Goal: Task Accomplishment & Management: Complete application form

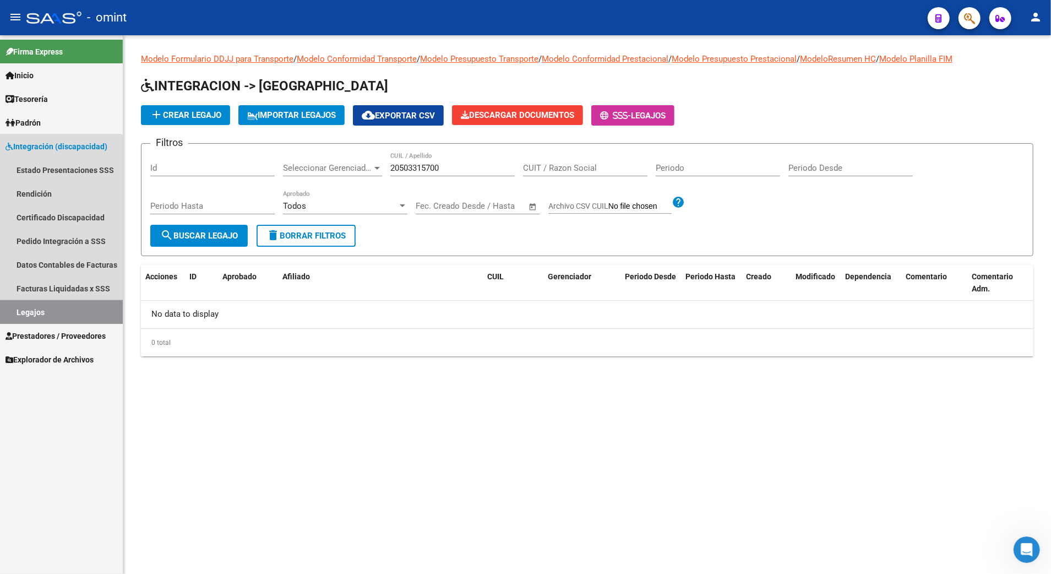
click at [28, 307] on link "Legajos" at bounding box center [61, 312] width 123 height 24
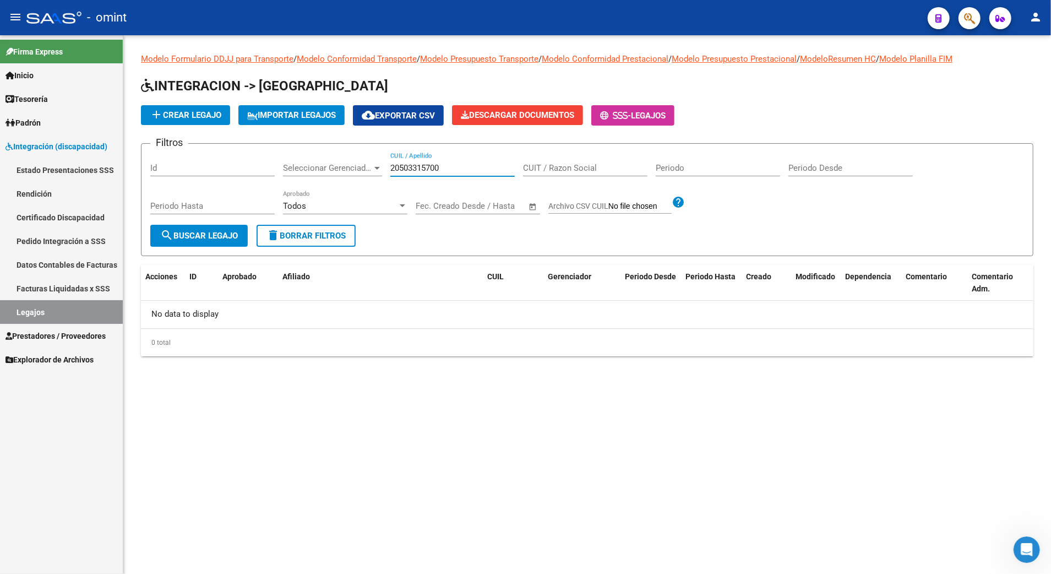
drag, startPoint x: 452, startPoint y: 170, endPoint x: 366, endPoint y: 170, distance: 85.9
click at [366, 170] on div "Filtros Id Seleccionar Gerenciador Seleccionar Gerenciador 20503315700 CUIL / A…" at bounding box center [587, 189] width 874 height 72
paste input "20495879500"
type input "20495879500"
click at [192, 235] on span "search Buscar Legajo" at bounding box center [199, 236] width 78 height 10
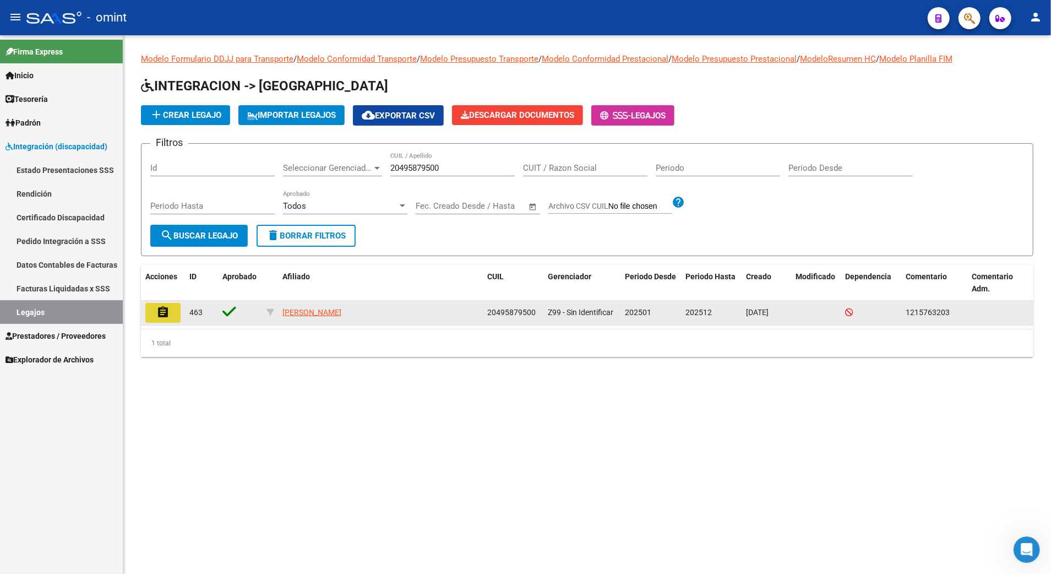
click at [164, 308] on mat-icon "assignment" at bounding box center [162, 312] width 13 height 13
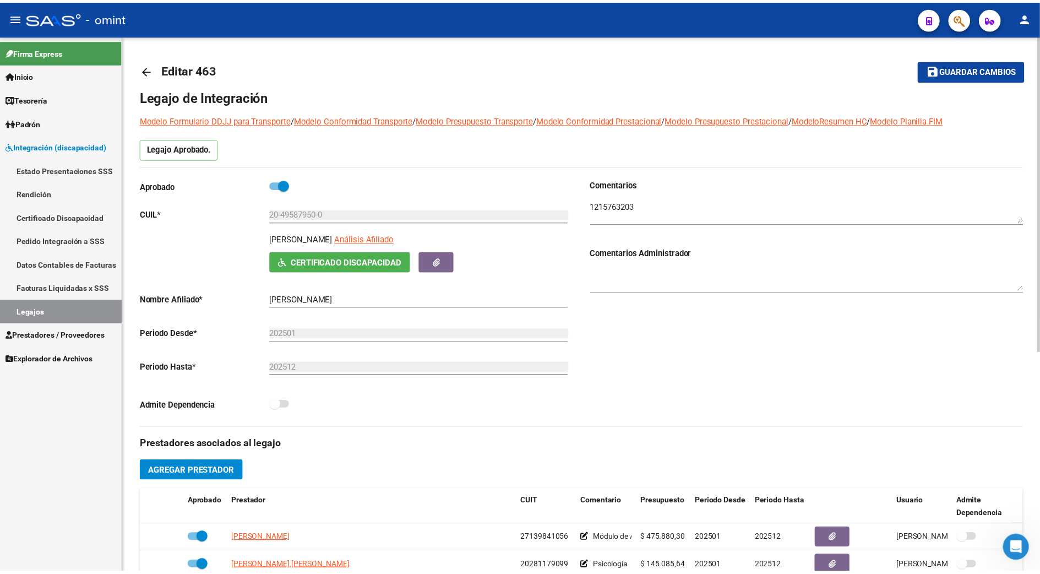
scroll to position [293, 0]
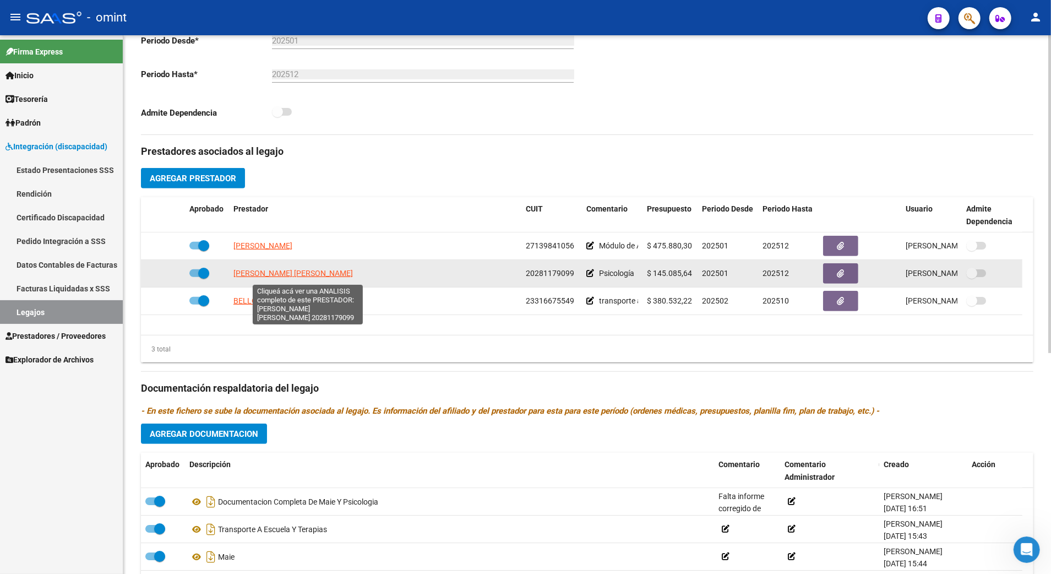
click at [283, 276] on span "[PERSON_NAME] [PERSON_NAME]" at bounding box center [292, 273] width 119 height 9
type textarea "20281179099"
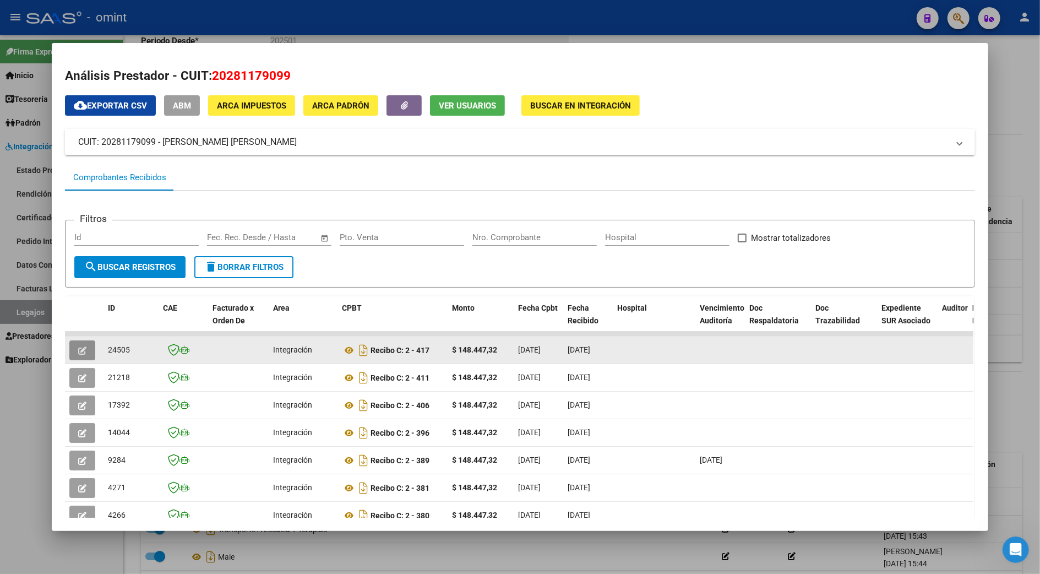
click at [69, 347] on button "button" at bounding box center [82, 350] width 26 height 20
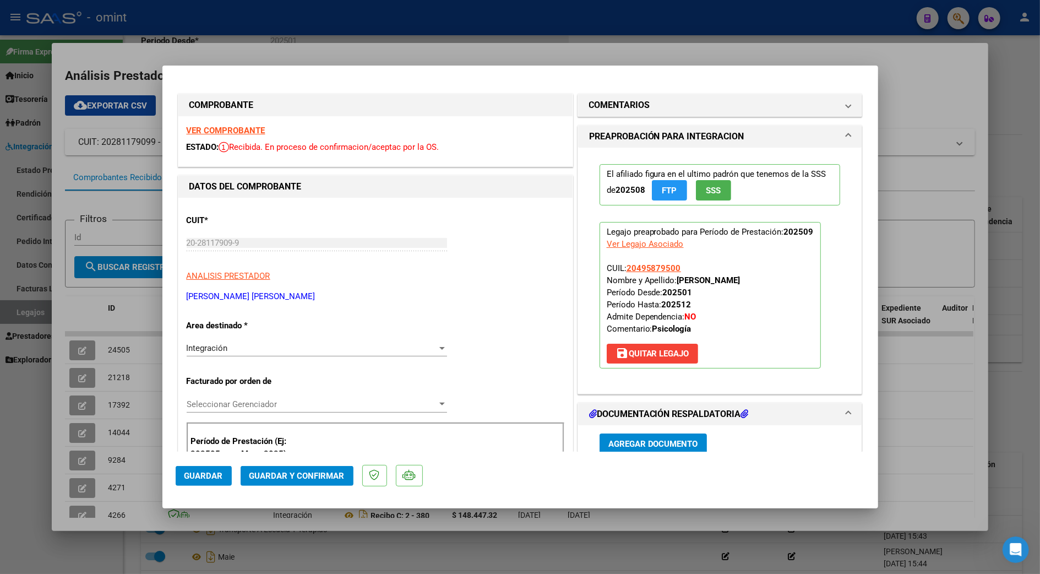
click at [243, 126] on strong "VER COMPROBANTE" at bounding box center [226, 131] width 79 height 10
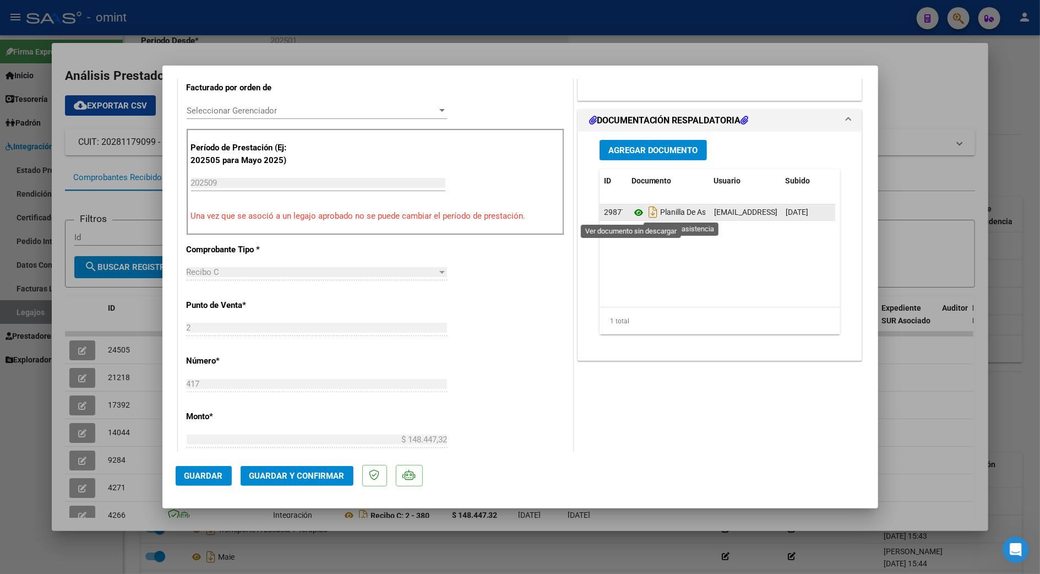
click at [635, 213] on icon at bounding box center [639, 212] width 14 height 13
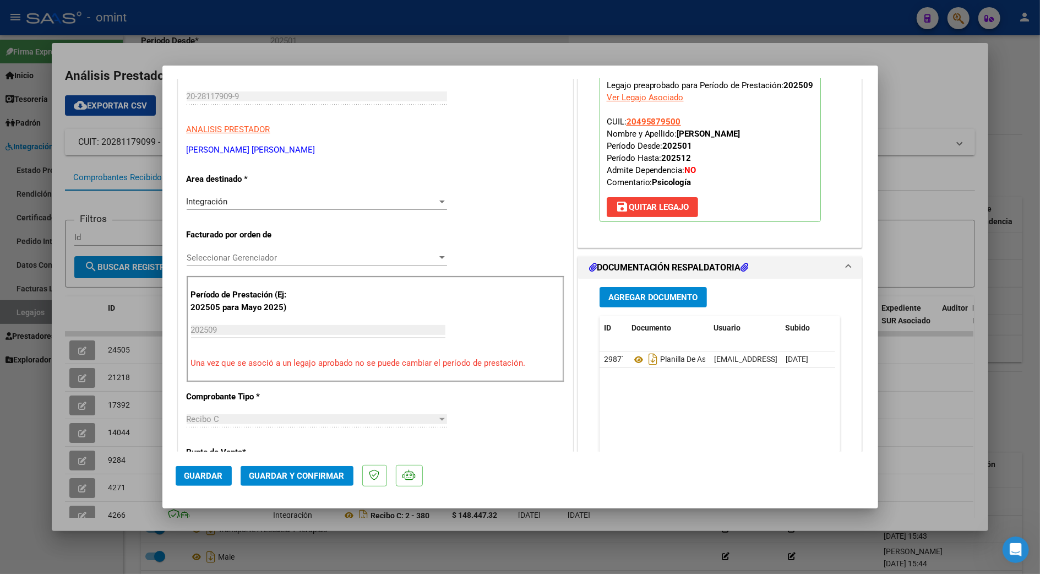
click at [276, 485] on button "Guardar y Confirmar" at bounding box center [297, 476] width 113 height 20
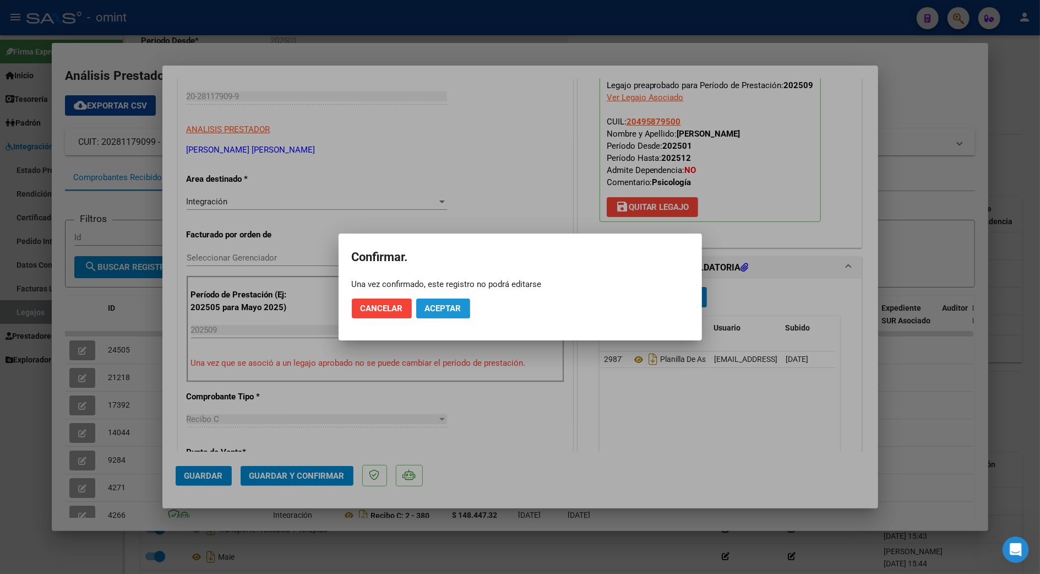
click at [423, 302] on button "Aceptar" at bounding box center [443, 308] width 54 height 20
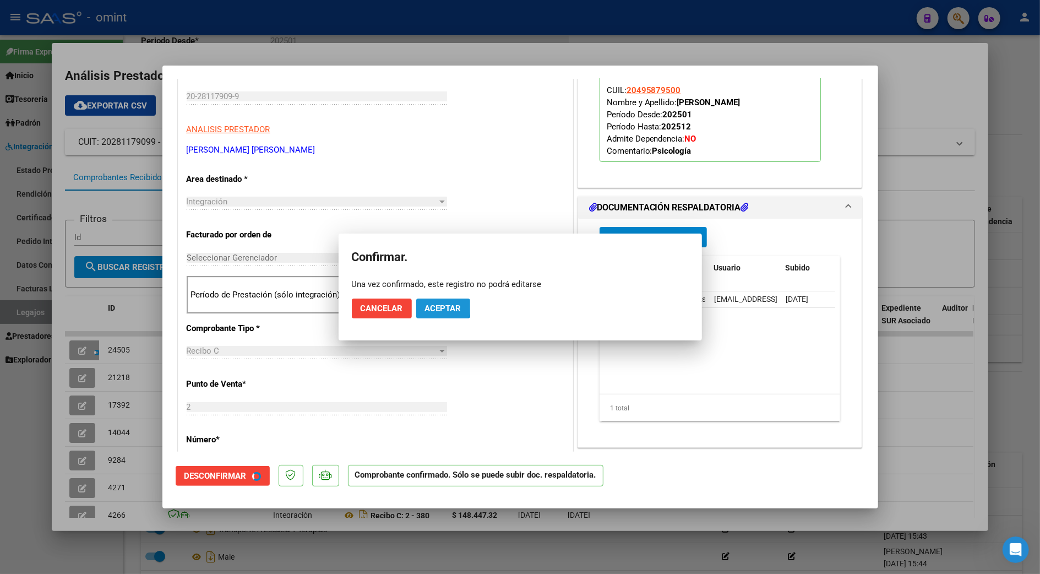
scroll to position [146, 0]
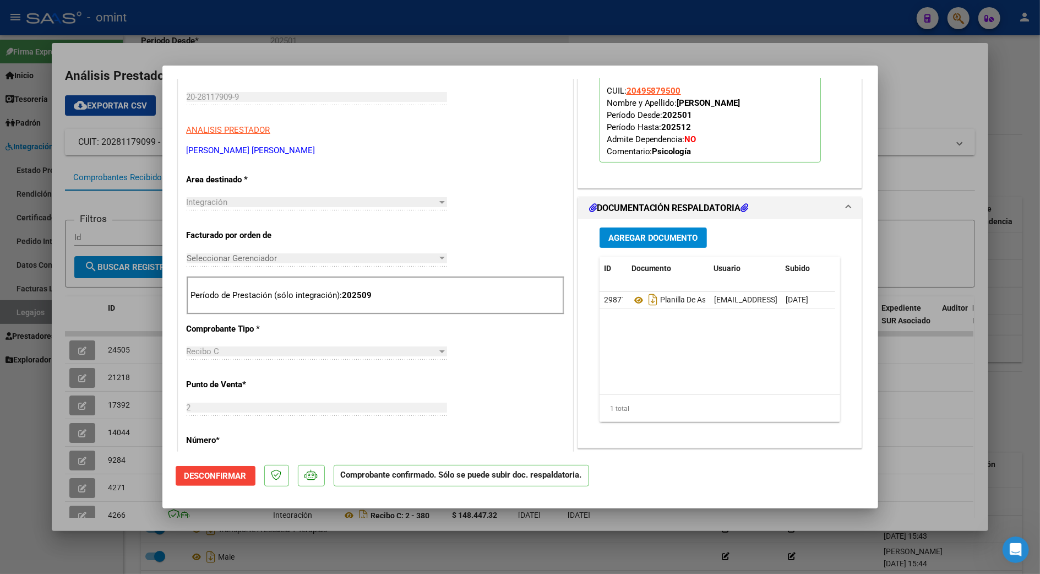
click at [911, 423] on div at bounding box center [520, 287] width 1040 height 574
type input "$ 0,00"
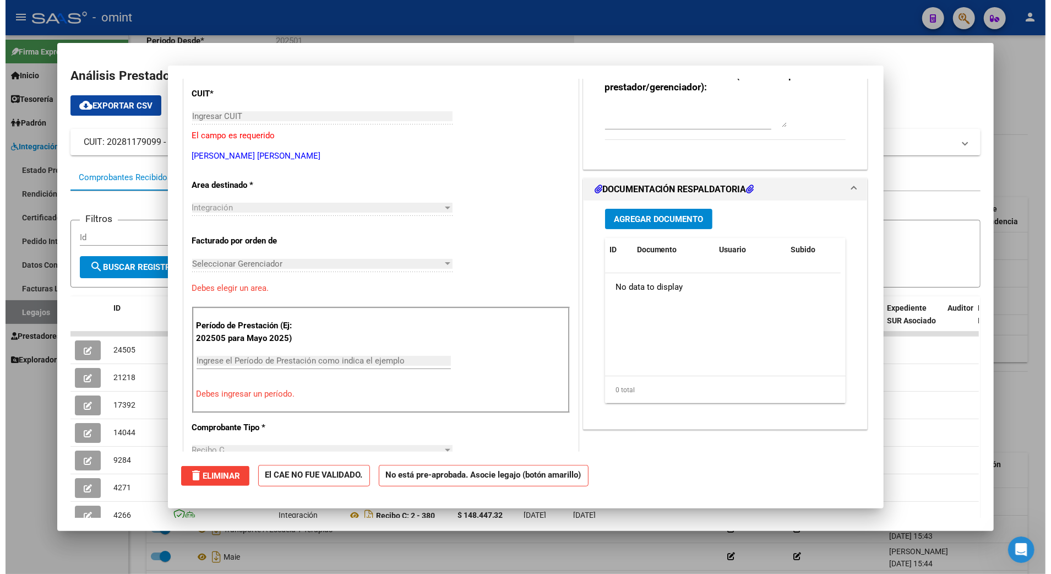
scroll to position [0, 0]
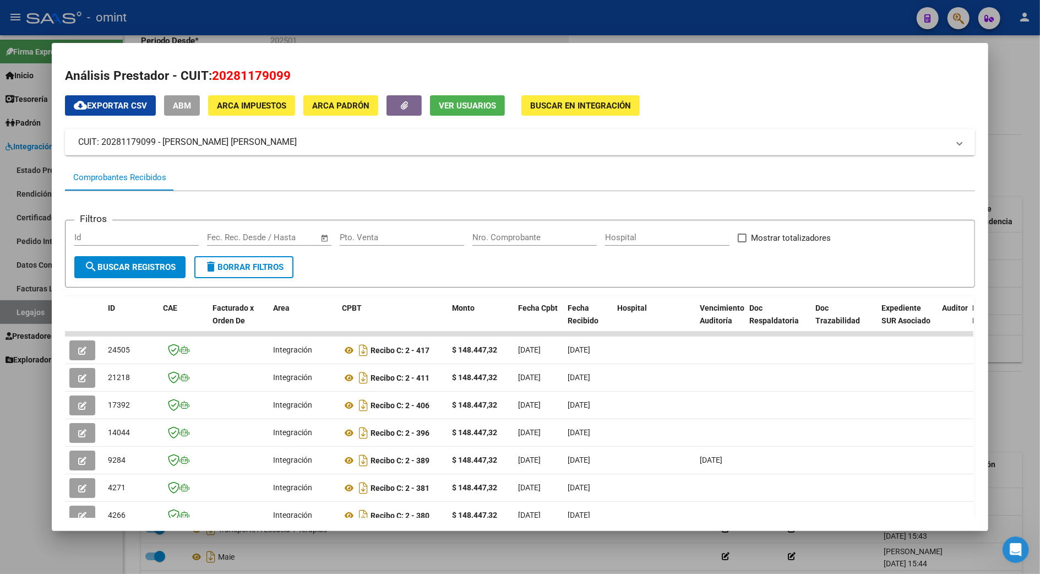
click at [1009, 353] on div at bounding box center [520, 287] width 1040 height 574
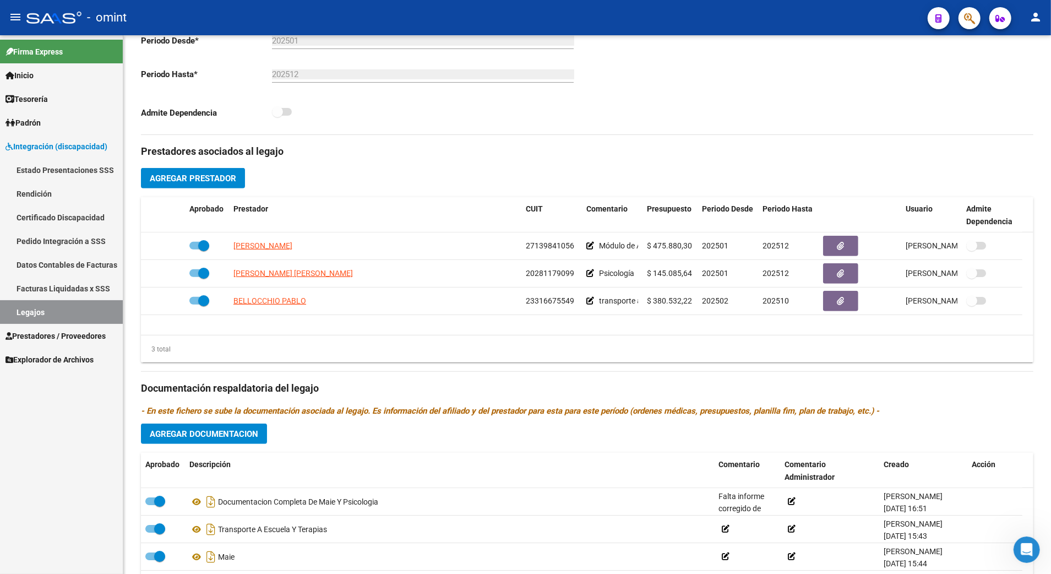
click at [40, 307] on link "Legajos" at bounding box center [61, 312] width 123 height 24
click at [29, 305] on link "Legajos" at bounding box center [61, 312] width 123 height 24
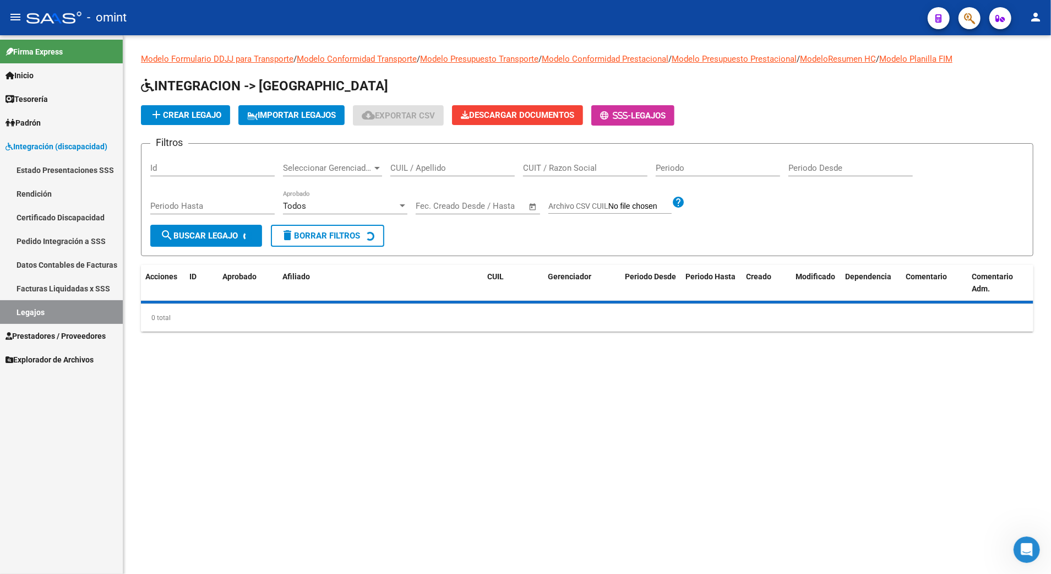
click at [421, 166] on input "CUIL / Apellido" at bounding box center [452, 168] width 124 height 10
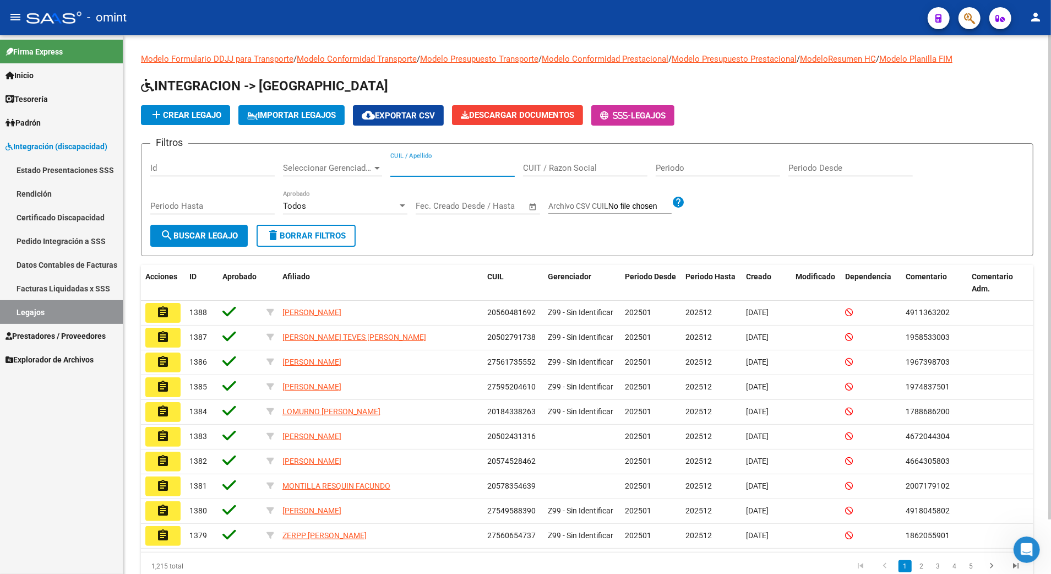
paste input "20579427850"
type input "20579427850"
click at [197, 231] on span "search Buscar Legajo" at bounding box center [199, 236] width 78 height 10
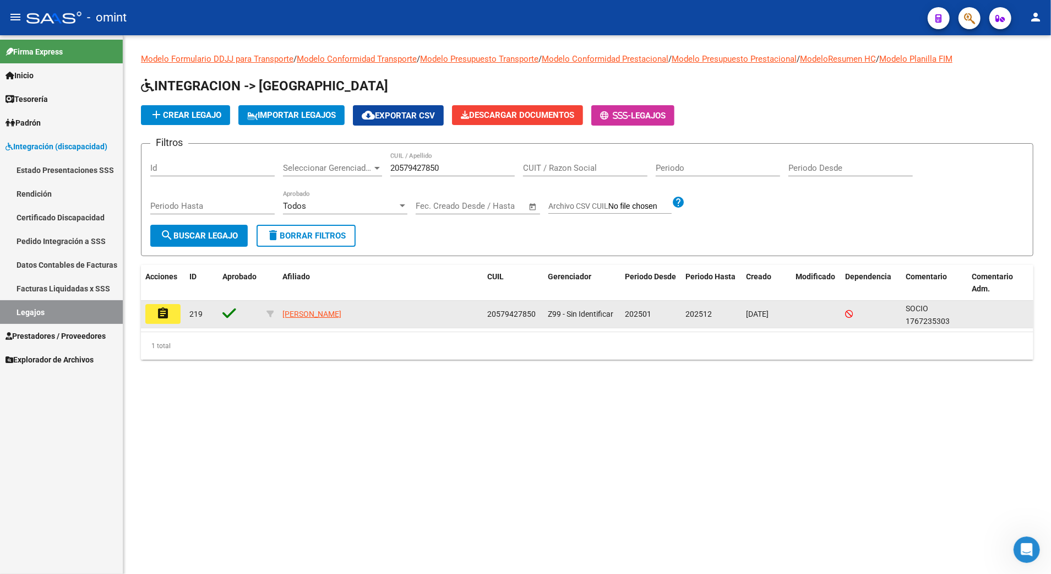
click at [159, 315] on mat-icon "assignment" at bounding box center [162, 313] width 13 height 13
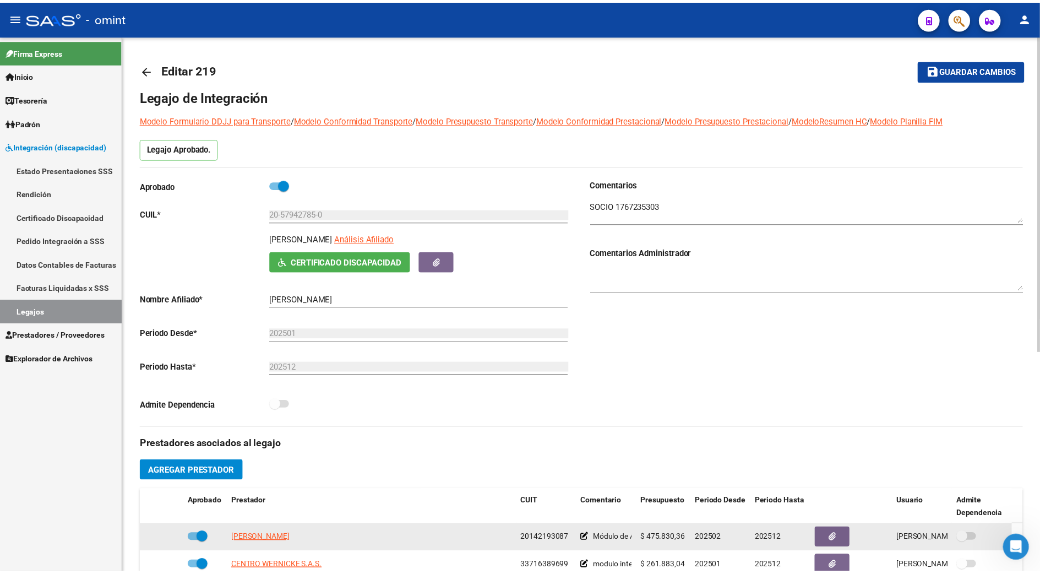
scroll to position [220, 0]
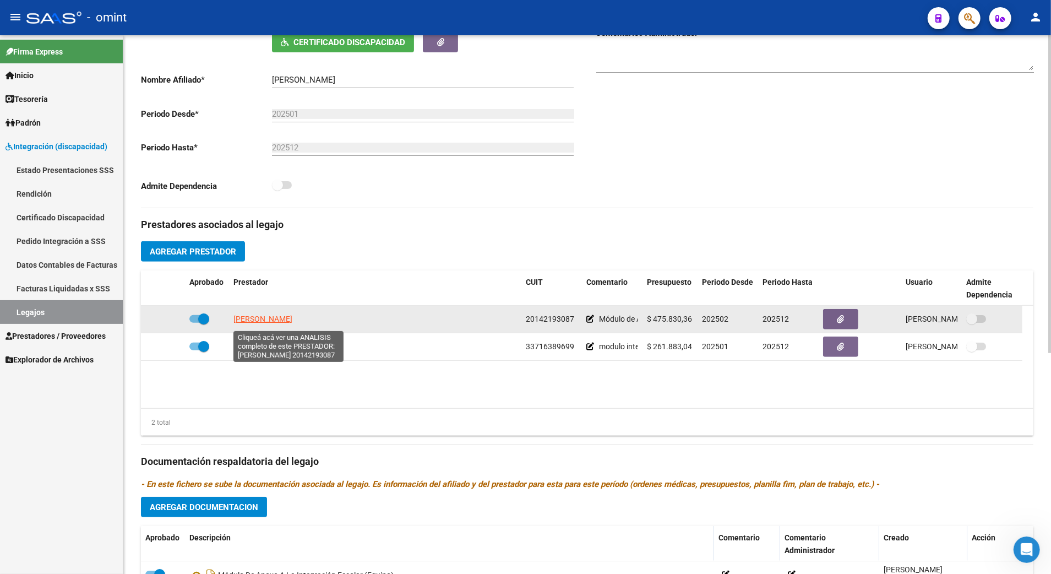
click at [273, 317] on span "[PERSON_NAME]" at bounding box center [262, 318] width 59 height 9
type textarea "20142193087"
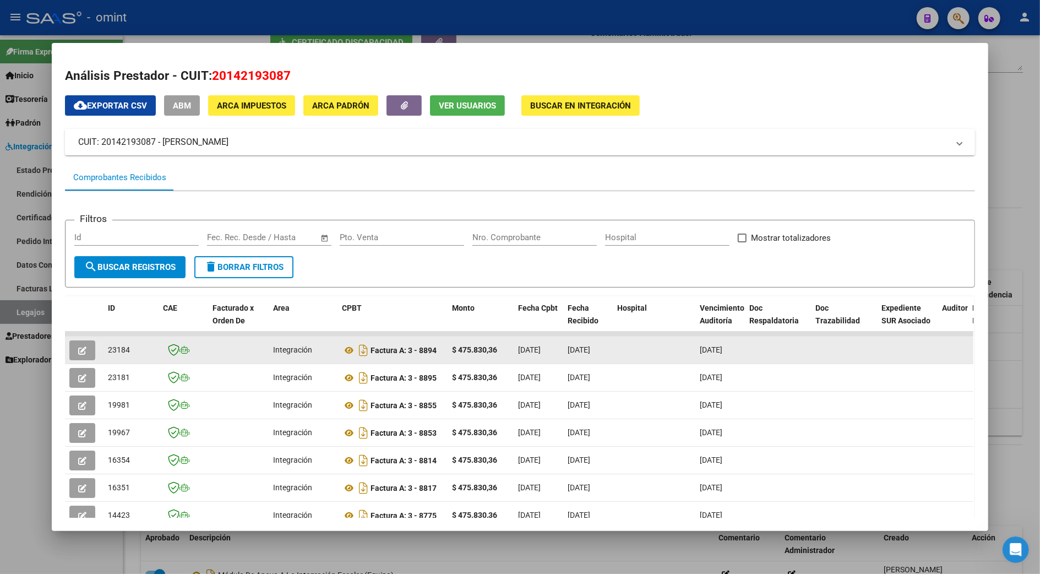
click at [82, 352] on button "button" at bounding box center [82, 350] width 26 height 20
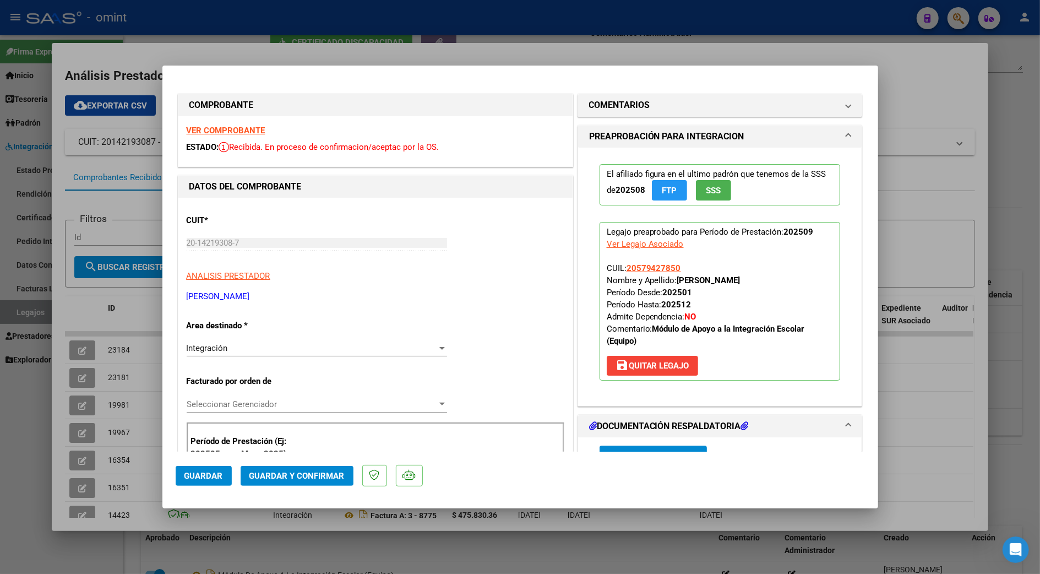
click at [225, 126] on strong "VER COMPROBANTE" at bounding box center [226, 131] width 79 height 10
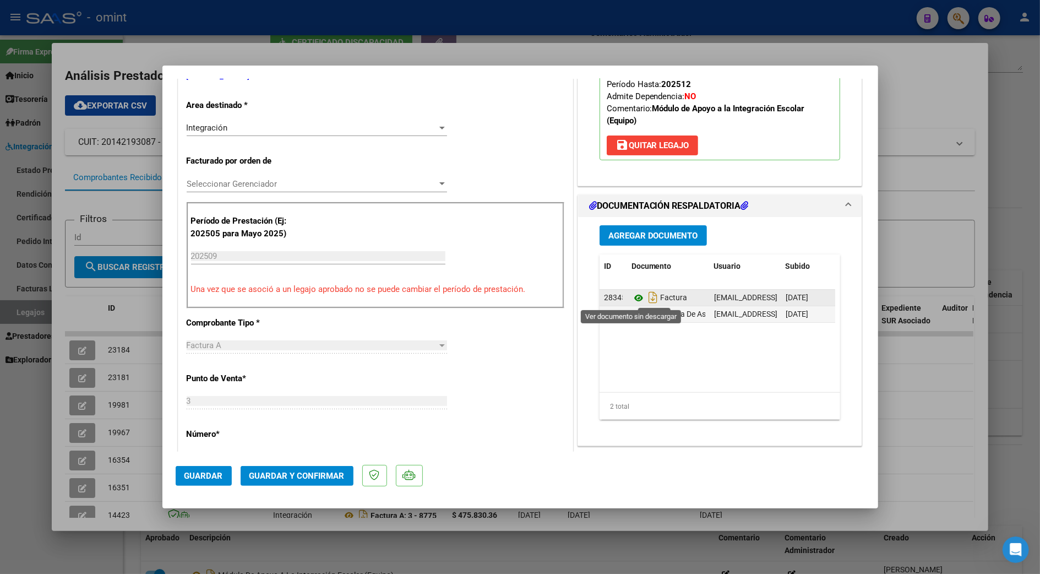
click at [632, 298] on icon at bounding box center [639, 297] width 14 height 13
click at [635, 313] on icon at bounding box center [639, 314] width 14 height 13
click at [302, 473] on span "Guardar y Confirmar" at bounding box center [296, 476] width 95 height 10
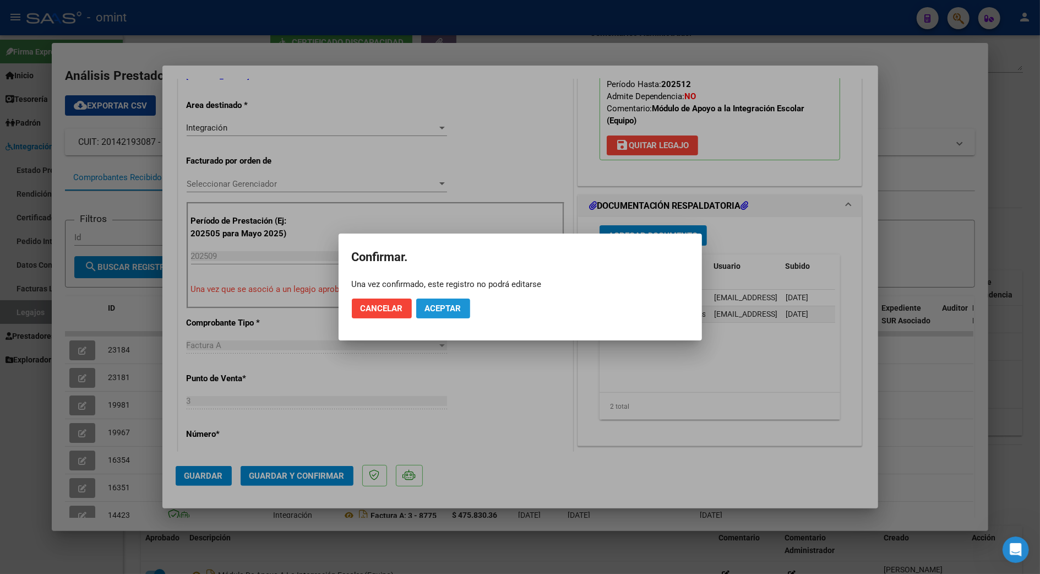
click at [445, 303] on span "Aceptar" at bounding box center [443, 308] width 36 height 10
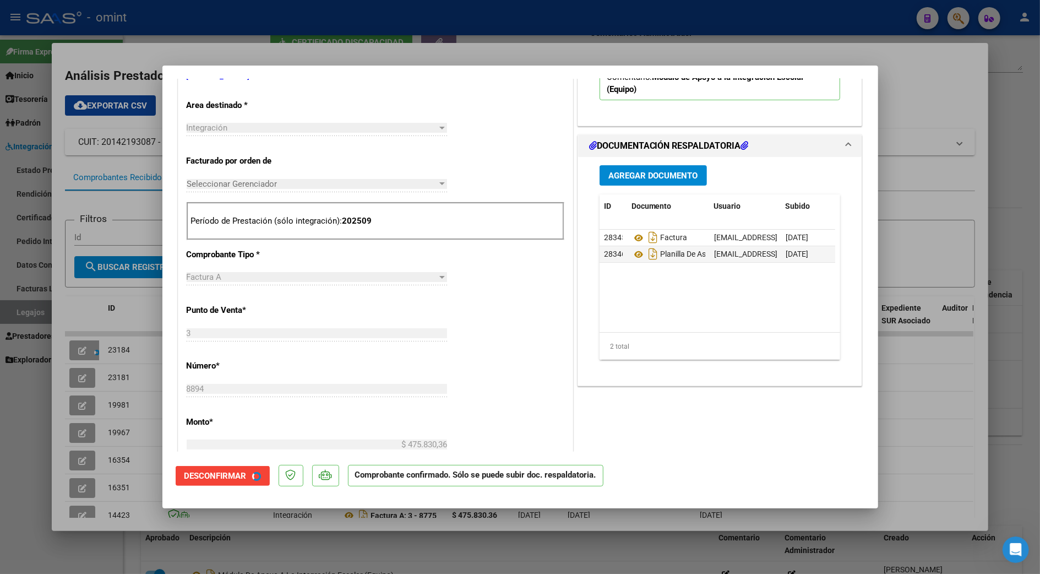
scroll to position [219, 0]
click at [912, 406] on div at bounding box center [520, 287] width 1040 height 574
type input "$ 0,00"
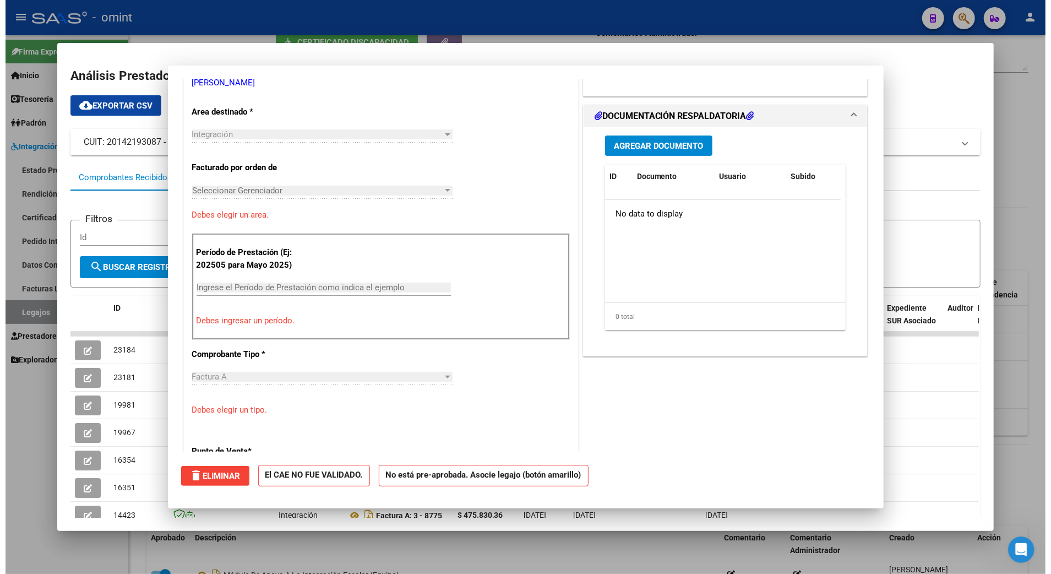
scroll to position [225, 0]
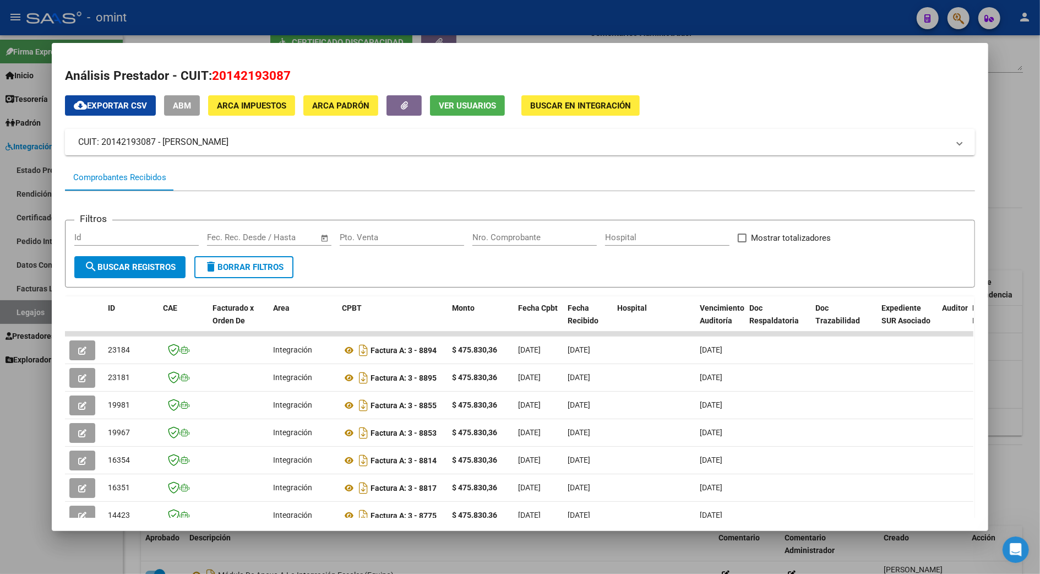
click at [1014, 402] on div at bounding box center [520, 287] width 1040 height 574
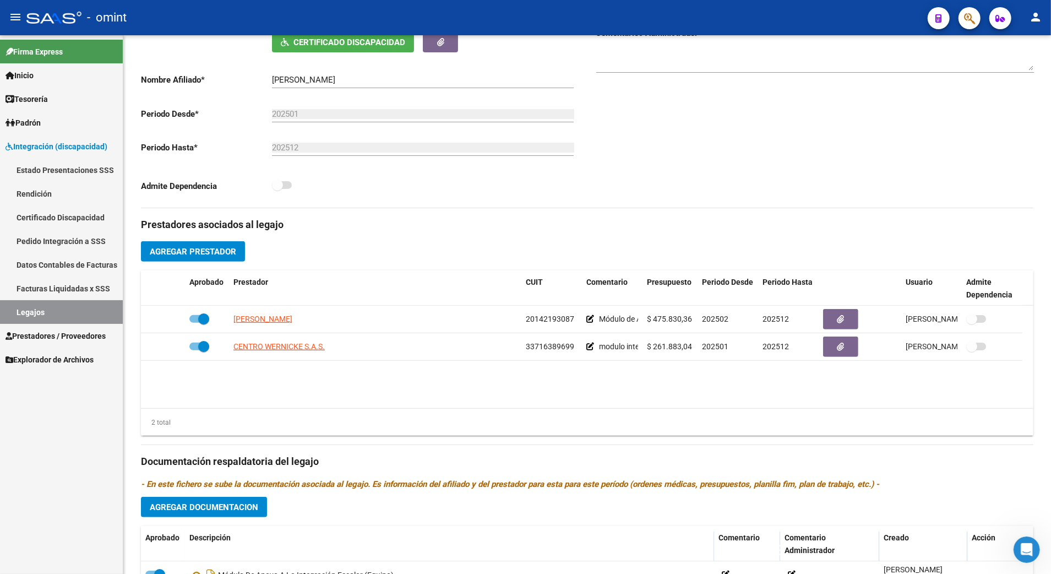
click at [26, 309] on link "Legajos" at bounding box center [61, 312] width 123 height 24
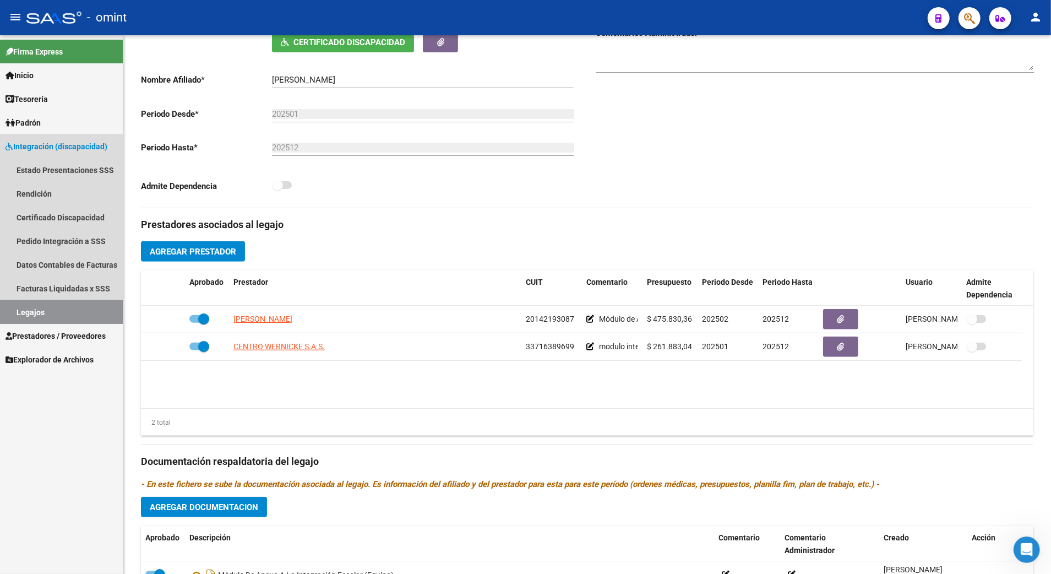
click at [36, 309] on link "Legajos" at bounding box center [61, 312] width 123 height 24
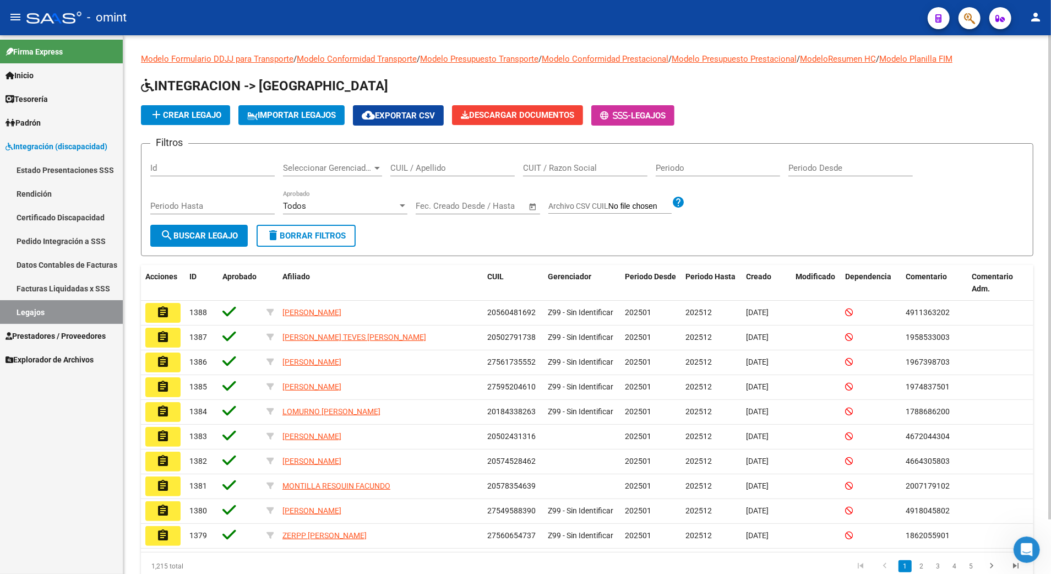
click at [422, 167] on input "CUIL / Apellido" at bounding box center [452, 168] width 124 height 10
paste input "23575265219"
type input "23575265219"
click at [188, 232] on span "search Buscar Legajo" at bounding box center [199, 236] width 78 height 10
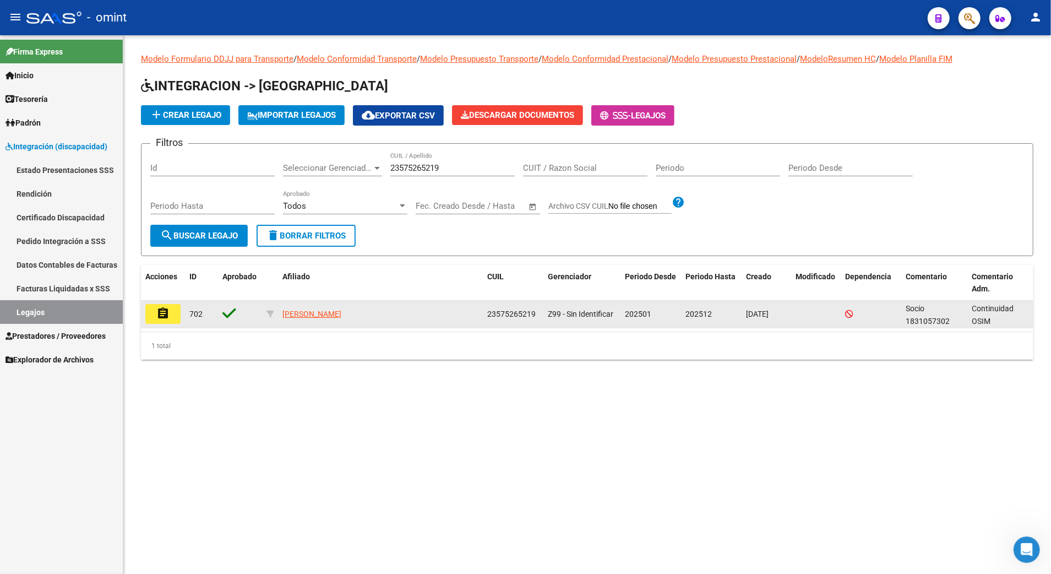
click at [157, 313] on mat-icon "assignment" at bounding box center [162, 313] width 13 height 13
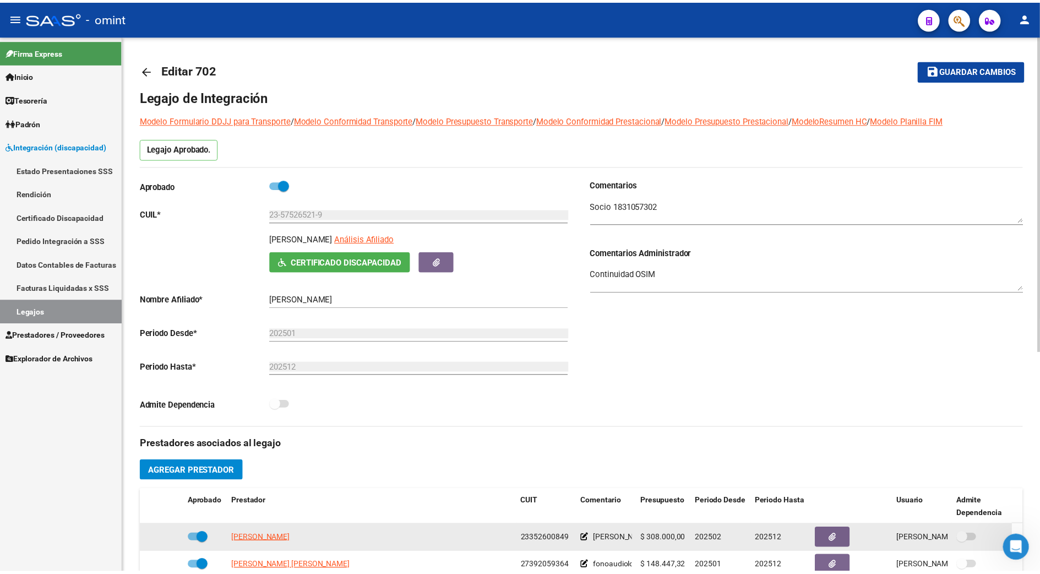
scroll to position [146, 0]
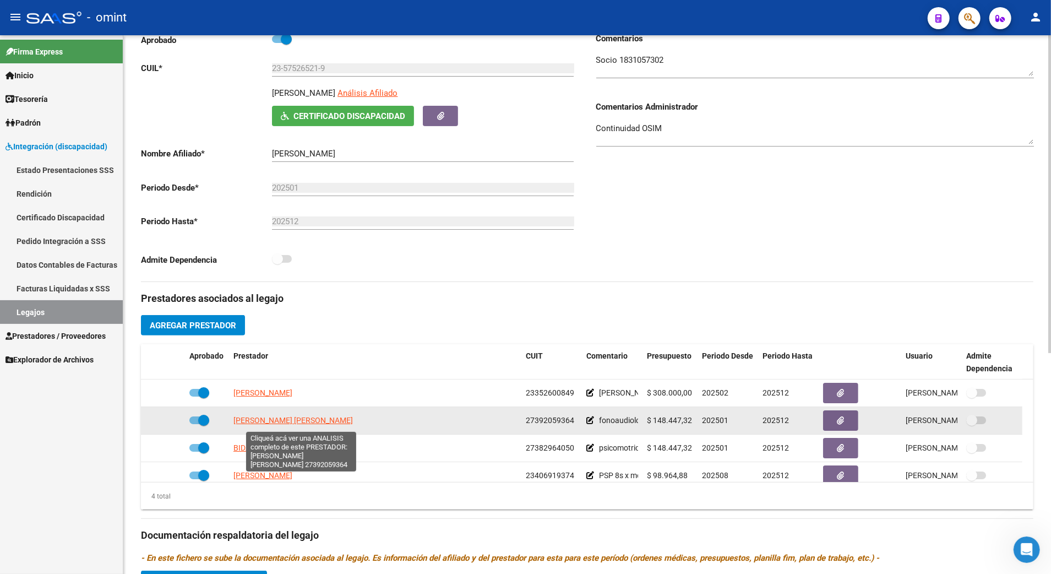
click at [267, 423] on span "[PERSON_NAME] [PERSON_NAME]" at bounding box center [292, 420] width 119 height 9
type textarea "27392059364"
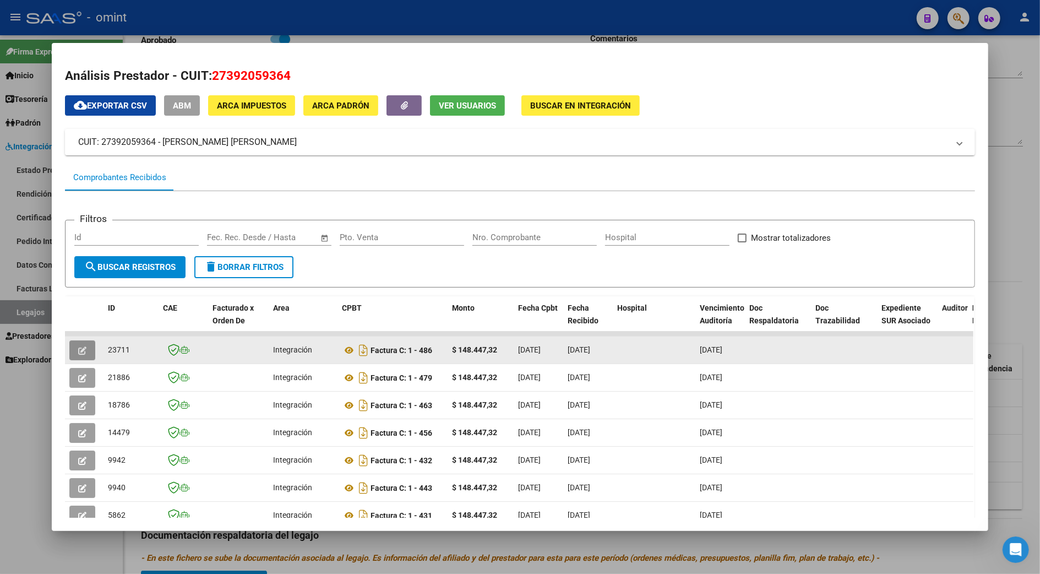
click at [69, 351] on button "button" at bounding box center [82, 350] width 26 height 20
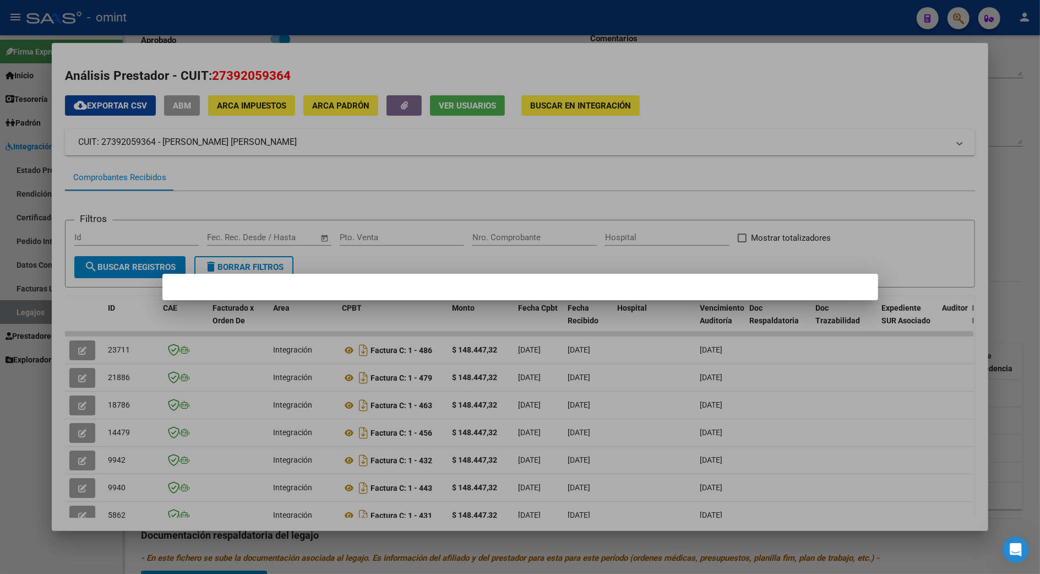
click at [75, 353] on div at bounding box center [520, 287] width 1040 height 574
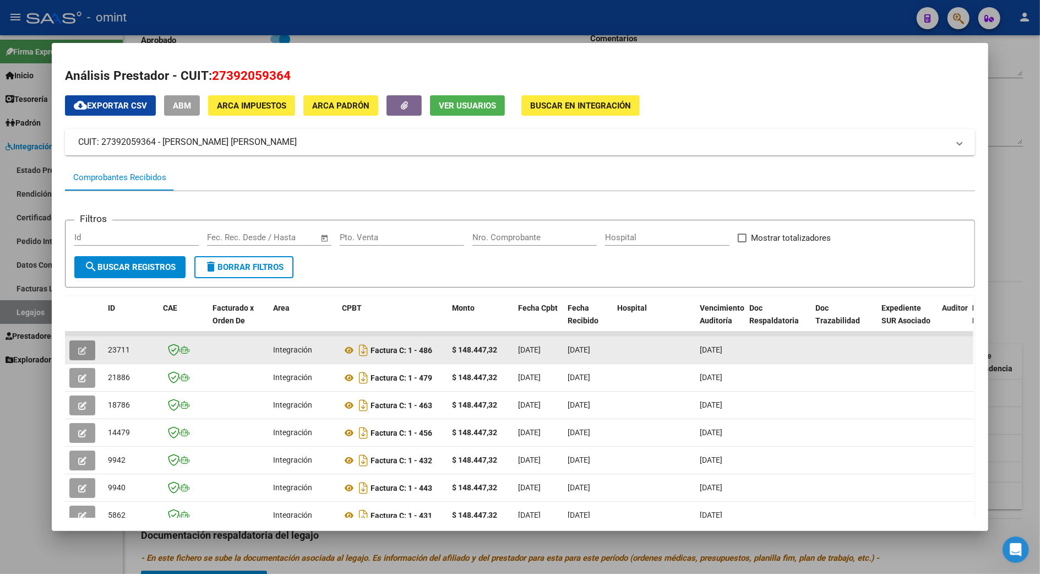
click at [78, 352] on icon "button" at bounding box center [82, 350] width 8 height 8
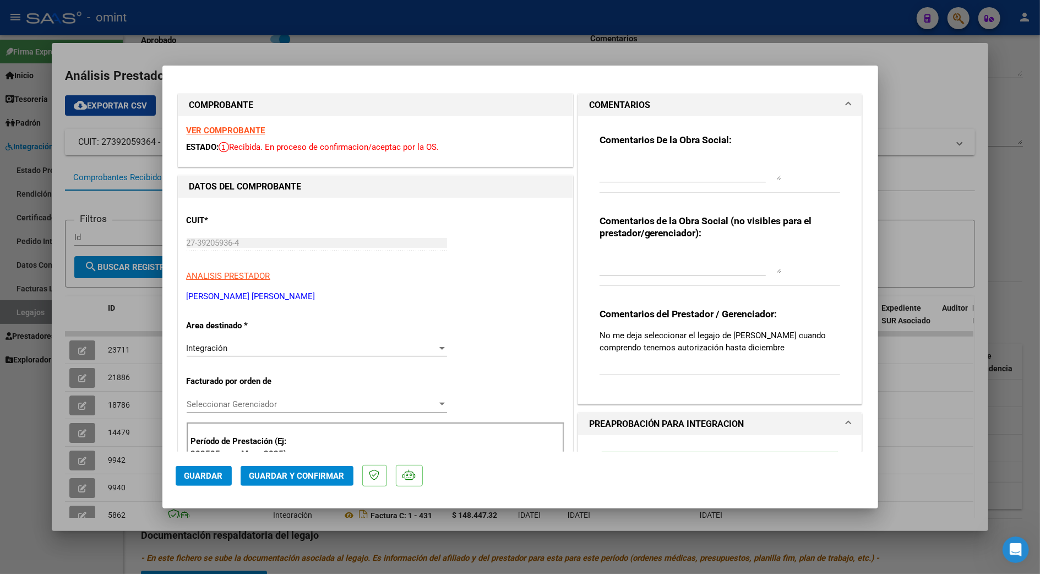
click at [230, 128] on strong "VER COMPROBANTE" at bounding box center [226, 131] width 79 height 10
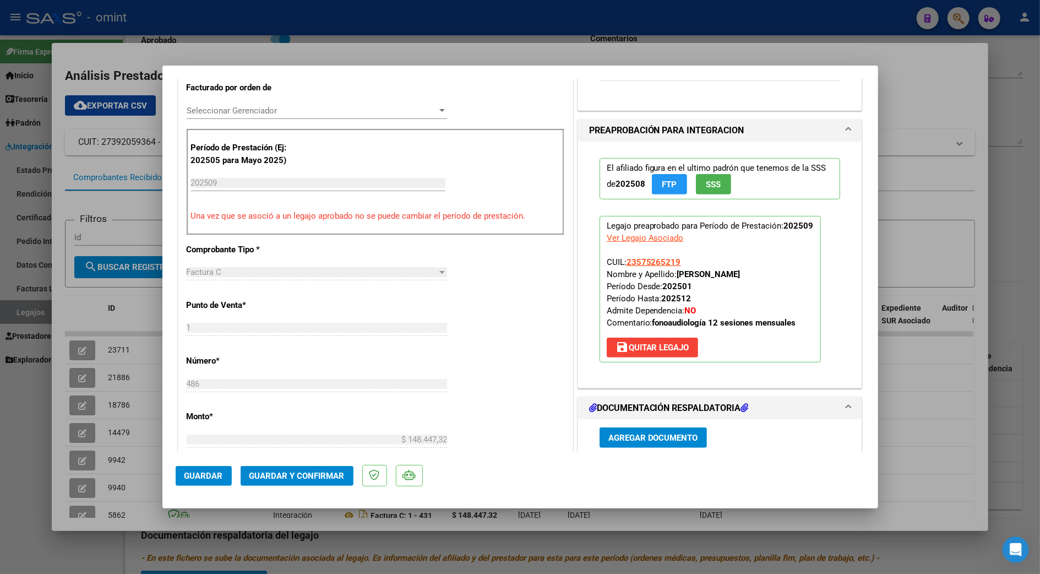
scroll to position [514, 0]
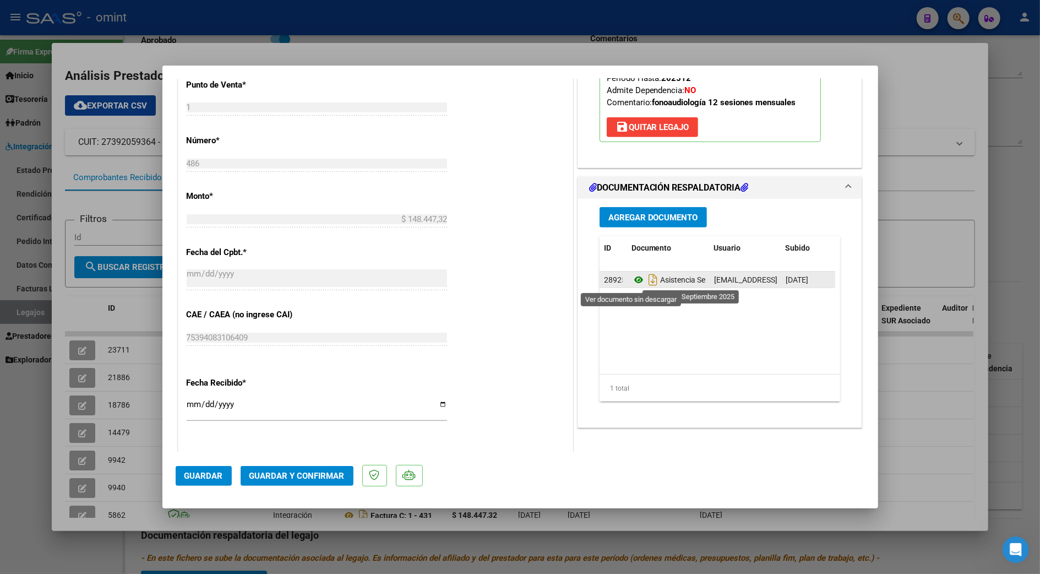
click at [634, 277] on icon at bounding box center [639, 279] width 14 height 13
click at [286, 472] on span "Guardar y Confirmar" at bounding box center [296, 476] width 95 height 10
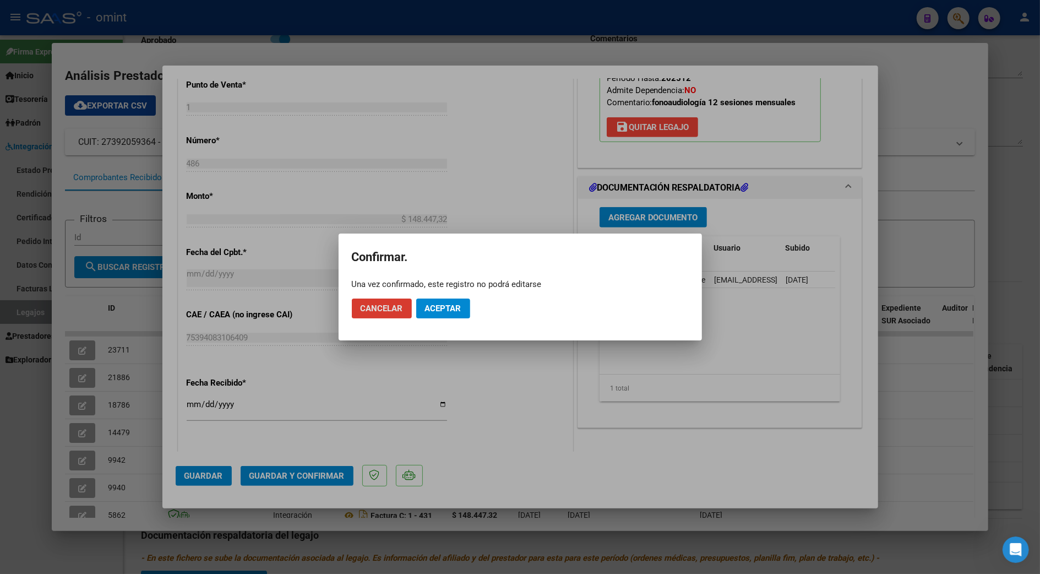
click at [434, 309] on span "Aceptar" at bounding box center [443, 308] width 36 height 10
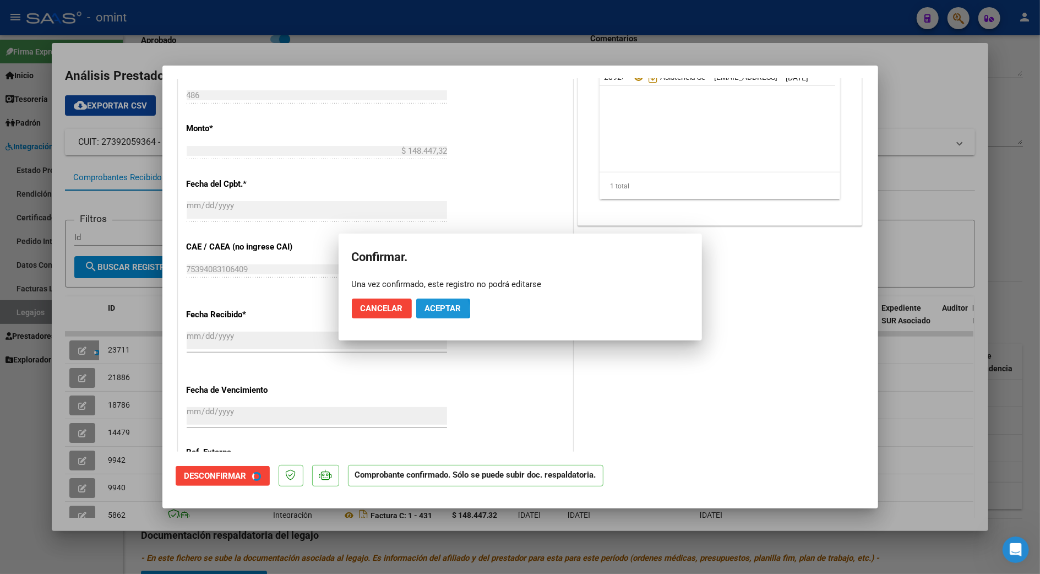
scroll to position [445, 0]
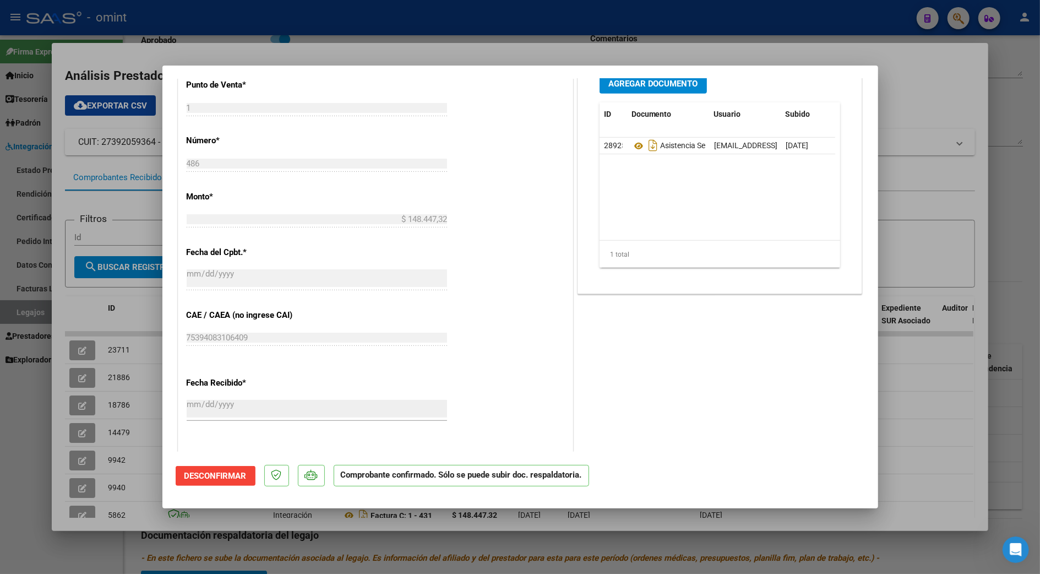
click at [906, 412] on div at bounding box center [520, 287] width 1040 height 574
type input "$ 0,00"
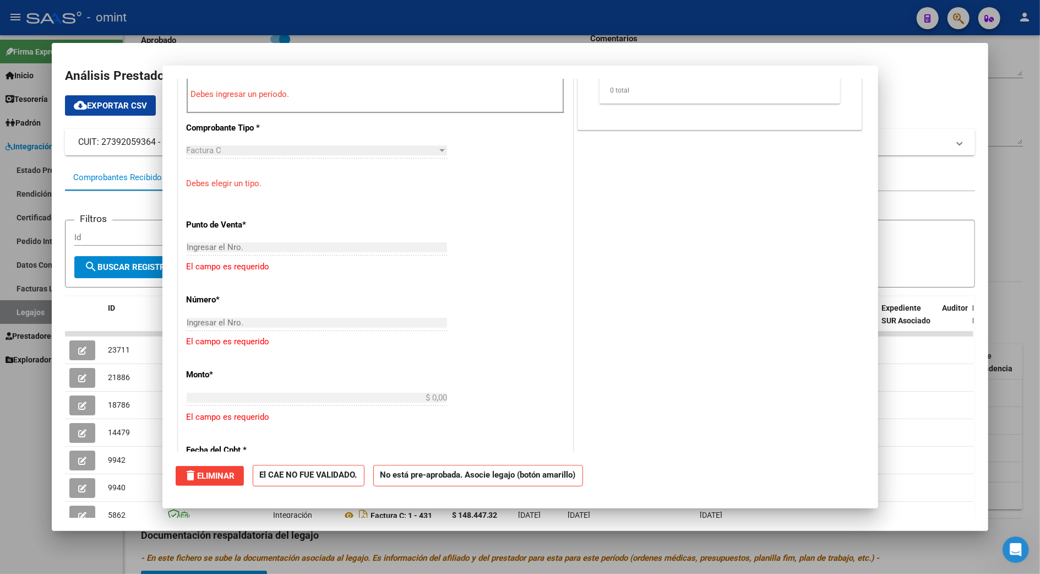
scroll to position [0, 0]
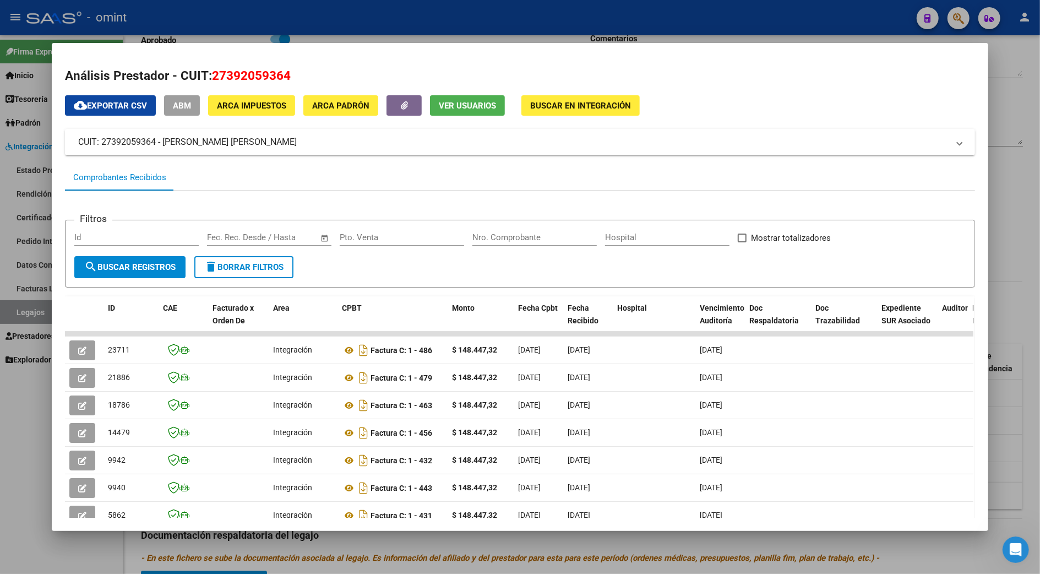
click at [1014, 412] on div at bounding box center [520, 287] width 1040 height 574
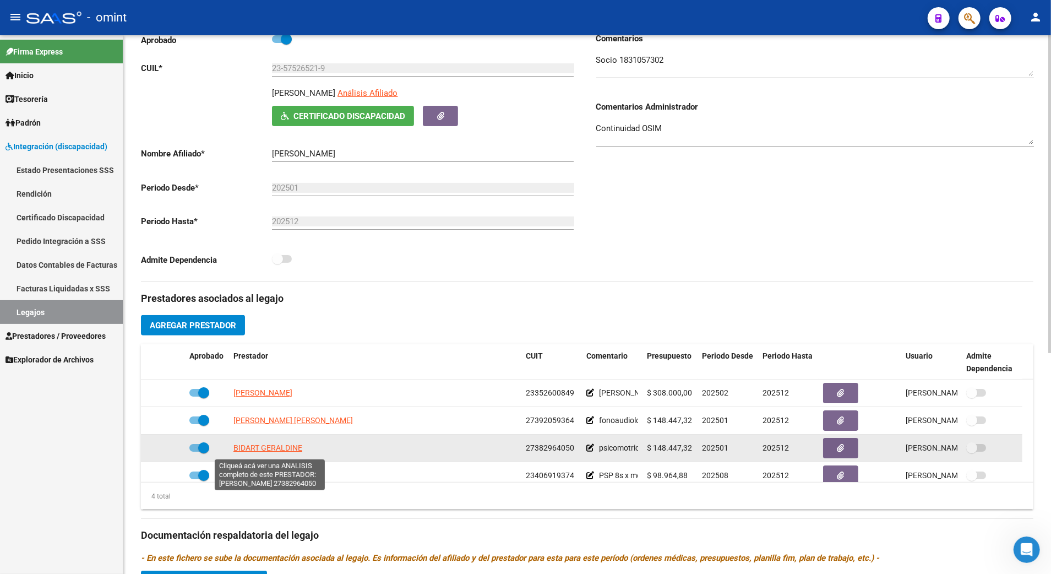
click at [274, 451] on span "BIDART GERALDINE" at bounding box center [267, 447] width 69 height 9
type textarea "27382964050"
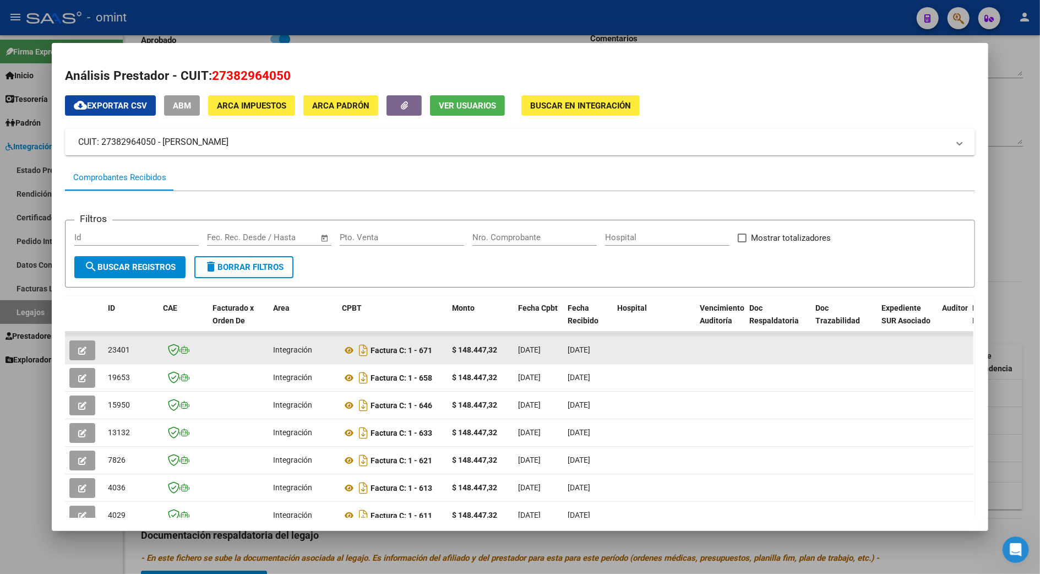
click at [73, 349] on button "button" at bounding box center [82, 350] width 26 height 20
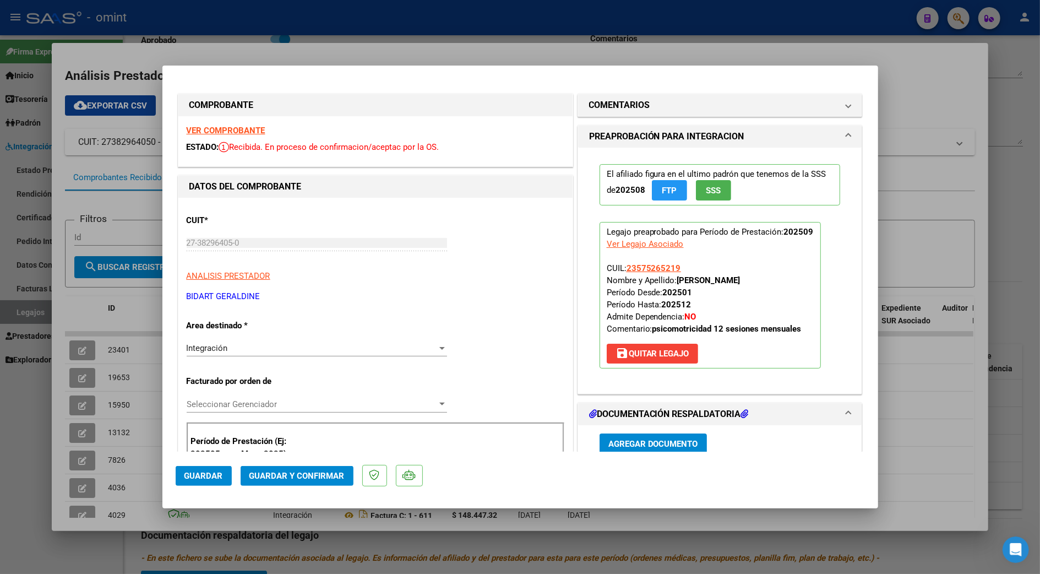
click at [244, 126] on strong "VER COMPROBANTE" at bounding box center [226, 131] width 79 height 10
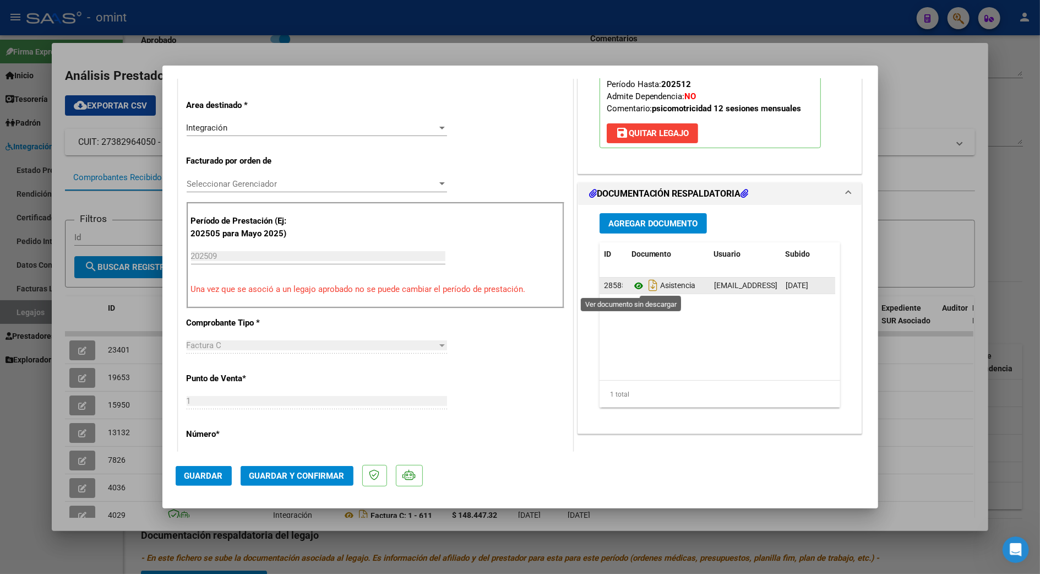
click at [633, 287] on icon at bounding box center [639, 285] width 14 height 13
click at [314, 478] on span "Guardar y Confirmar" at bounding box center [296, 476] width 95 height 10
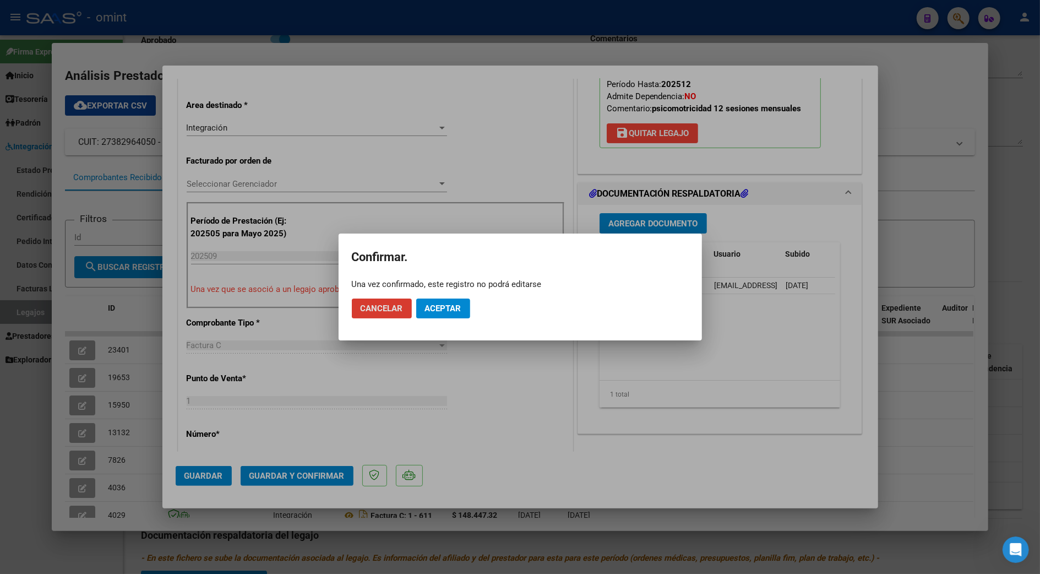
click at [452, 303] on span "Aceptar" at bounding box center [443, 308] width 36 height 10
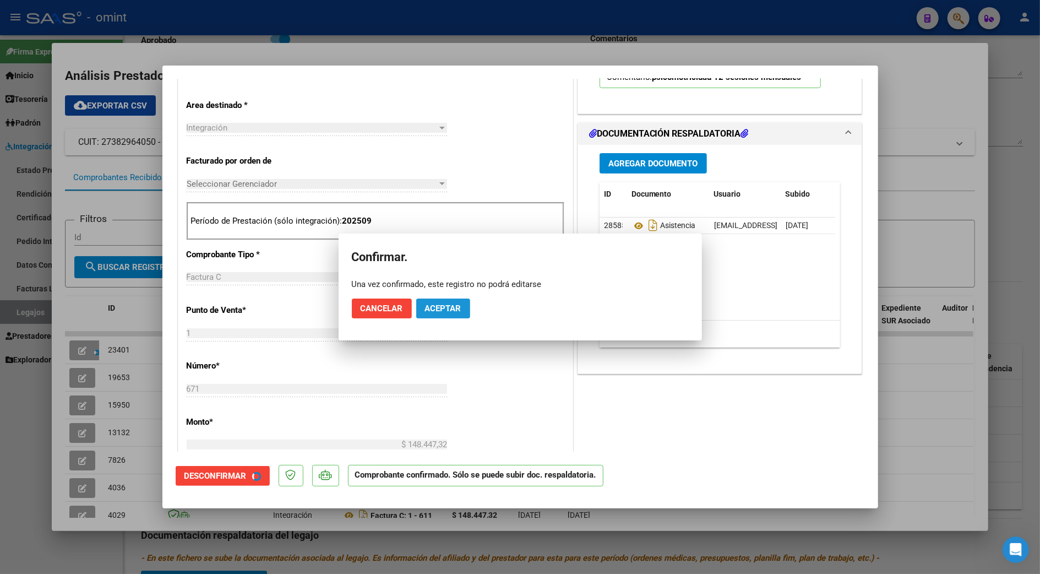
scroll to position [219, 0]
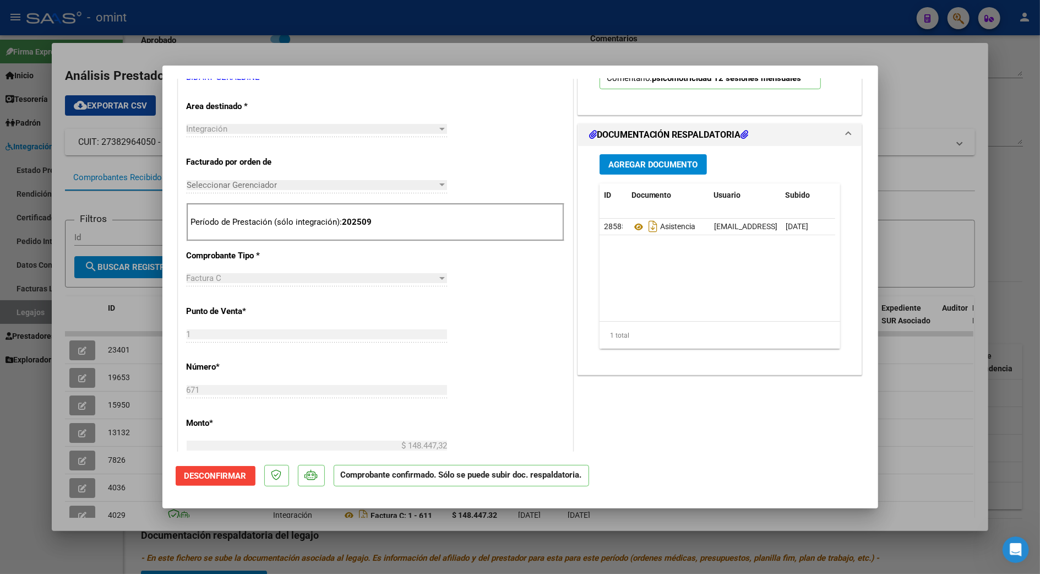
click at [890, 426] on div at bounding box center [520, 287] width 1040 height 574
type input "$ 0,00"
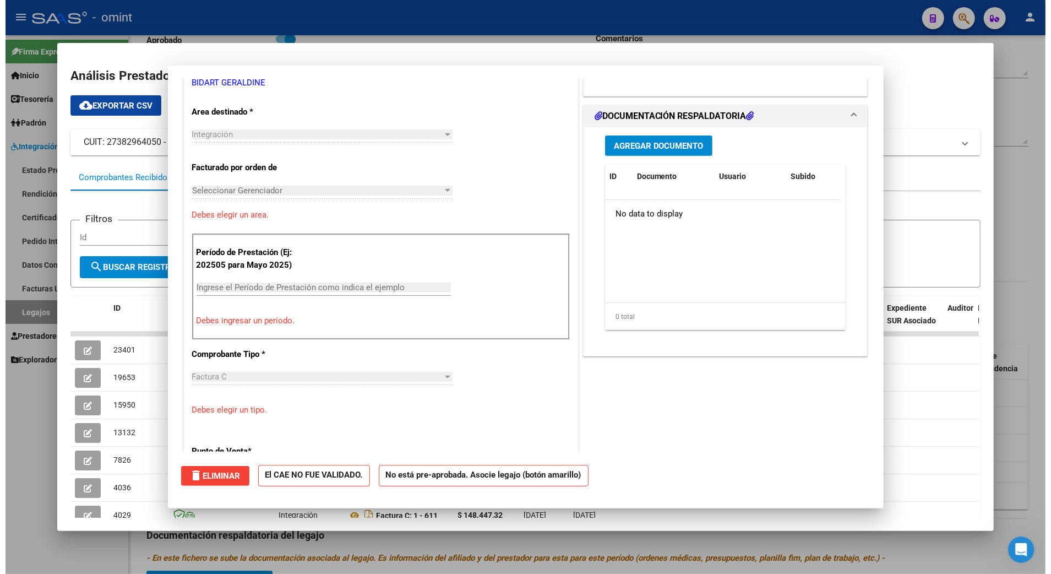
scroll to position [225, 0]
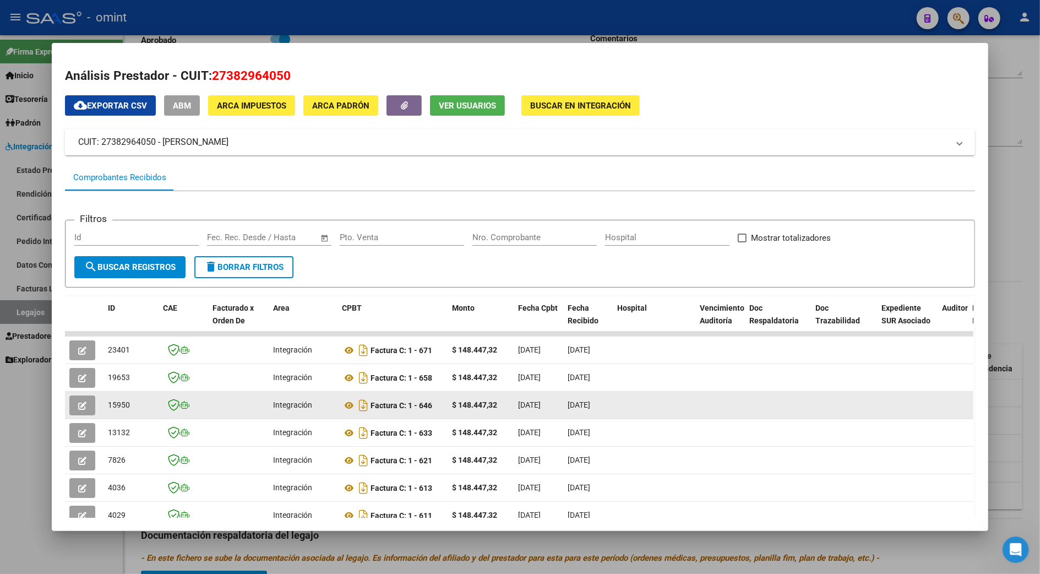
click at [1016, 411] on div at bounding box center [520, 287] width 1040 height 574
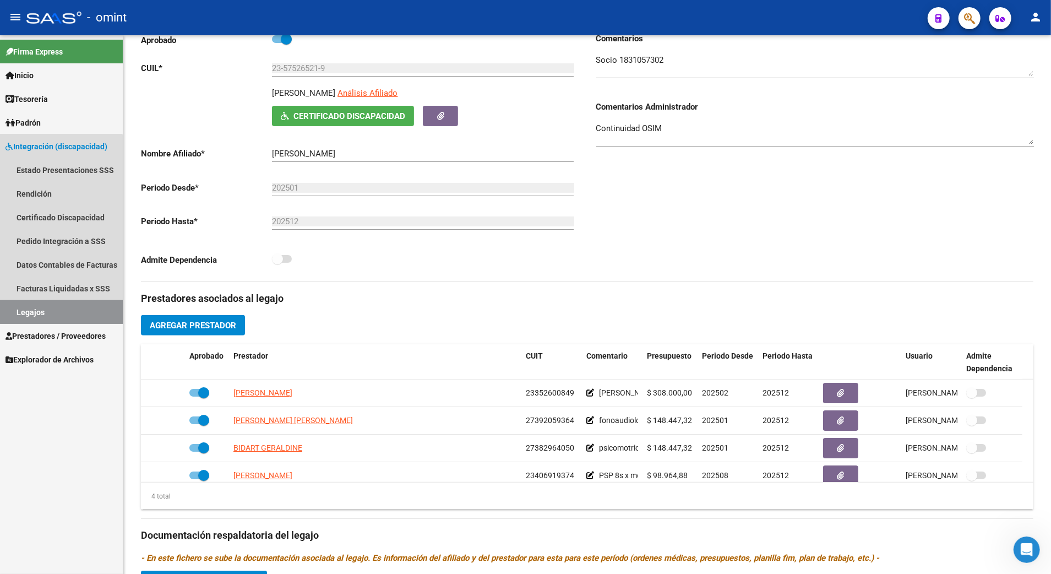
click at [35, 307] on link "Legajos" at bounding box center [61, 312] width 123 height 24
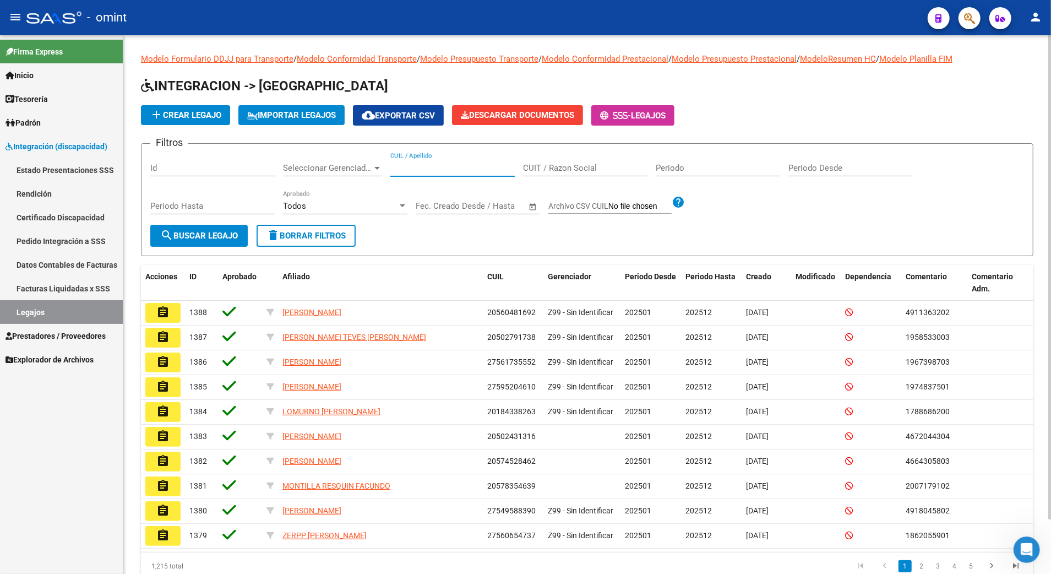
click at [442, 166] on input "CUIL / Apellido" at bounding box center [452, 168] width 124 height 10
paste input "23543085219"
type input "23543085219"
click at [192, 236] on span "search Buscar Legajo" at bounding box center [199, 236] width 78 height 10
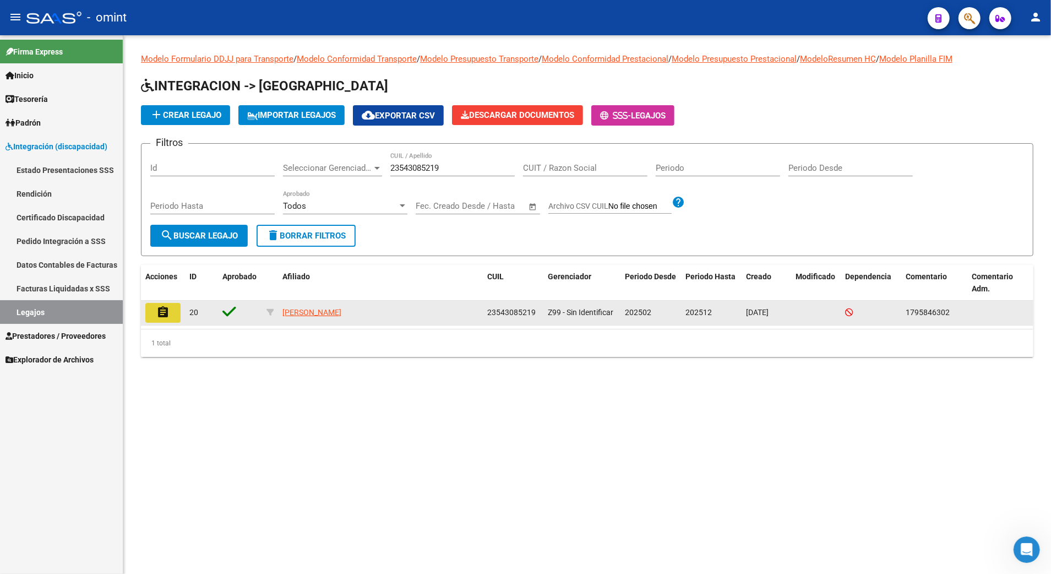
click at [164, 313] on mat-icon "assignment" at bounding box center [162, 312] width 13 height 13
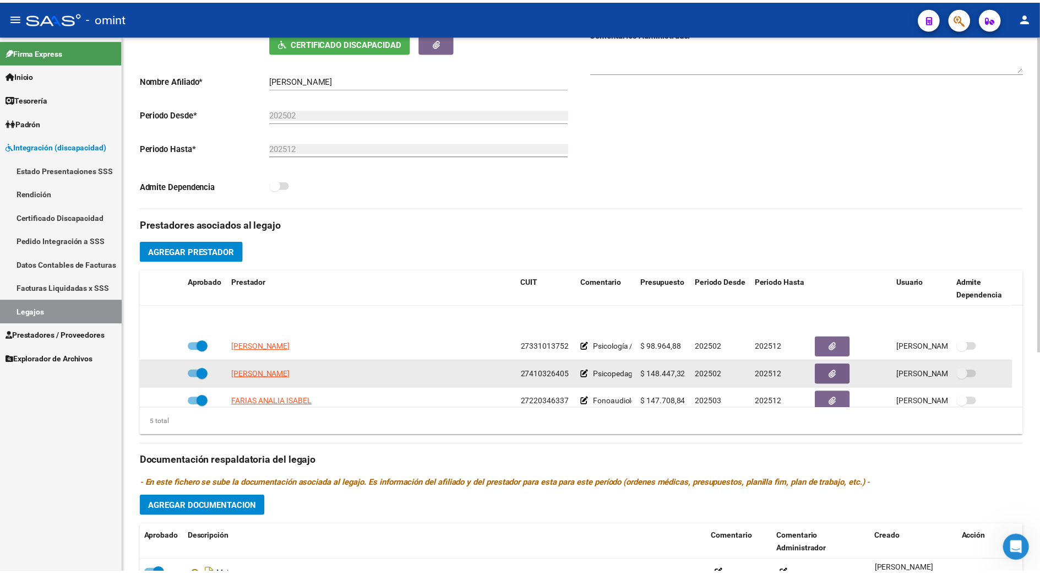
scroll to position [39, 0]
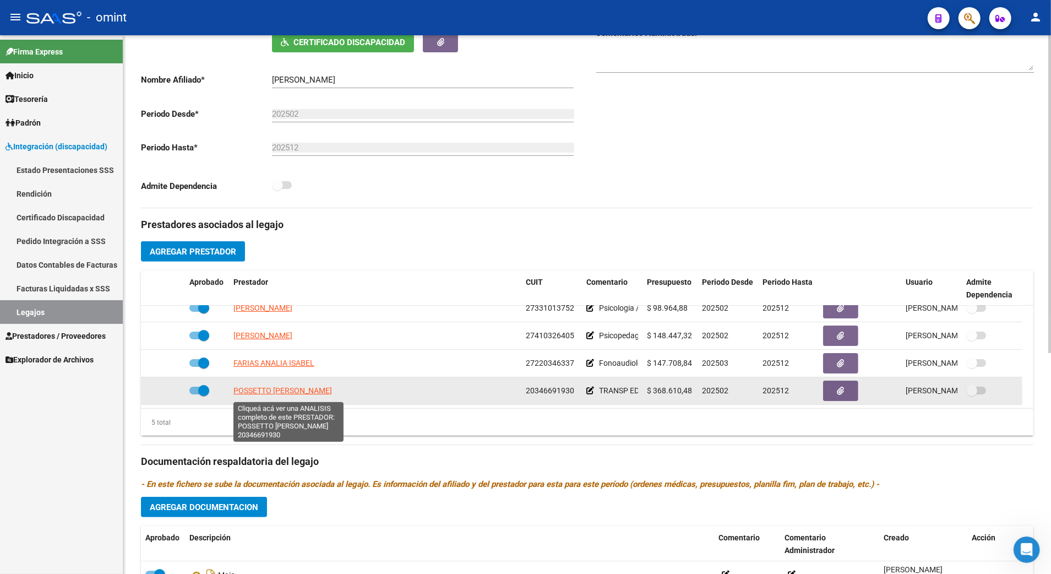
click at [283, 387] on app-link-go-to "POSSETTO [PERSON_NAME]" at bounding box center [282, 390] width 99 height 13
click at [285, 395] on span "POSSETTO [PERSON_NAME]" at bounding box center [282, 390] width 99 height 9
type textarea "20346691930"
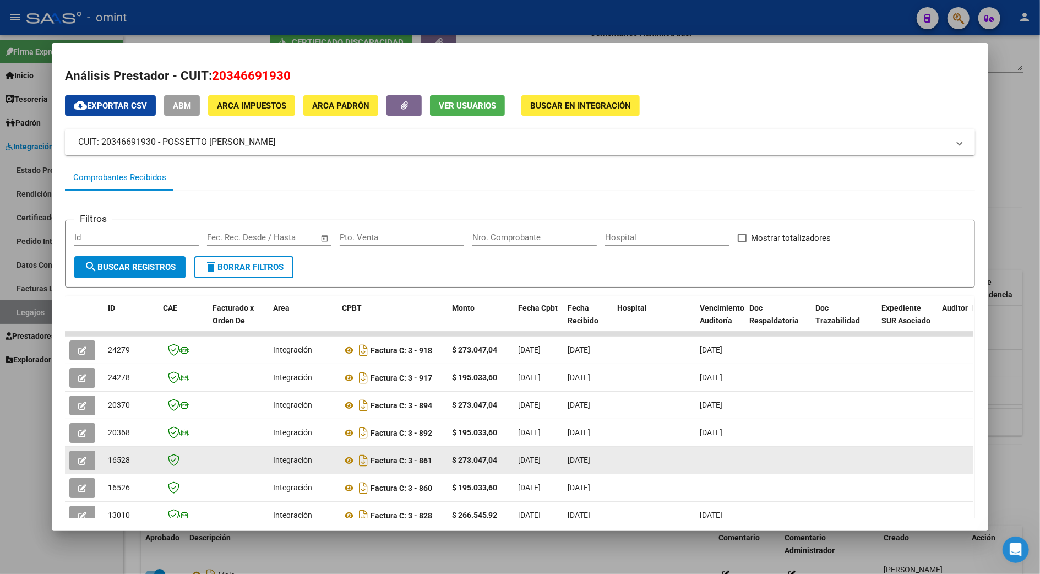
drag, startPoint x: 69, startPoint y: 352, endPoint x: 605, endPoint y: 462, distance: 546.4
click at [605, 462] on datatable-scroller "24279 Integración Factura C: 3 - 918 $ 273.047,04 [DATE] [DATE] [DATE] - [DATE]…" at bounding box center [519, 471] width 908 height 280
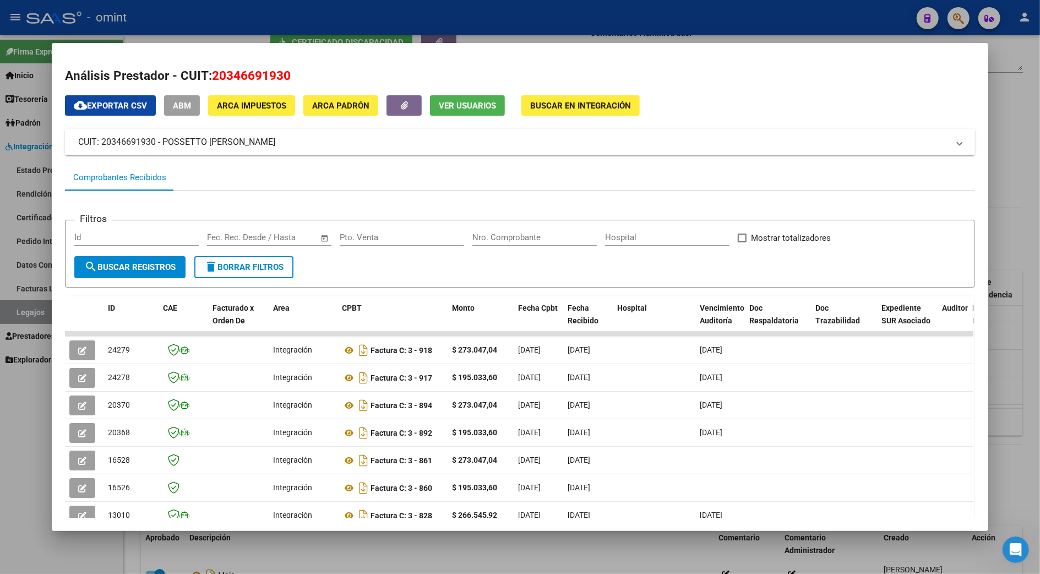
click at [1029, 371] on div at bounding box center [520, 287] width 1040 height 574
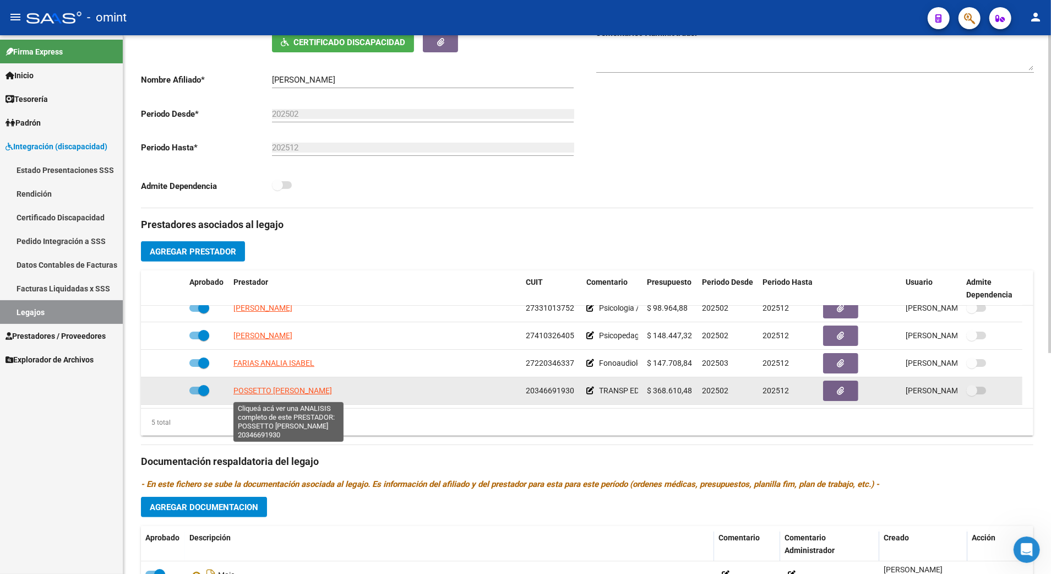
click at [324, 395] on span "POSSETTO [PERSON_NAME]" at bounding box center [282, 390] width 99 height 9
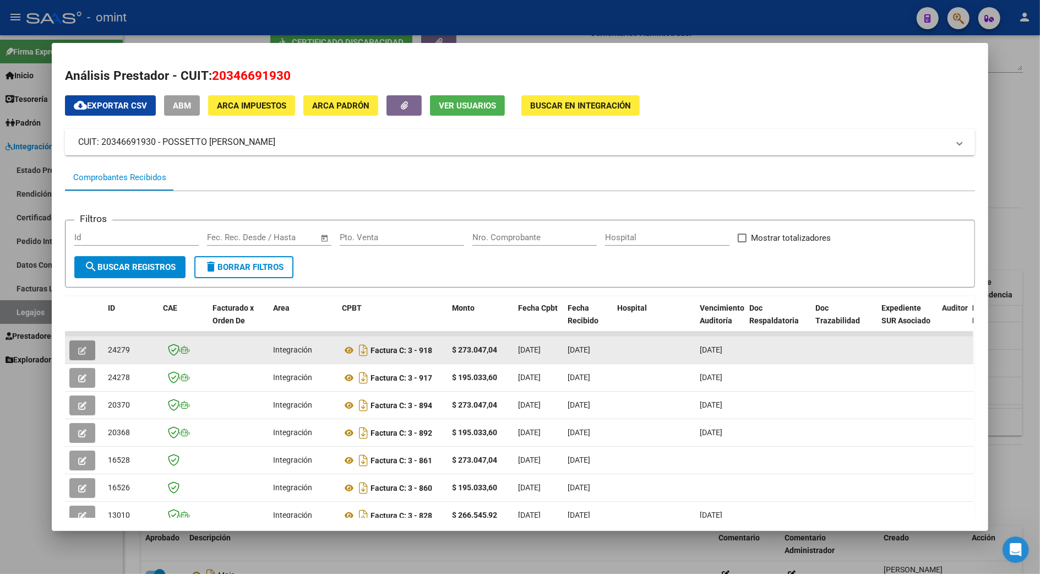
click at [80, 345] on span "button" at bounding box center [82, 350] width 8 height 10
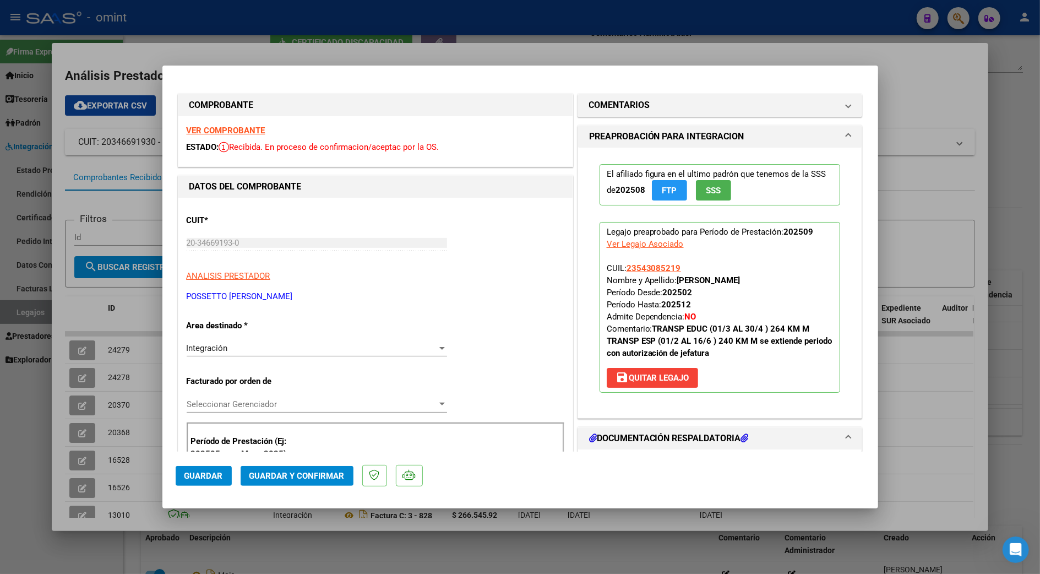
click at [235, 130] on strong "VER COMPROBANTE" at bounding box center [226, 131] width 79 height 10
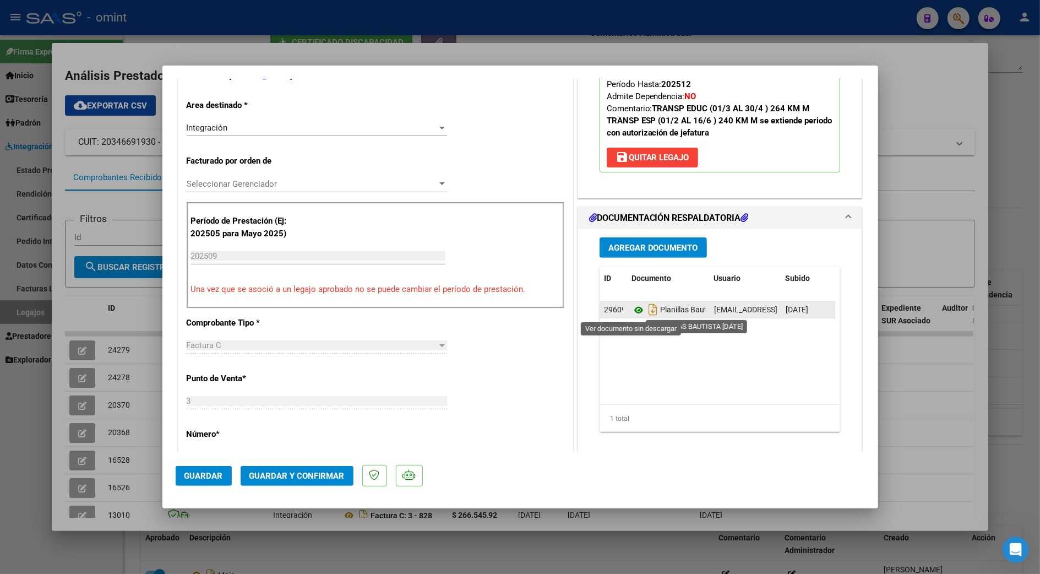
click at [633, 311] on icon at bounding box center [639, 309] width 14 height 13
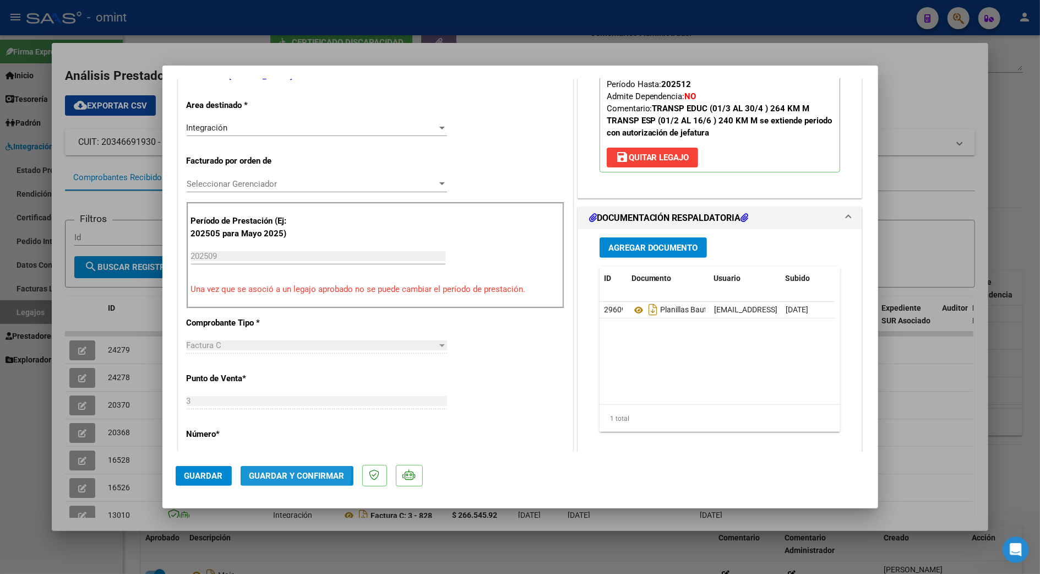
click at [270, 470] on button "Guardar y Confirmar" at bounding box center [297, 476] width 113 height 20
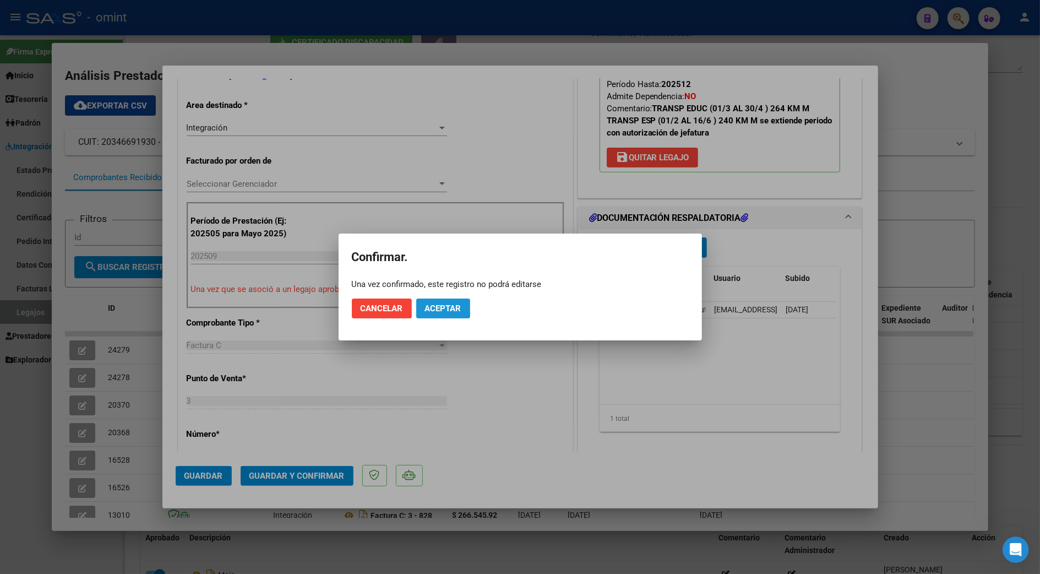
click at [430, 307] on span "Aceptar" at bounding box center [443, 308] width 36 height 10
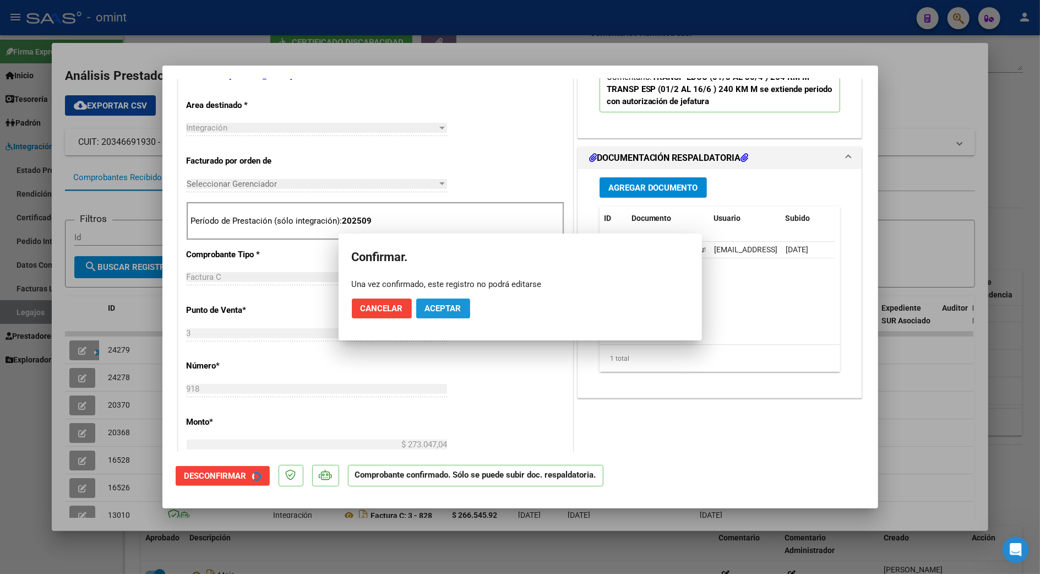
scroll to position [219, 0]
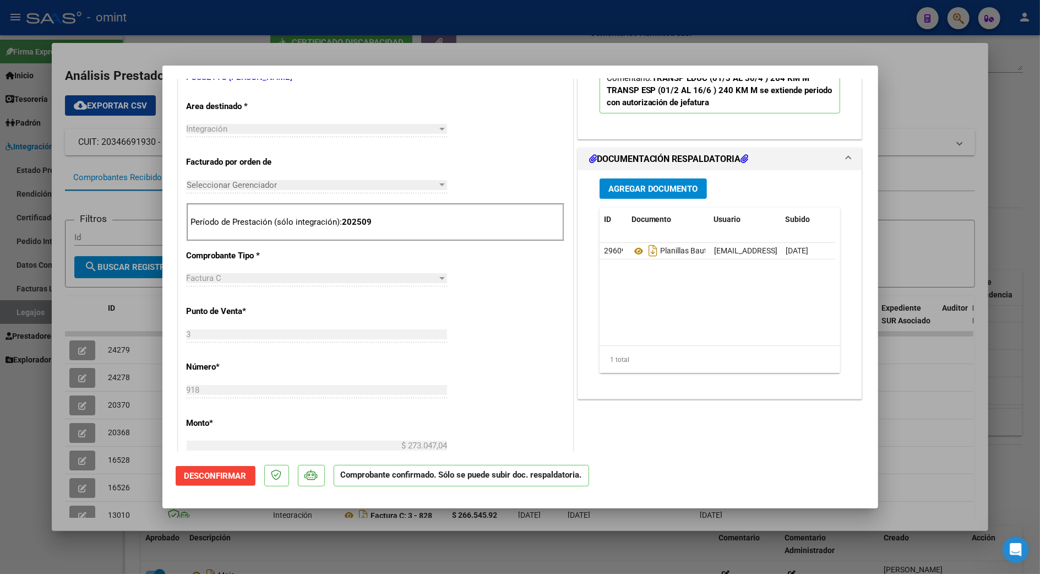
click at [897, 427] on div at bounding box center [520, 287] width 1040 height 574
type input "$ 0,00"
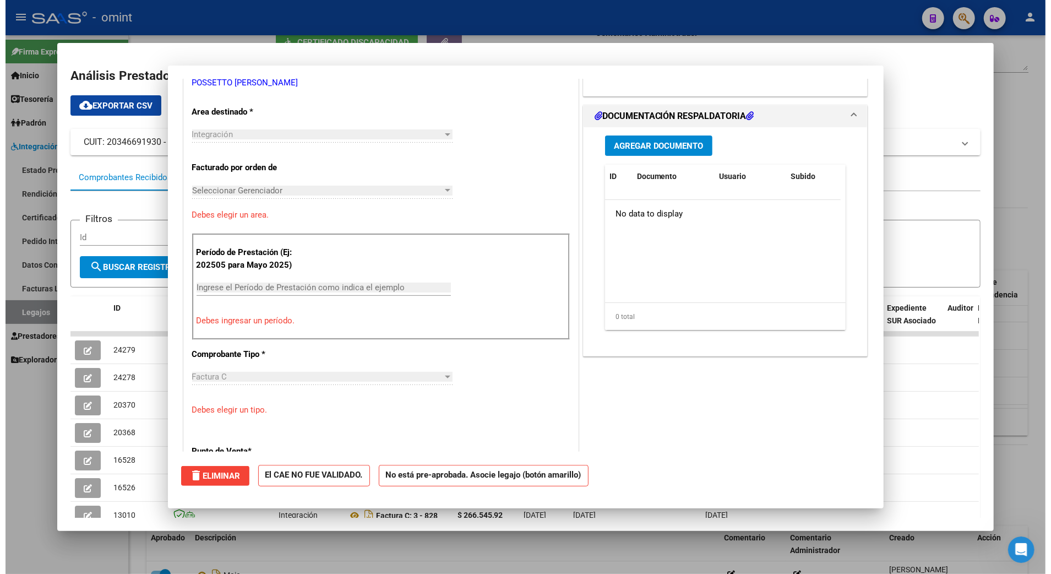
scroll to position [225, 0]
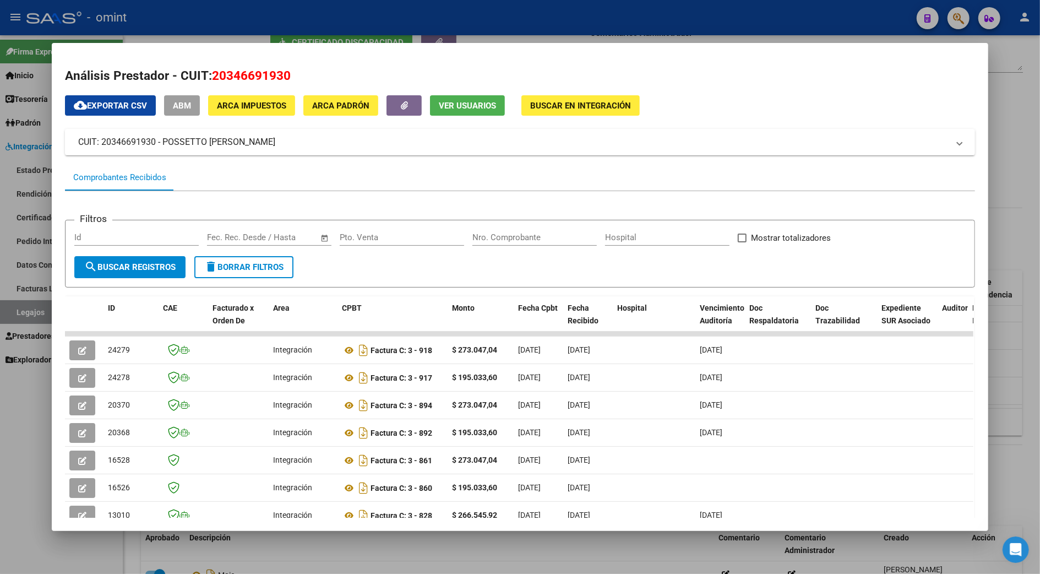
click at [1012, 422] on div at bounding box center [520, 287] width 1040 height 574
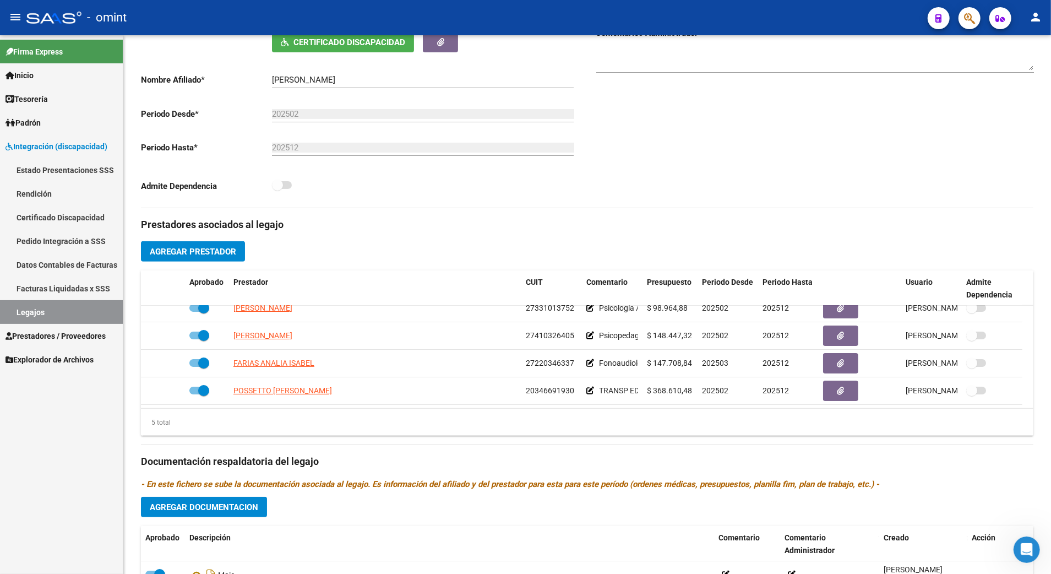
click at [45, 302] on link "Legajos" at bounding box center [61, 312] width 123 height 24
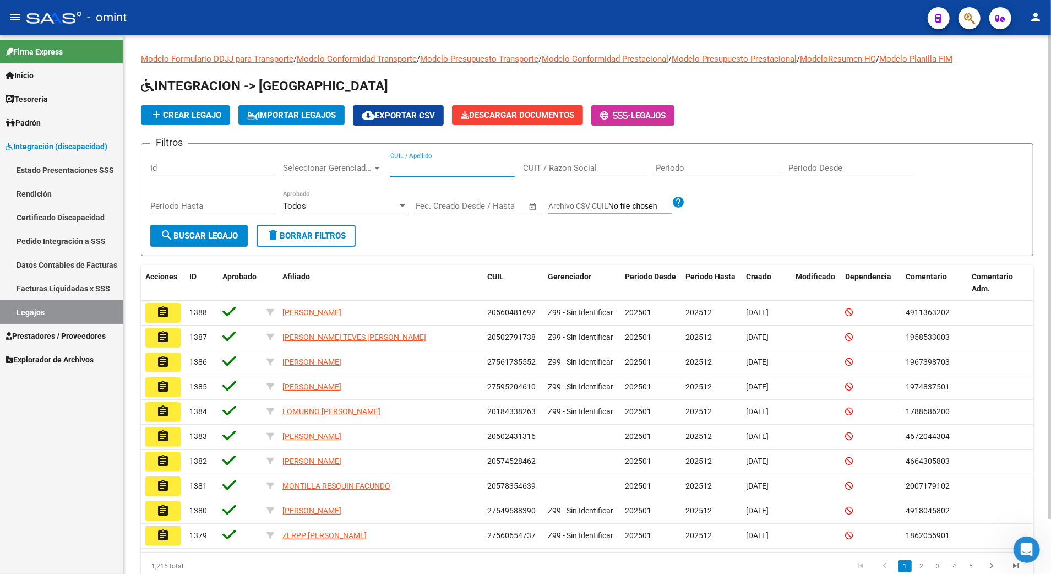
click at [423, 164] on input "CUIL / Apellido" at bounding box center [452, 168] width 124 height 10
paste input "20569814643"
type input "20569814643"
click at [194, 232] on span "search Buscar Legajo" at bounding box center [199, 236] width 78 height 10
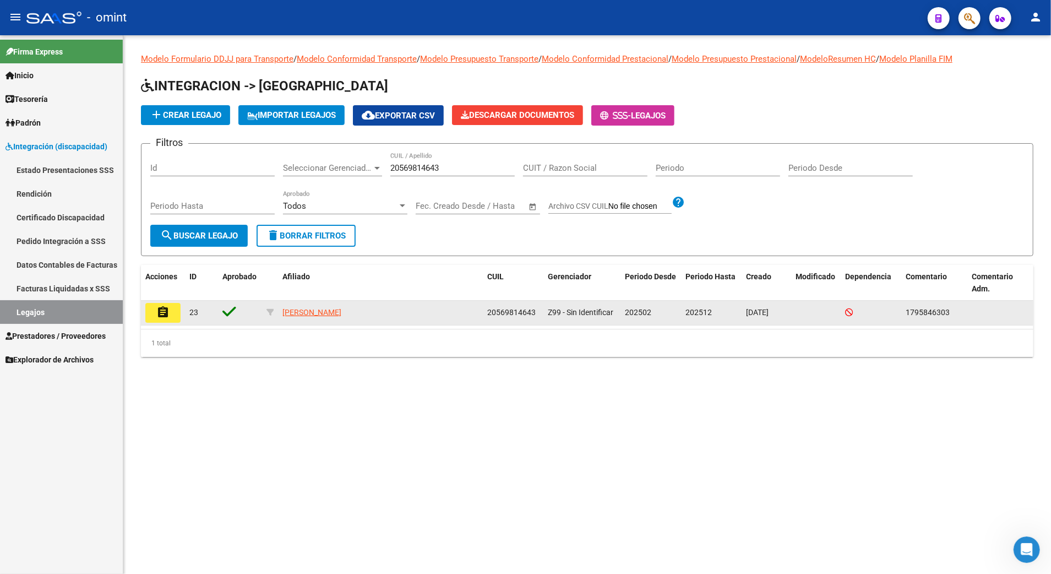
drag, startPoint x: 307, startPoint y: 317, endPoint x: 217, endPoint y: 326, distance: 90.7
click at [217, 325] on div "assignment 23 [PERSON_NAME] 20569814643 Z99 - Sin Identificar 202502 202512 [DA…" at bounding box center [587, 313] width 892 height 25
drag, startPoint x: 217, startPoint y: 326, endPoint x: 167, endPoint y: 315, distance: 50.8
click at [167, 315] on mat-icon "assignment" at bounding box center [162, 312] width 13 height 13
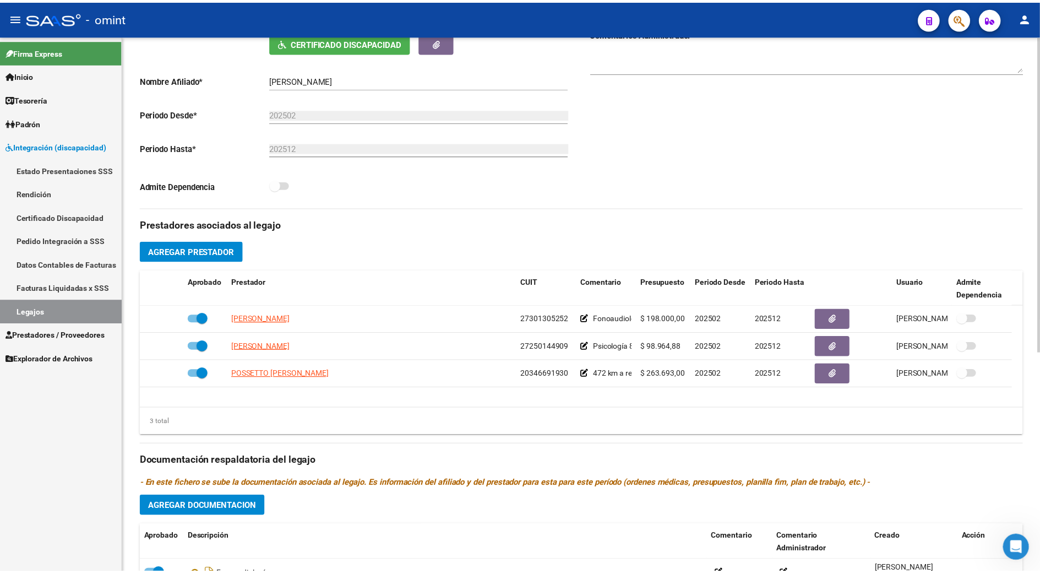
scroll to position [293, 0]
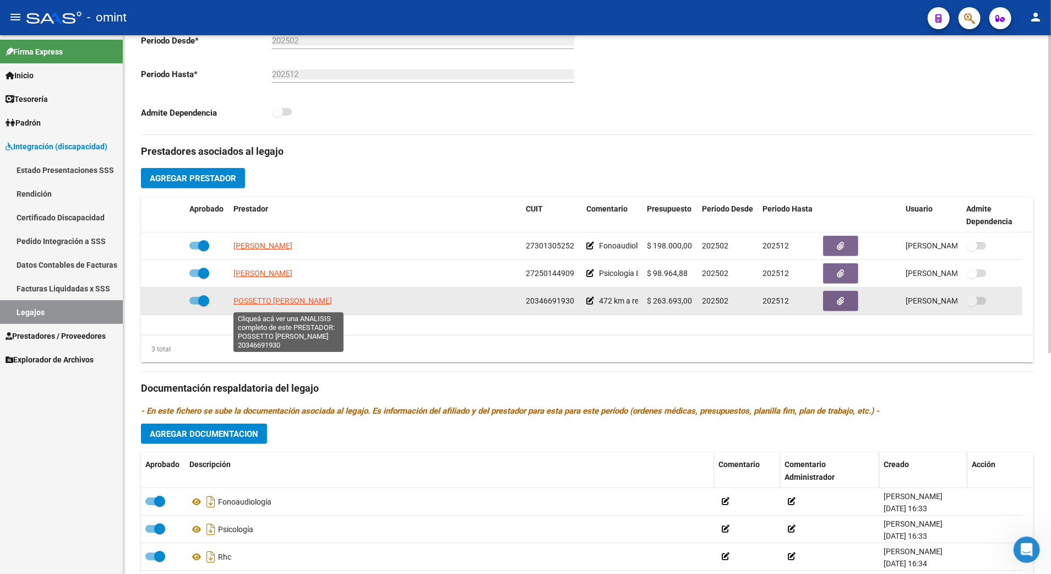
click at [276, 303] on span "POSSETTO [PERSON_NAME]" at bounding box center [282, 300] width 99 height 9
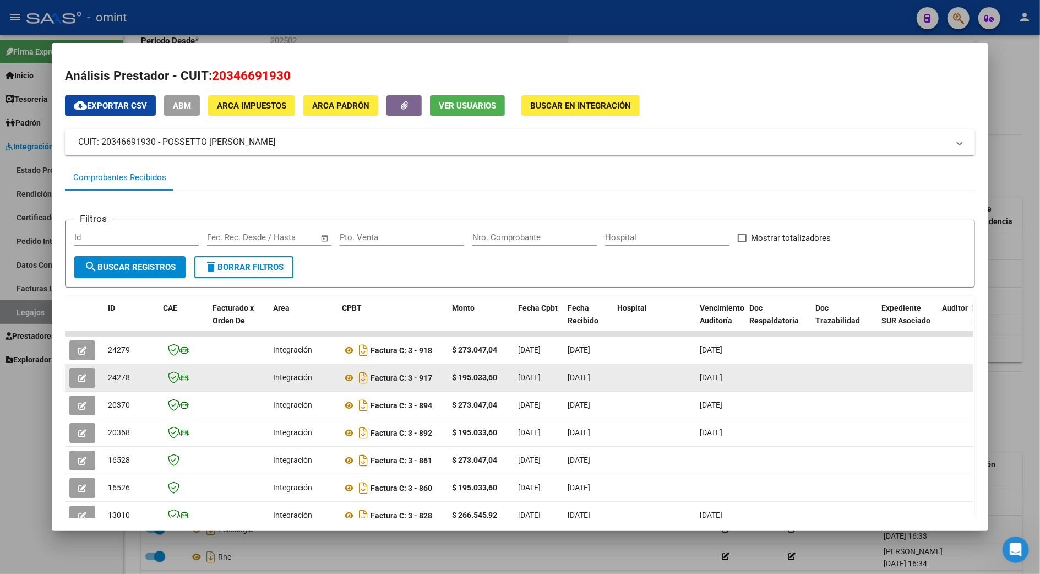
click at [69, 377] on button "button" at bounding box center [82, 378] width 26 height 20
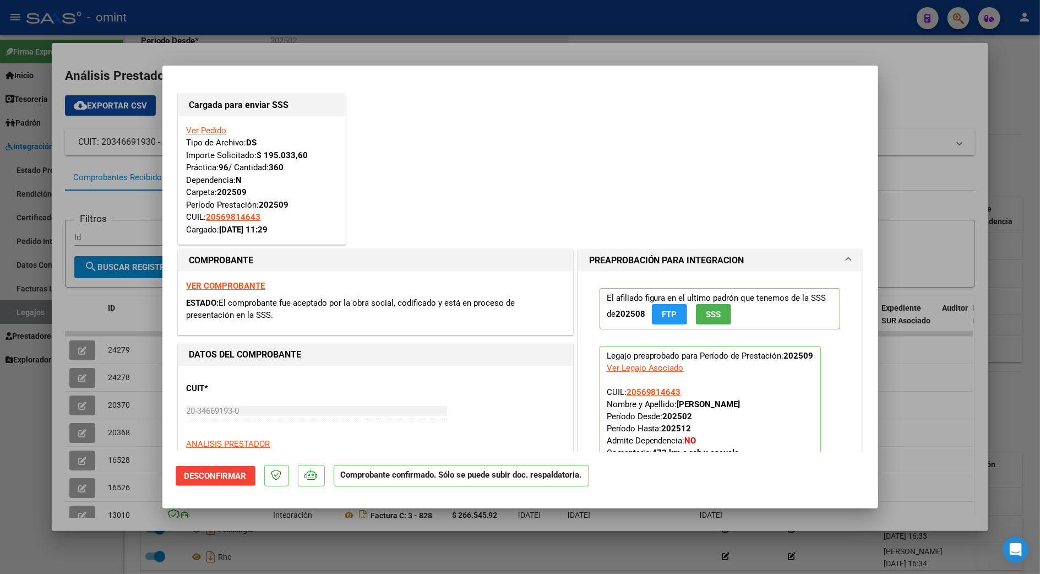
click at [917, 391] on div at bounding box center [520, 287] width 1040 height 574
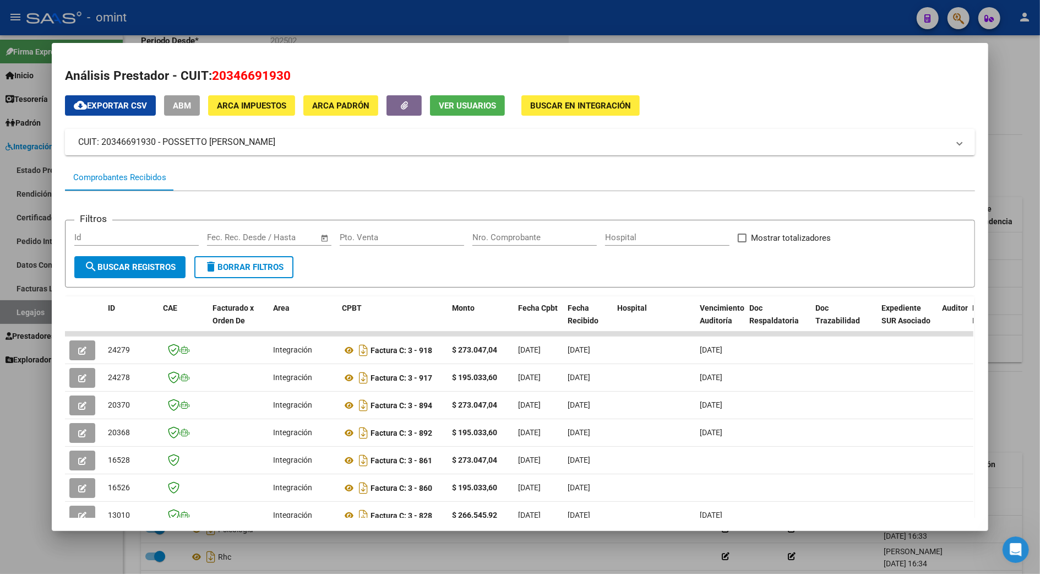
click at [1013, 374] on div at bounding box center [520, 287] width 1040 height 574
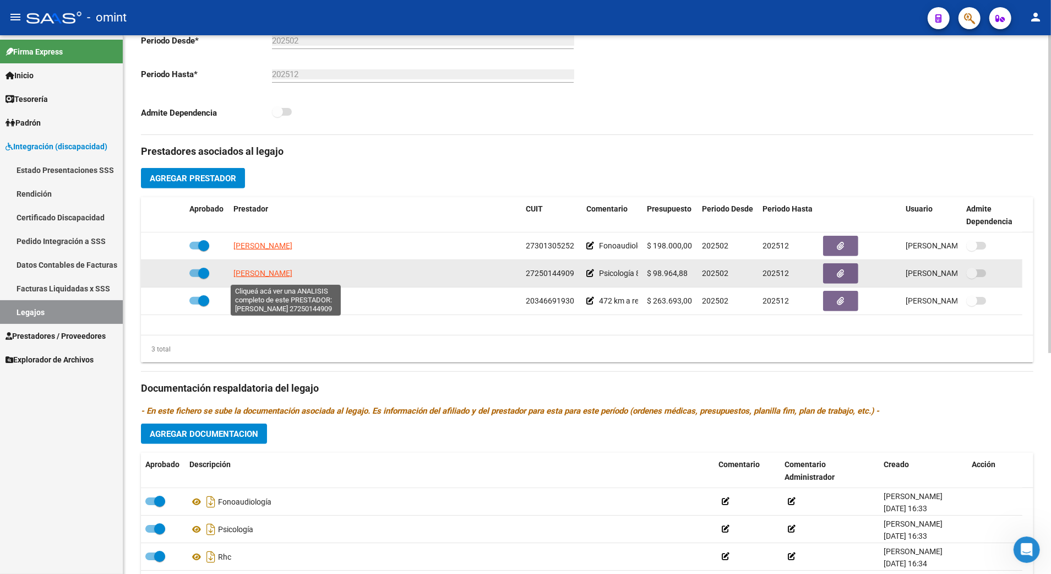
click at [258, 274] on span "[PERSON_NAME]" at bounding box center [262, 273] width 59 height 9
type textarea "27250144909"
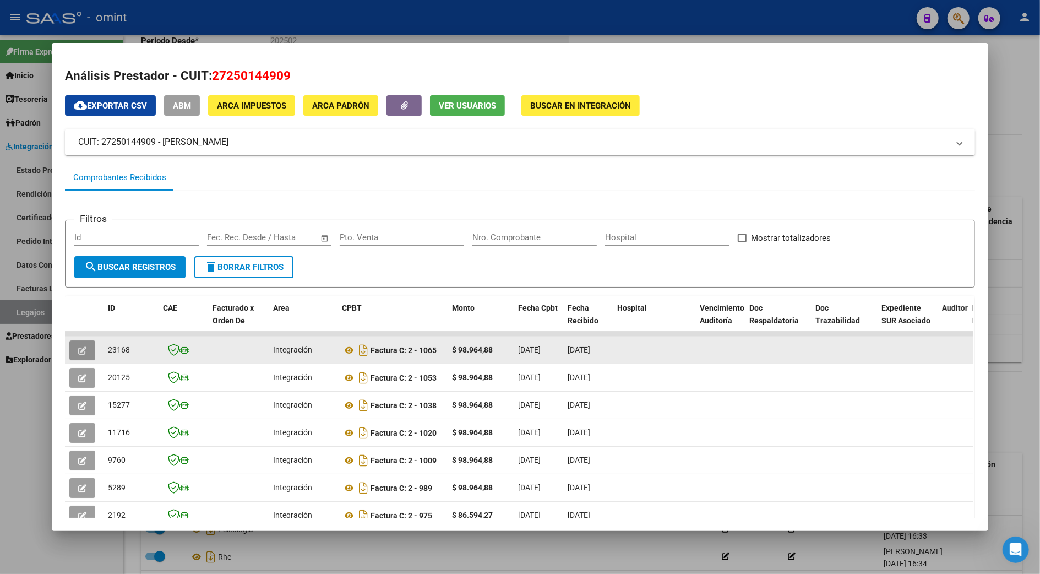
click at [80, 342] on button "button" at bounding box center [82, 350] width 26 height 20
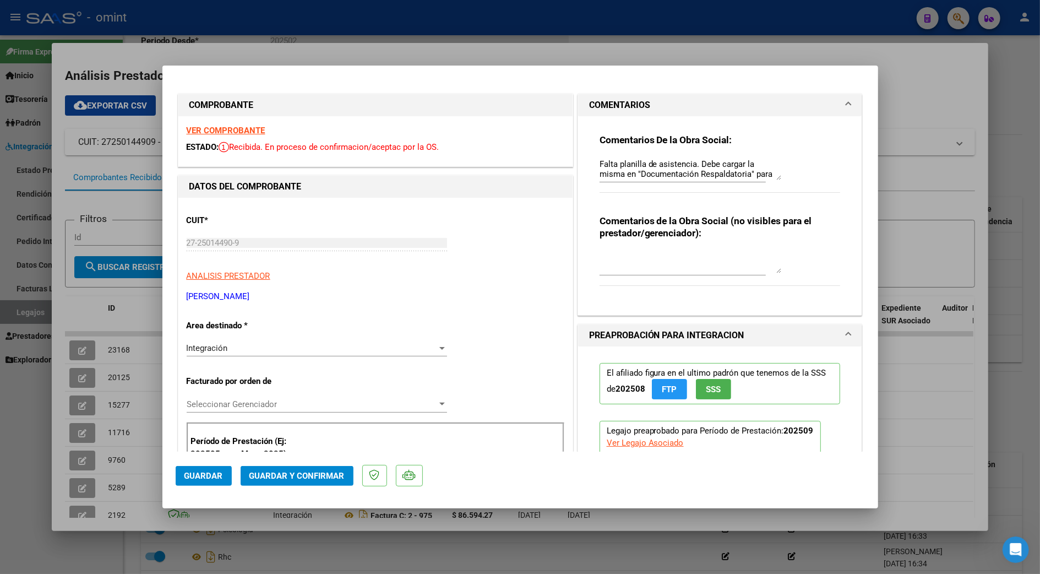
click at [231, 130] on strong "VER COMPROBANTE" at bounding box center [226, 131] width 79 height 10
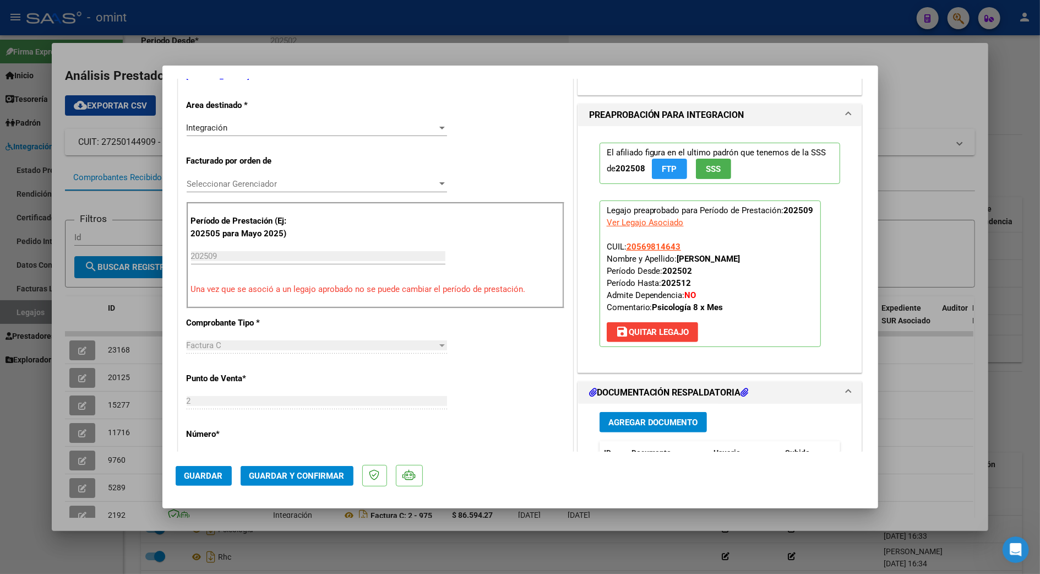
scroll to position [367, 0]
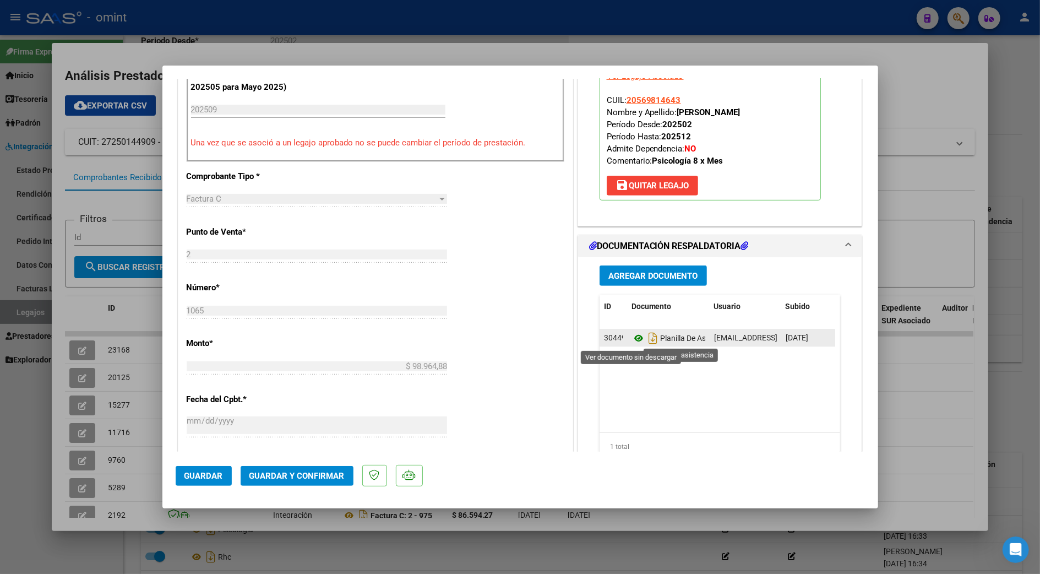
click at [635, 338] on icon at bounding box center [639, 337] width 14 height 13
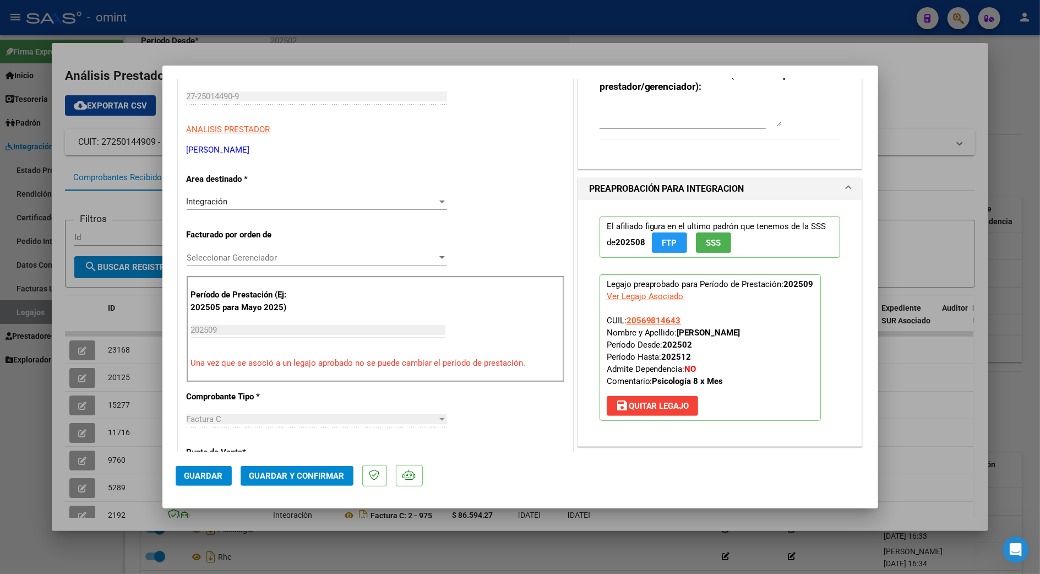
scroll to position [220, 0]
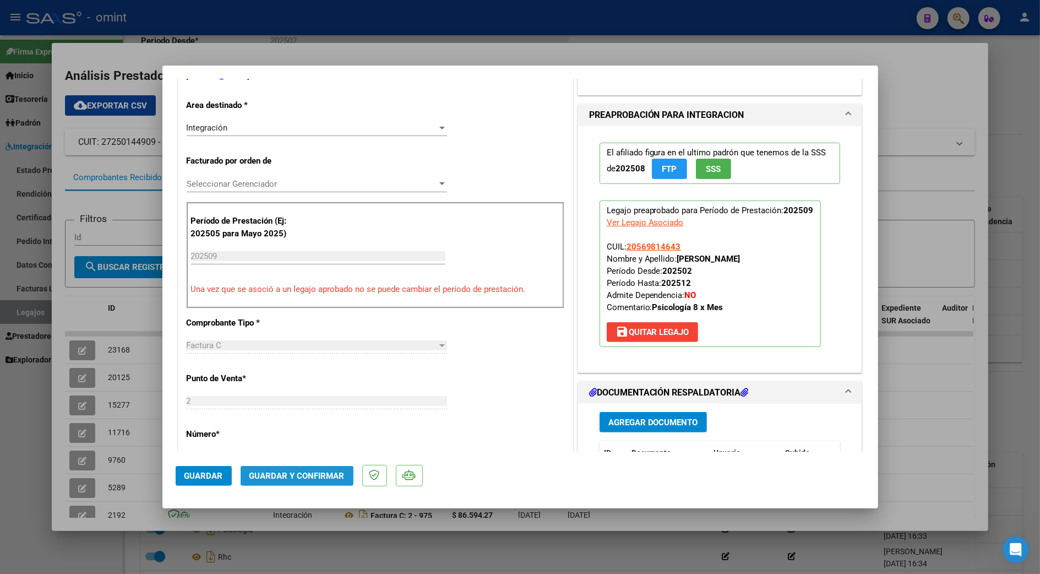
click at [308, 467] on button "Guardar y Confirmar" at bounding box center [297, 476] width 113 height 20
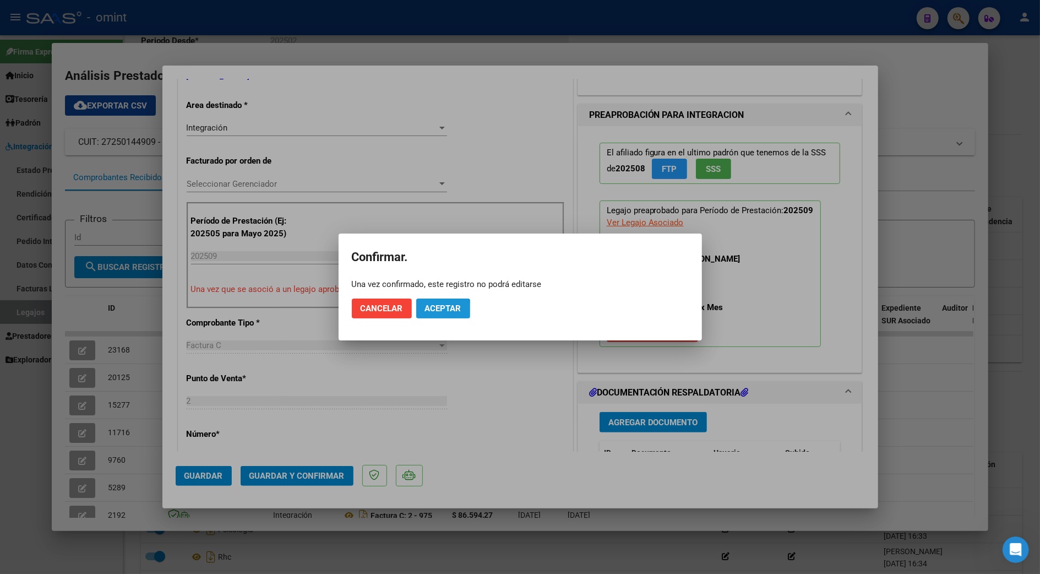
click at [437, 311] on span "Aceptar" at bounding box center [443, 308] width 36 height 10
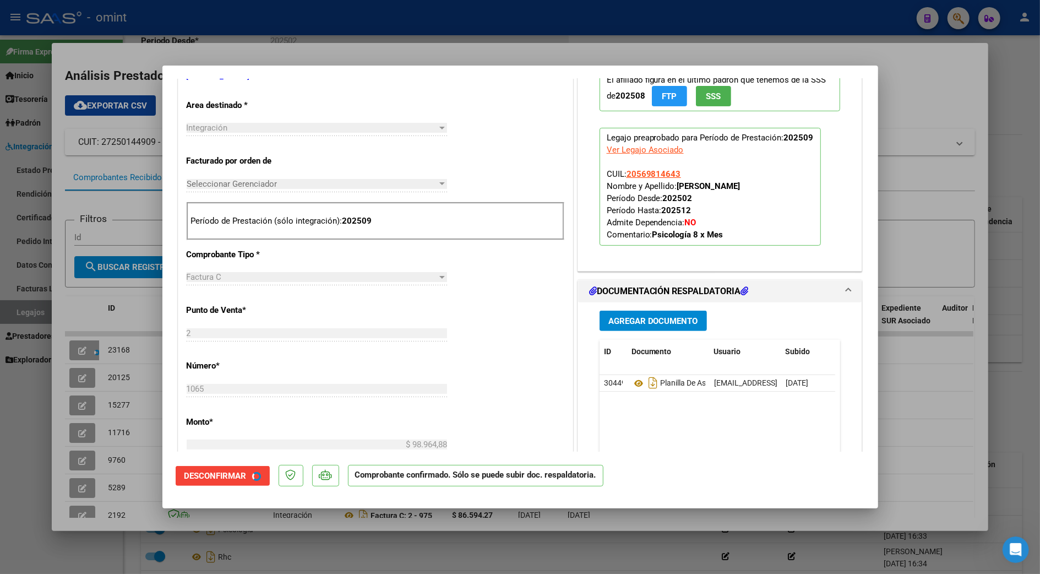
scroll to position [219, 0]
click at [901, 421] on div at bounding box center [520, 287] width 1040 height 574
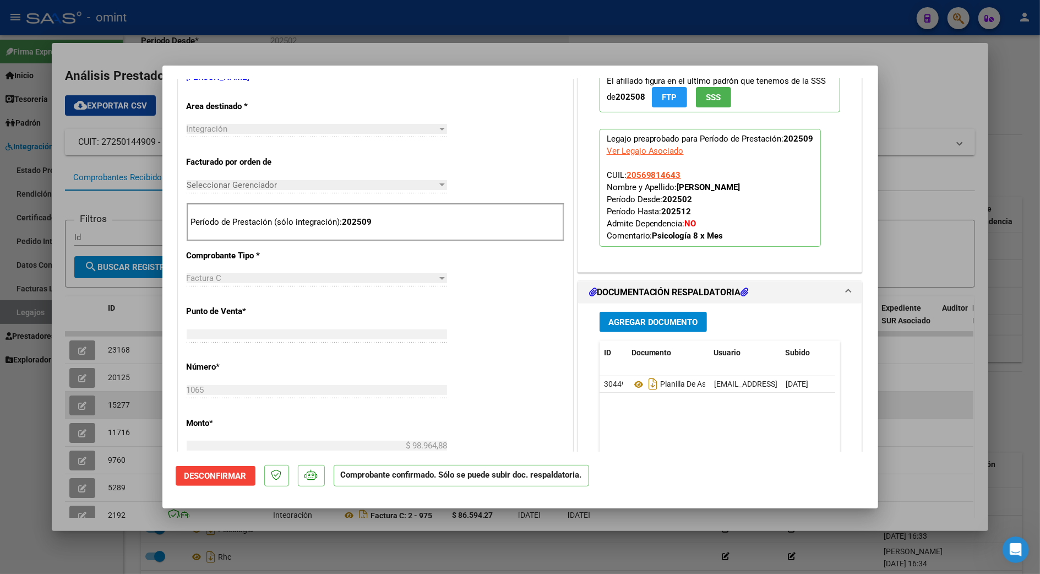
type input "$ 0,00"
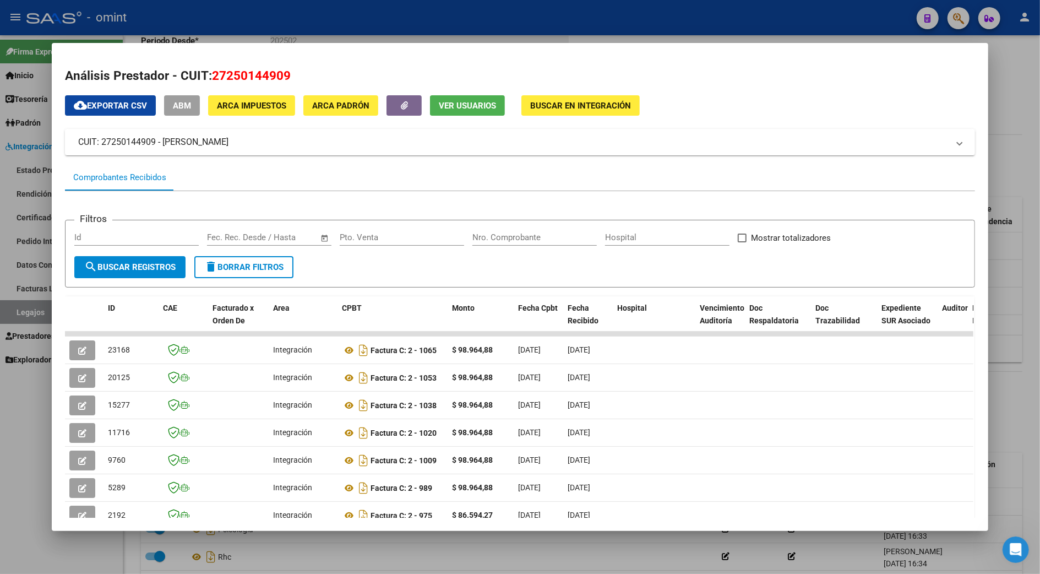
click at [1025, 358] on div at bounding box center [520, 287] width 1040 height 574
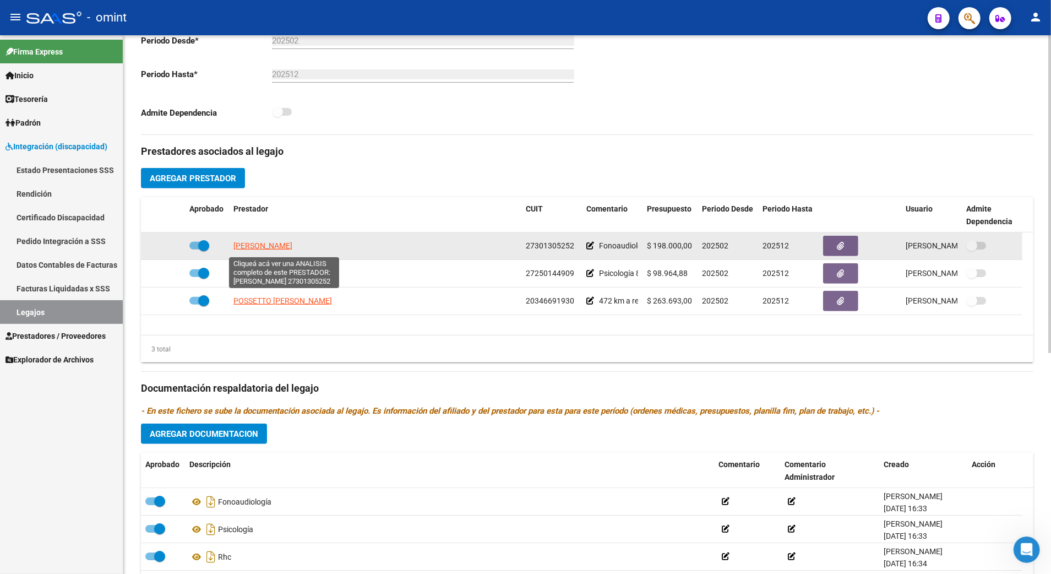
click at [285, 247] on span "[PERSON_NAME]" at bounding box center [262, 245] width 59 height 9
type textarea "27301305252"
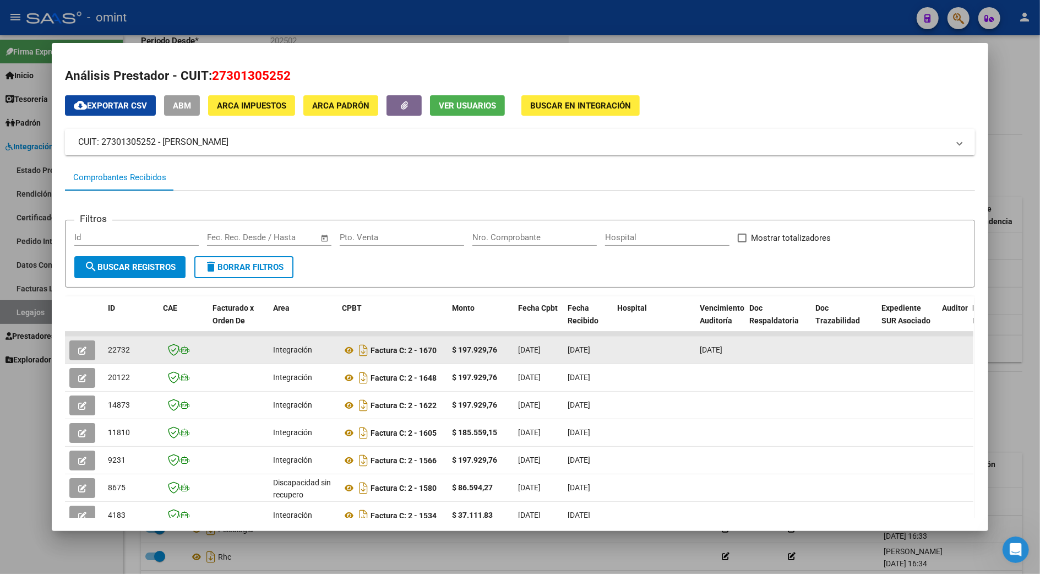
click at [69, 344] on button "button" at bounding box center [82, 350] width 26 height 20
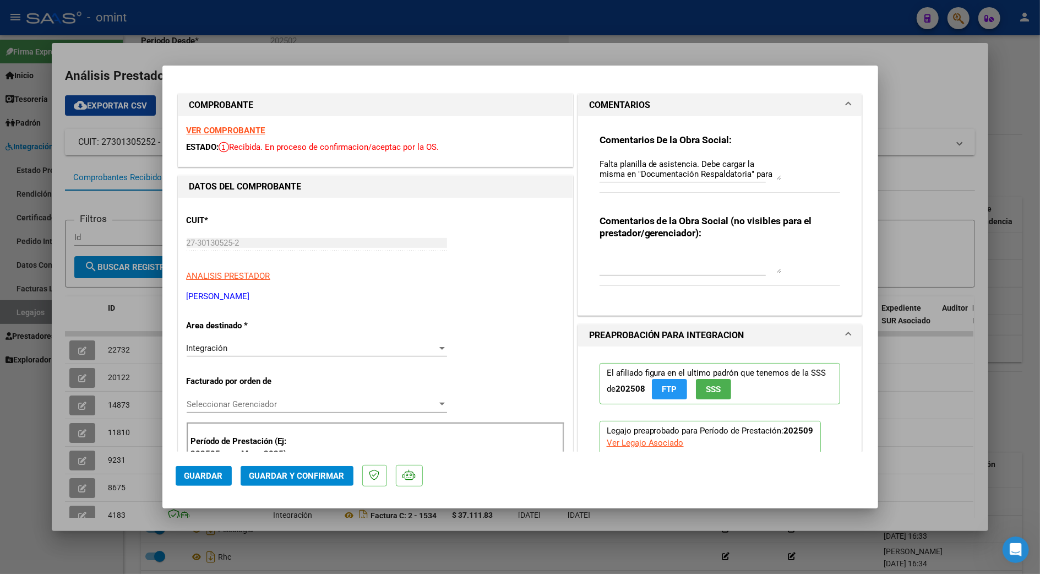
click at [219, 130] on strong "VER COMPROBANTE" at bounding box center [226, 131] width 79 height 10
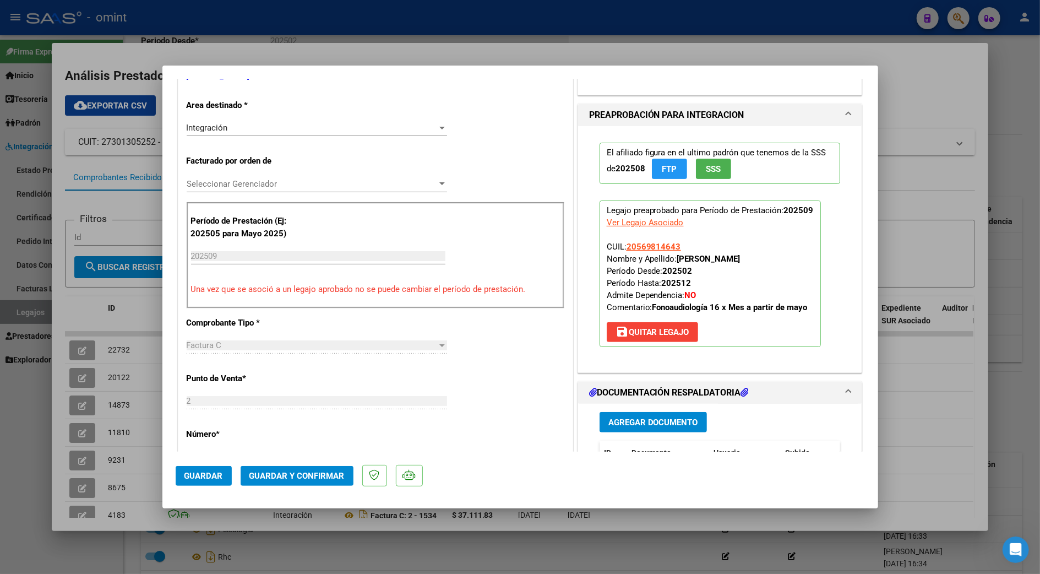
scroll to position [440, 0]
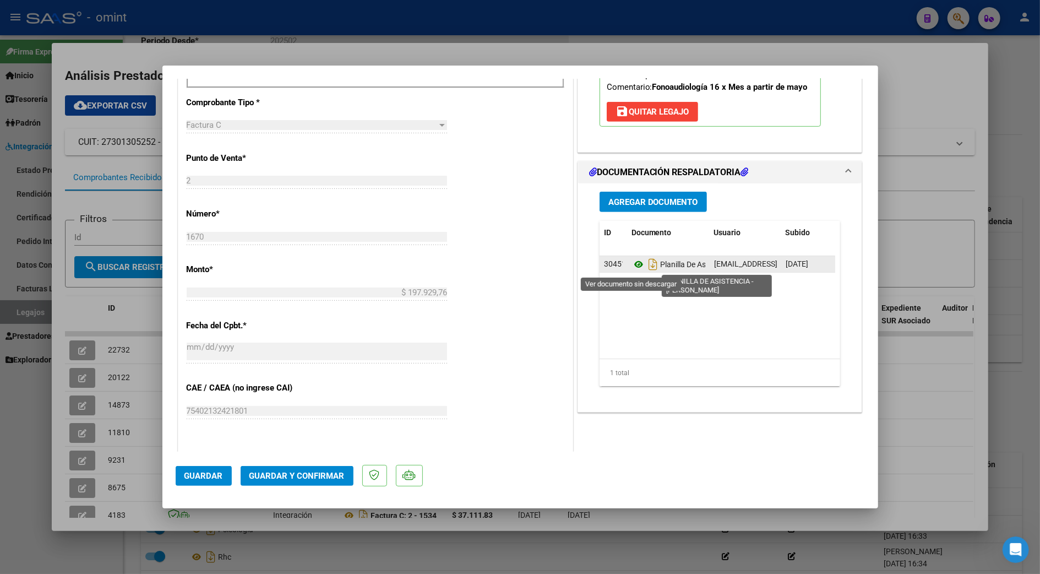
click at [632, 262] on icon at bounding box center [639, 264] width 14 height 13
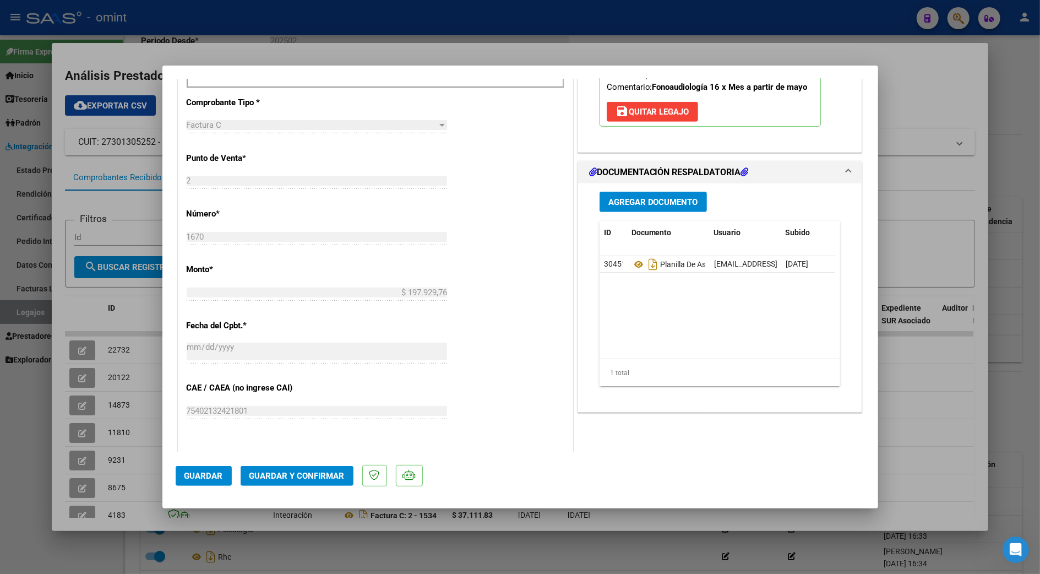
click at [287, 485] on button "Guardar y Confirmar" at bounding box center [297, 476] width 113 height 20
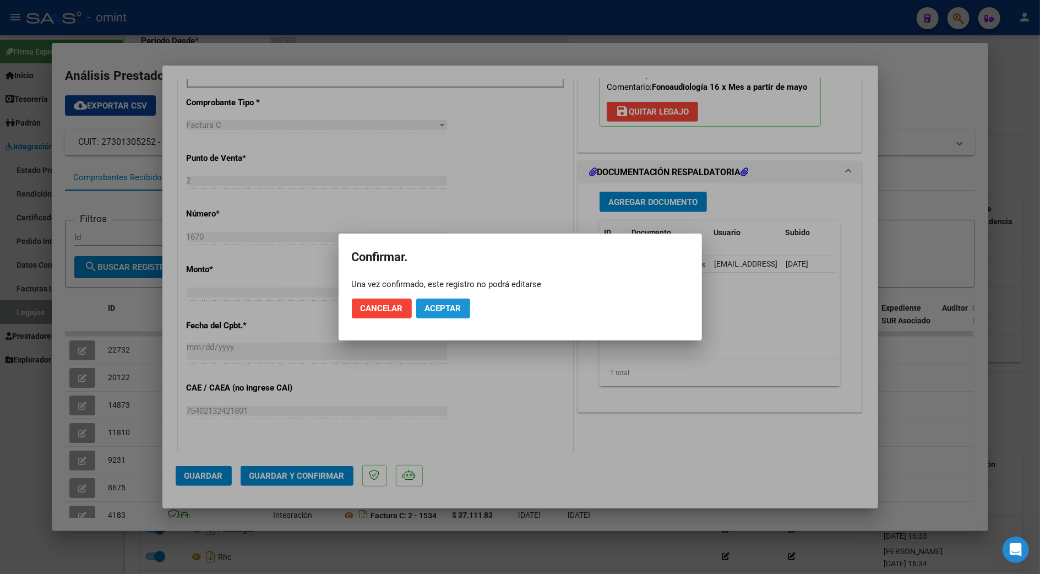
click at [443, 315] on button "Aceptar" at bounding box center [443, 308] width 54 height 20
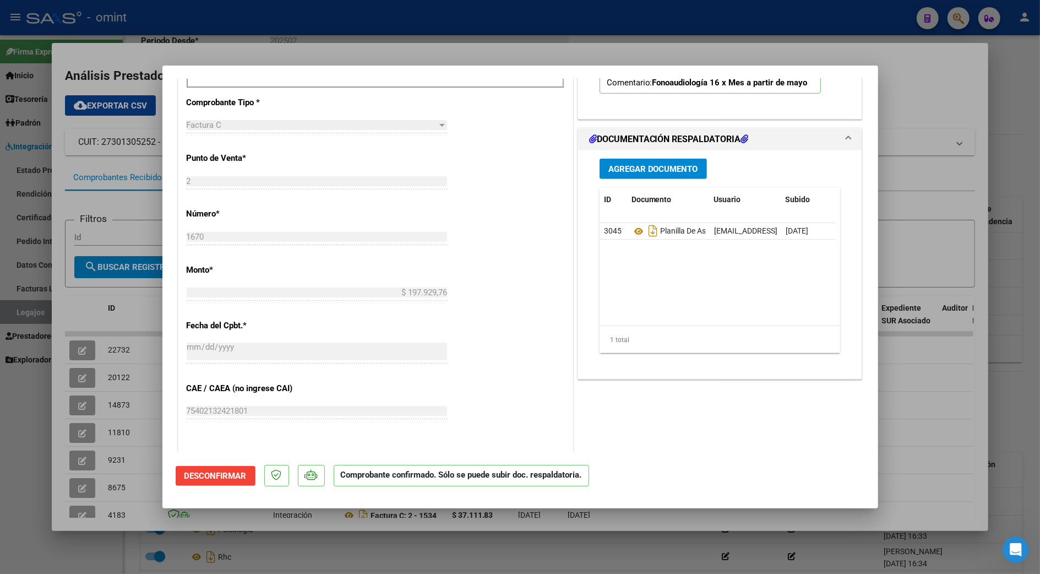
click at [901, 381] on div at bounding box center [520, 287] width 1040 height 574
type input "$ 0,00"
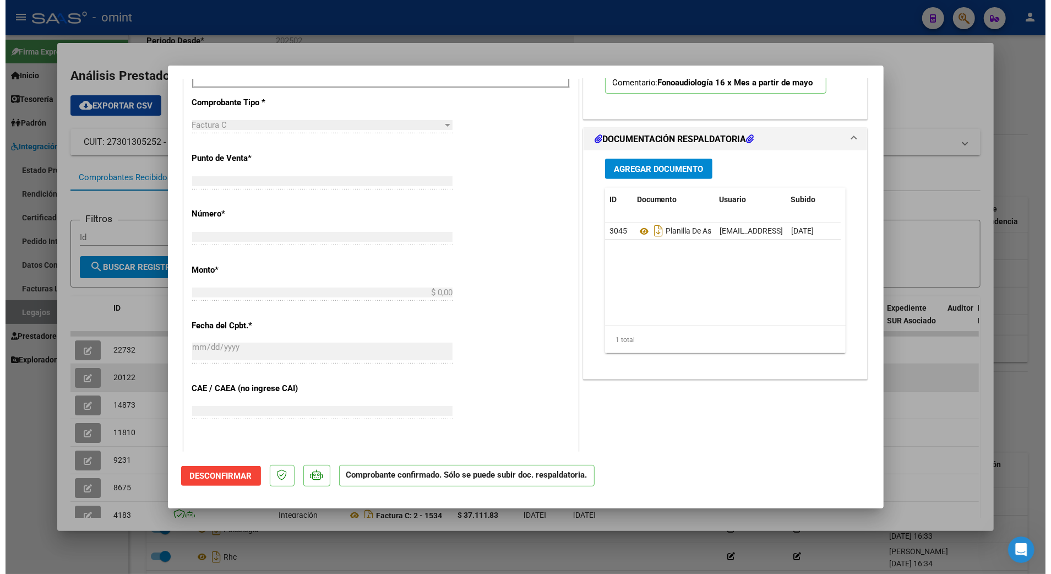
scroll to position [577, 0]
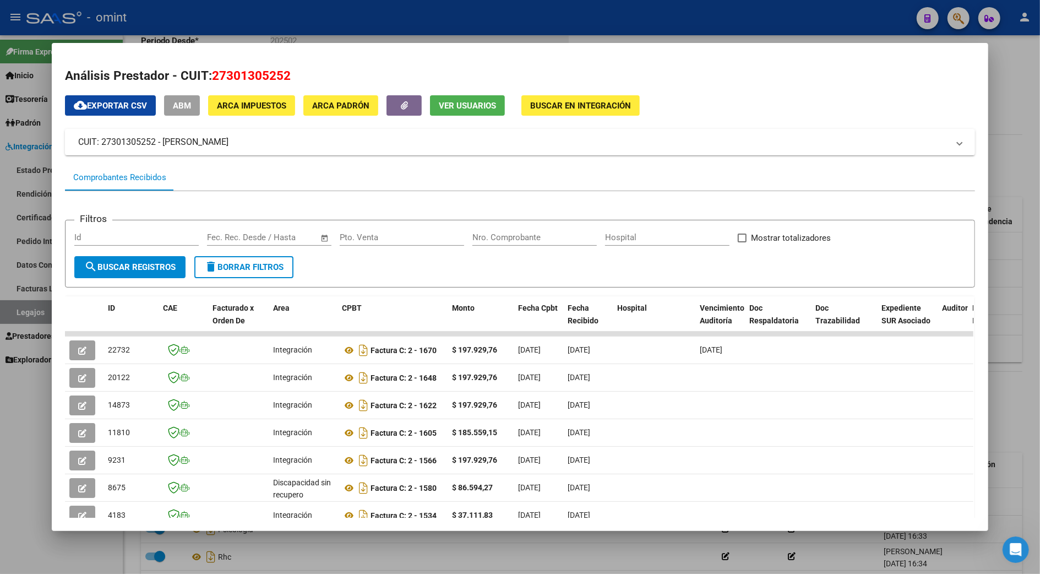
click at [1011, 382] on div at bounding box center [520, 287] width 1040 height 574
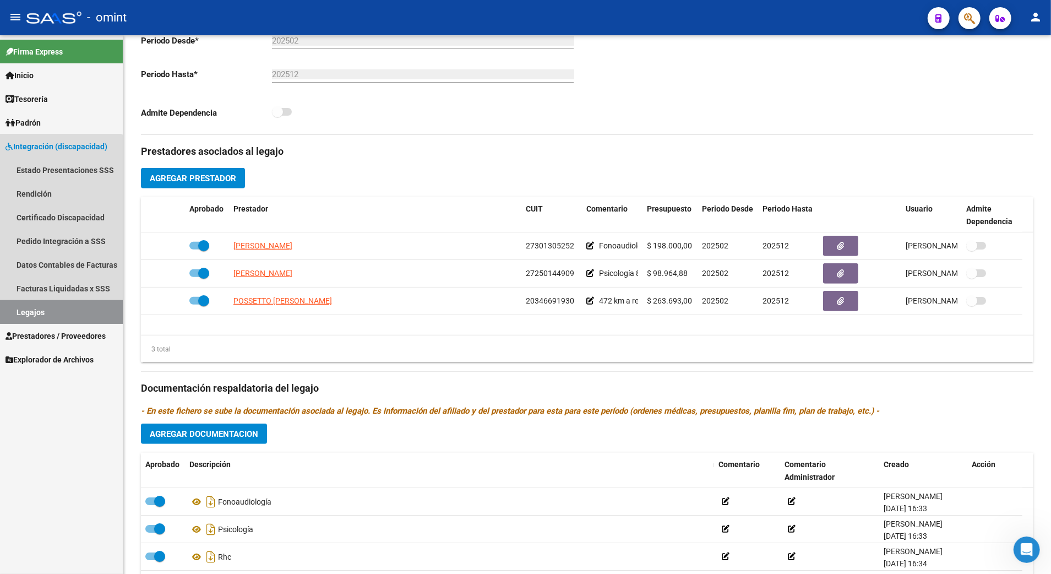
click at [42, 304] on link "Legajos" at bounding box center [61, 312] width 123 height 24
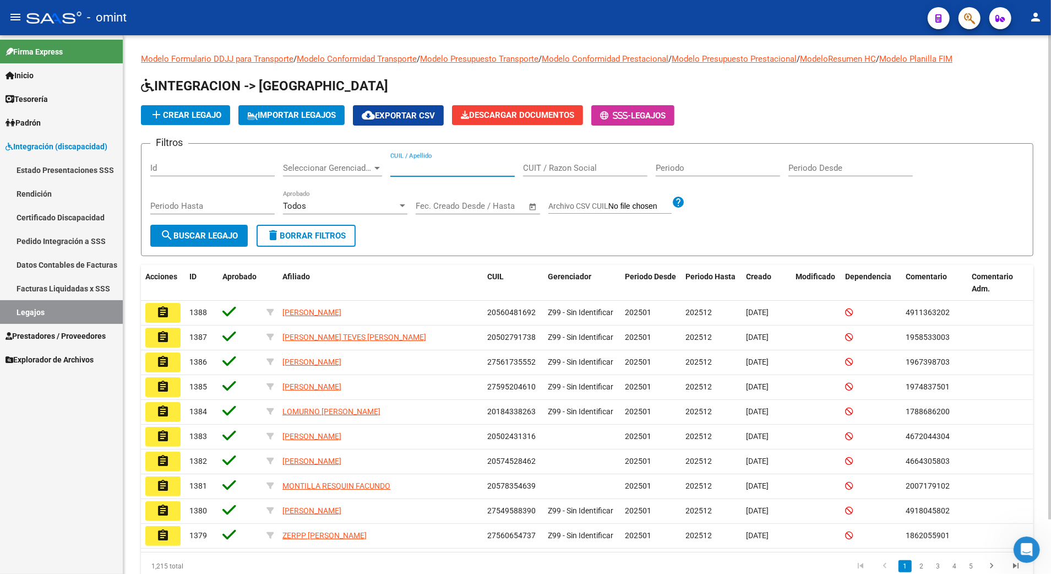
click at [421, 171] on input "CUIL / Apellido" at bounding box center [452, 168] width 124 height 10
paste input "23458259089"
type input "23458259089"
click at [179, 237] on span "search Buscar Legajo" at bounding box center [199, 236] width 78 height 10
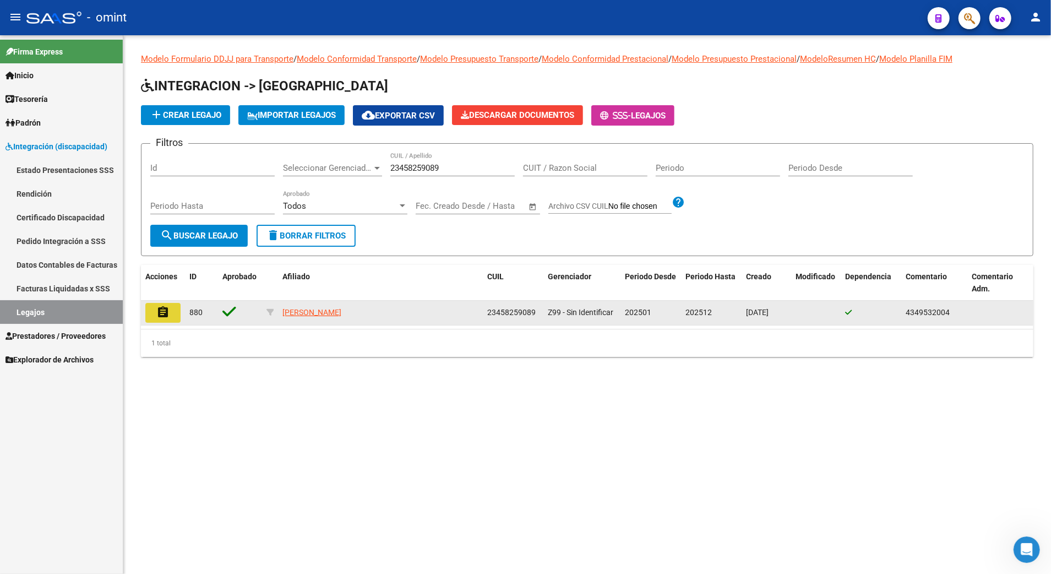
click at [159, 313] on mat-icon "assignment" at bounding box center [162, 312] width 13 height 13
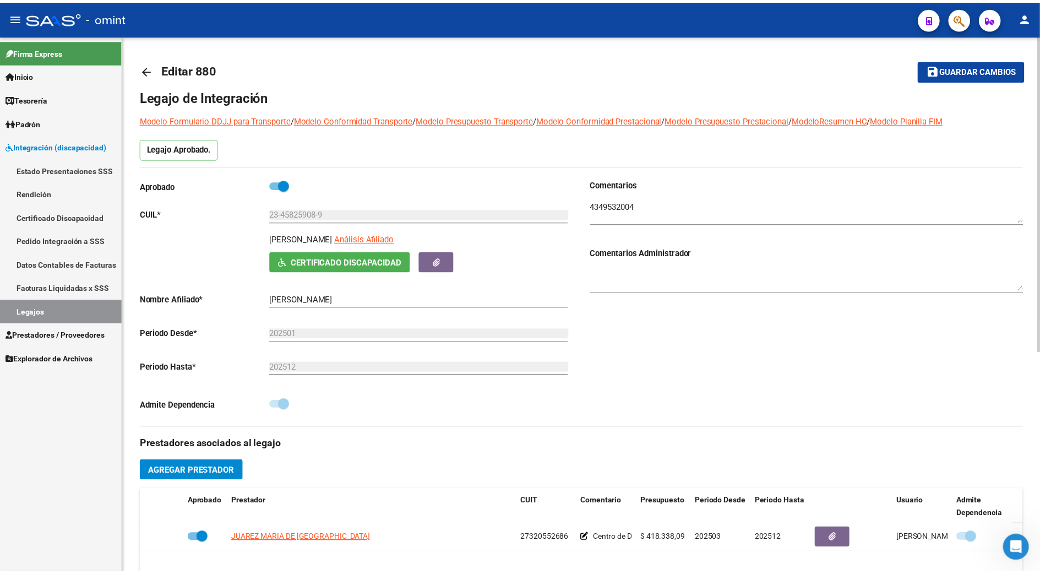
scroll to position [146, 0]
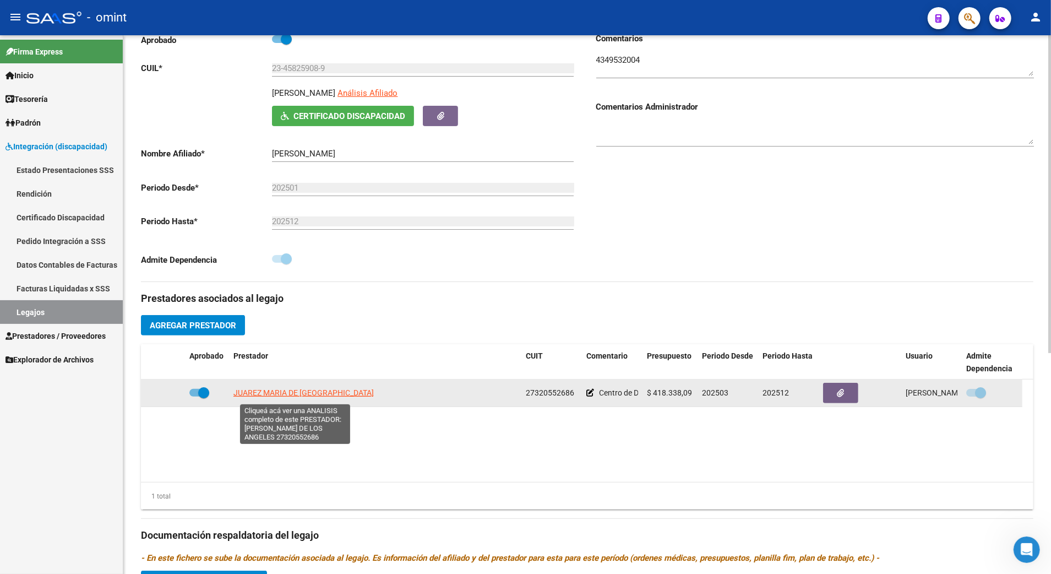
click at [298, 397] on span "JUAREZ MARIA DE [GEOGRAPHIC_DATA]" at bounding box center [303, 392] width 140 height 9
type textarea "27320552686"
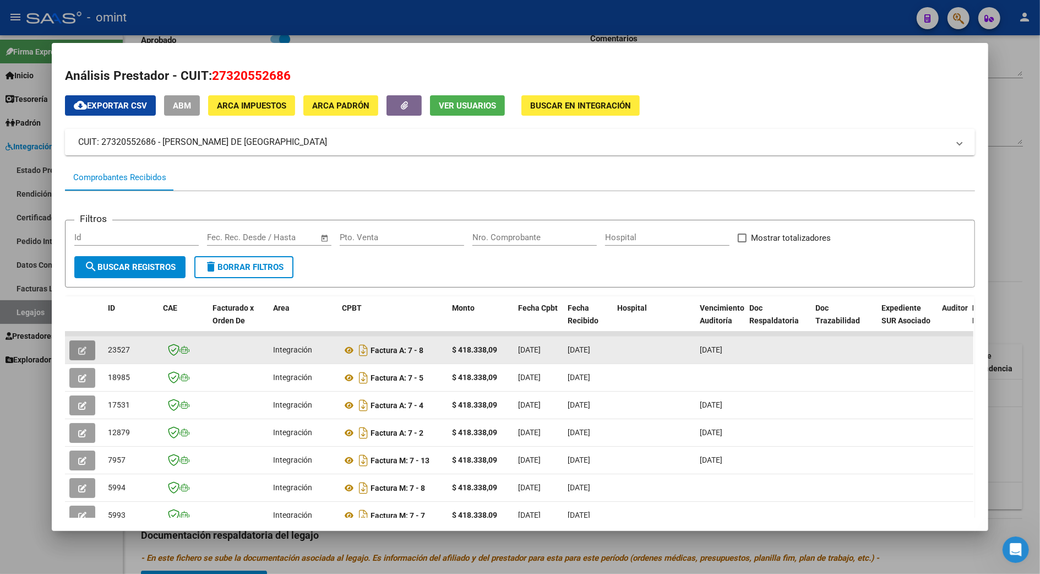
click at [78, 344] on button "button" at bounding box center [82, 350] width 26 height 20
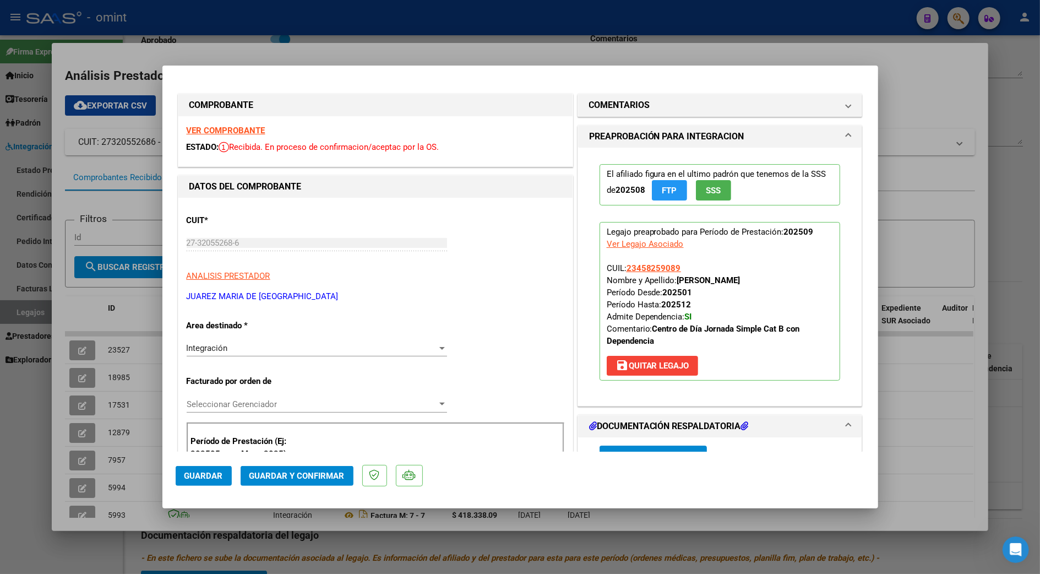
click at [241, 130] on strong "VER COMPROBANTE" at bounding box center [226, 131] width 79 height 10
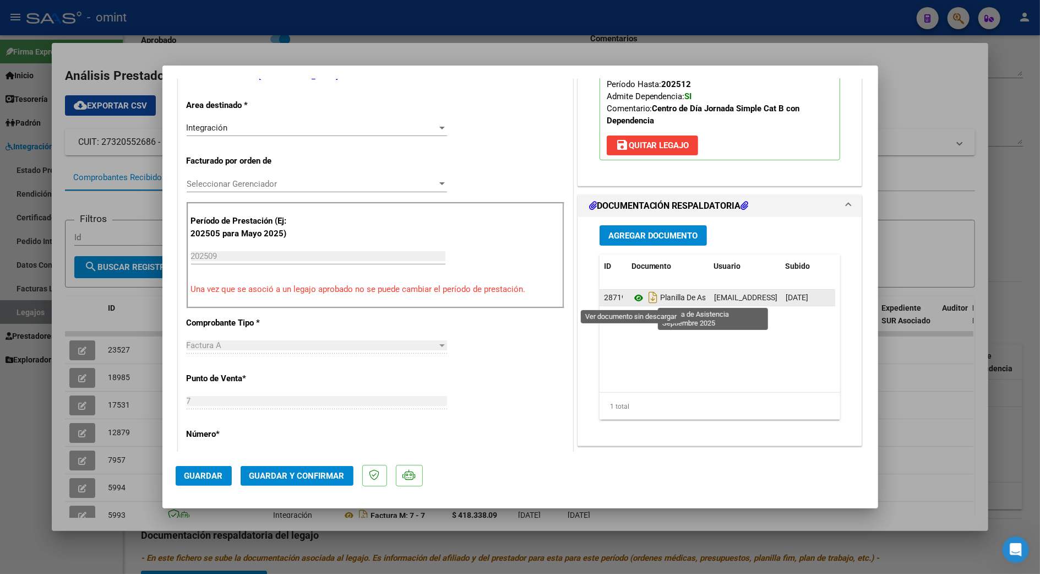
click at [632, 301] on icon at bounding box center [639, 297] width 14 height 13
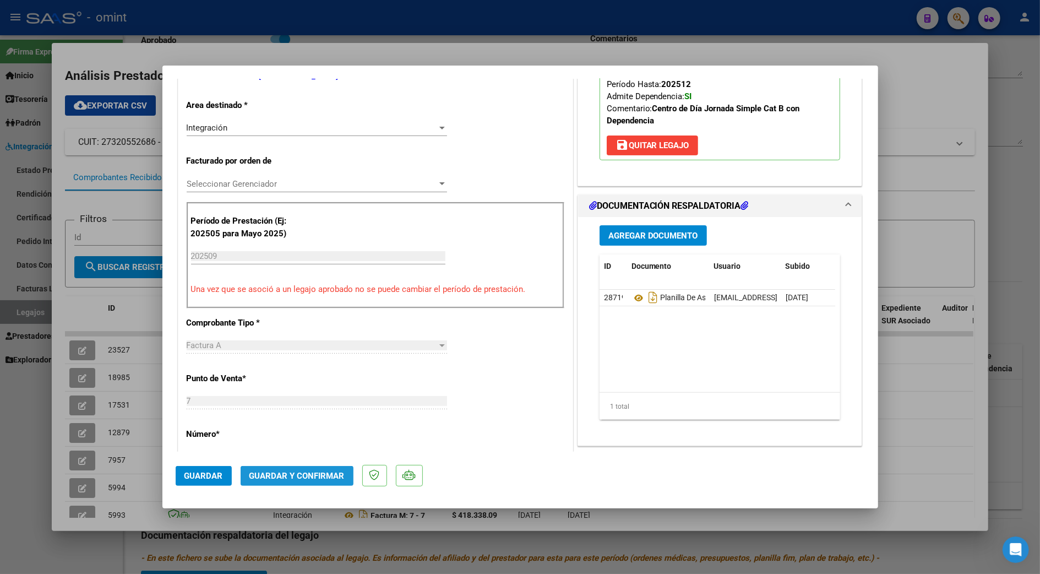
click at [296, 478] on span "Guardar y Confirmar" at bounding box center [296, 476] width 95 height 10
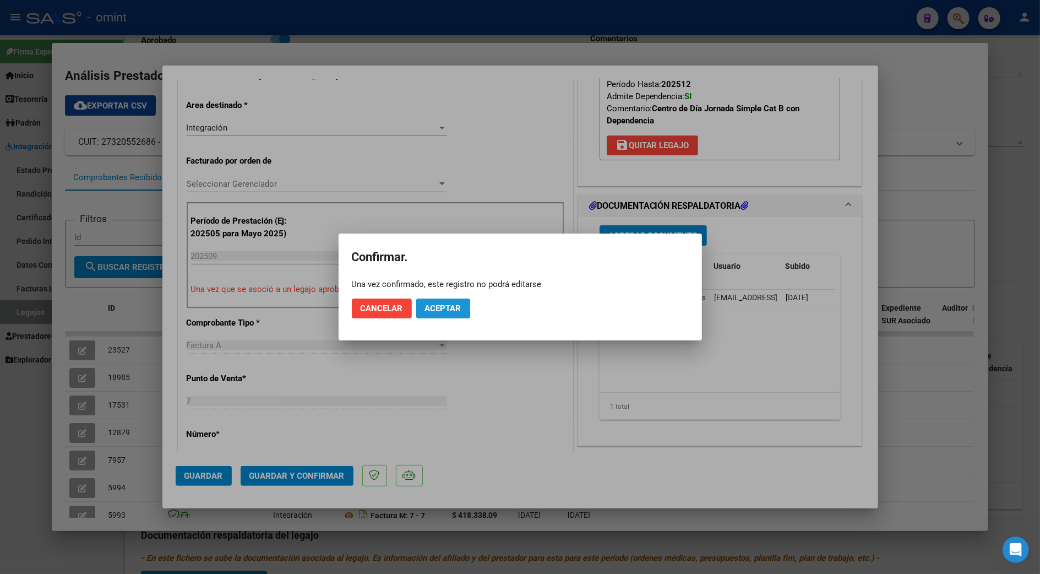
click at [436, 308] on span "Aceptar" at bounding box center [443, 308] width 36 height 10
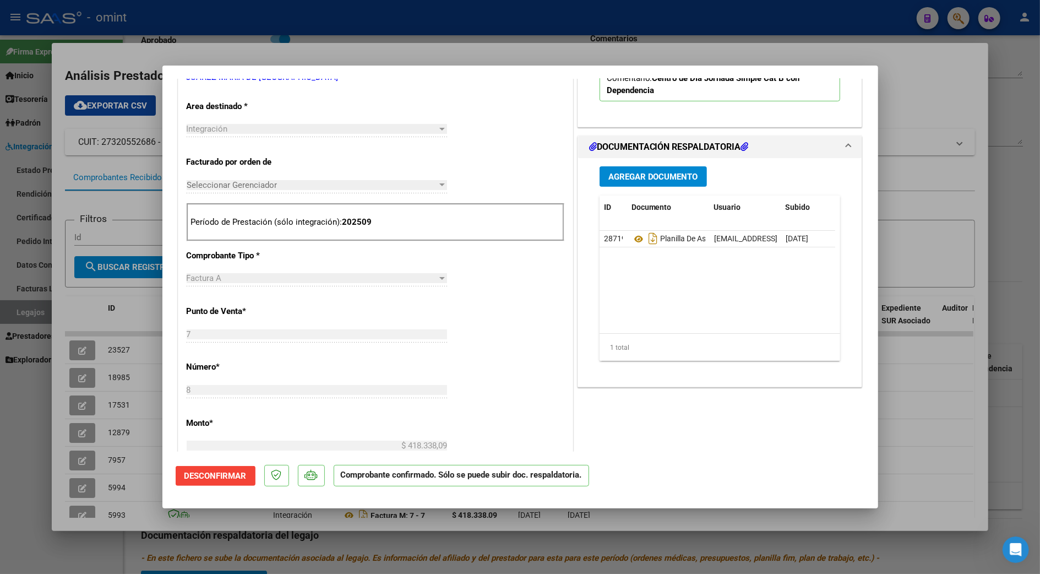
click at [961, 408] on div at bounding box center [520, 287] width 1040 height 574
type input "$ 0,00"
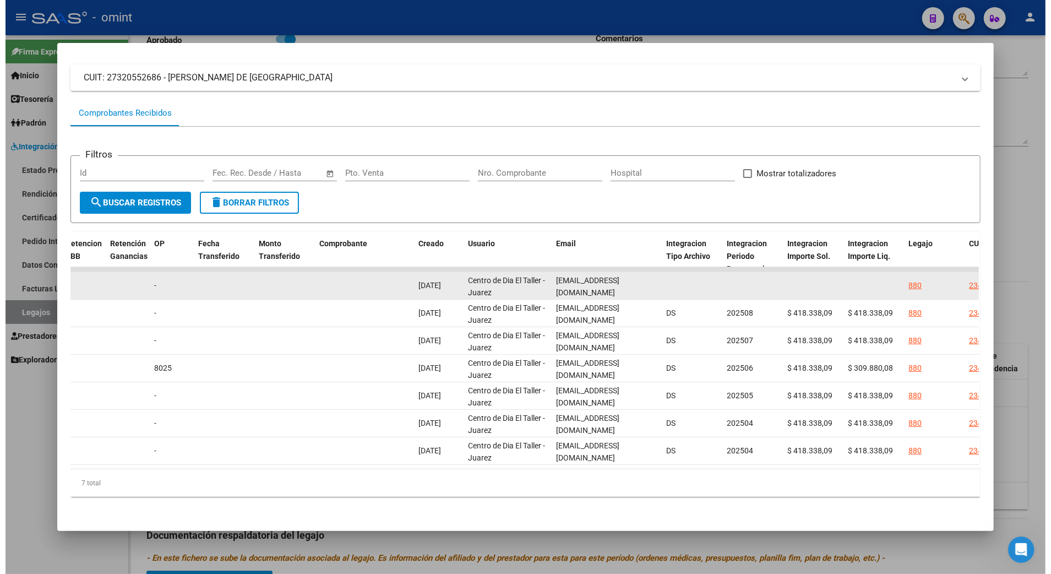
scroll to position [0, 14]
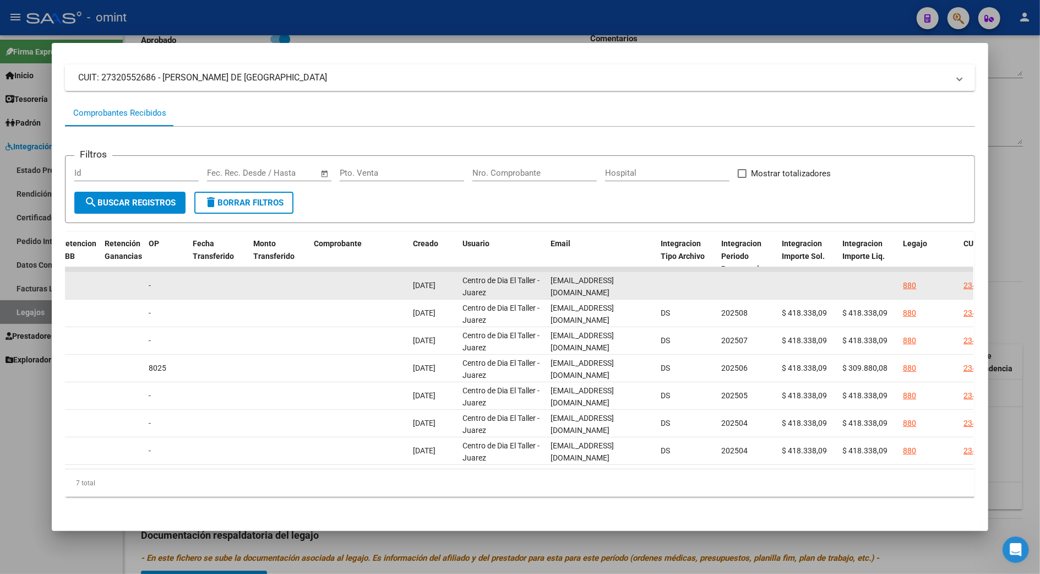
drag, startPoint x: 546, startPoint y: 272, endPoint x: 681, endPoint y: 278, distance: 135.0
click at [681, 278] on div "23527 Integración Factura A: 7 - 8 $ 418.338,09 [DATE] [DATE] [DATE] - [DATE] C…" at bounding box center [342, 286] width 2378 height 28
copy div "[EMAIL_ADDRESS][DOMAIN_NAME]"
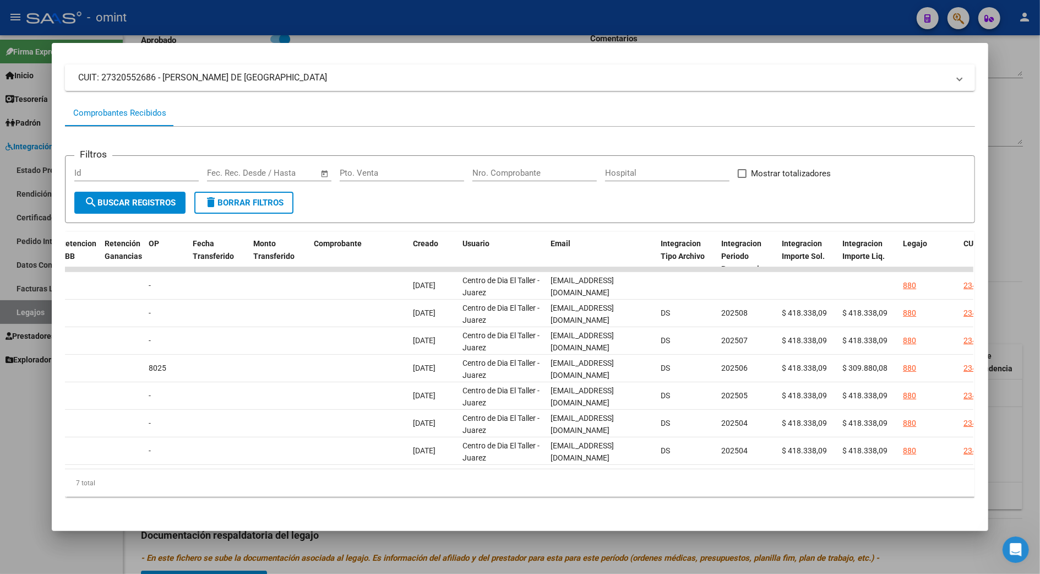
click at [1031, 274] on div at bounding box center [520, 287] width 1040 height 574
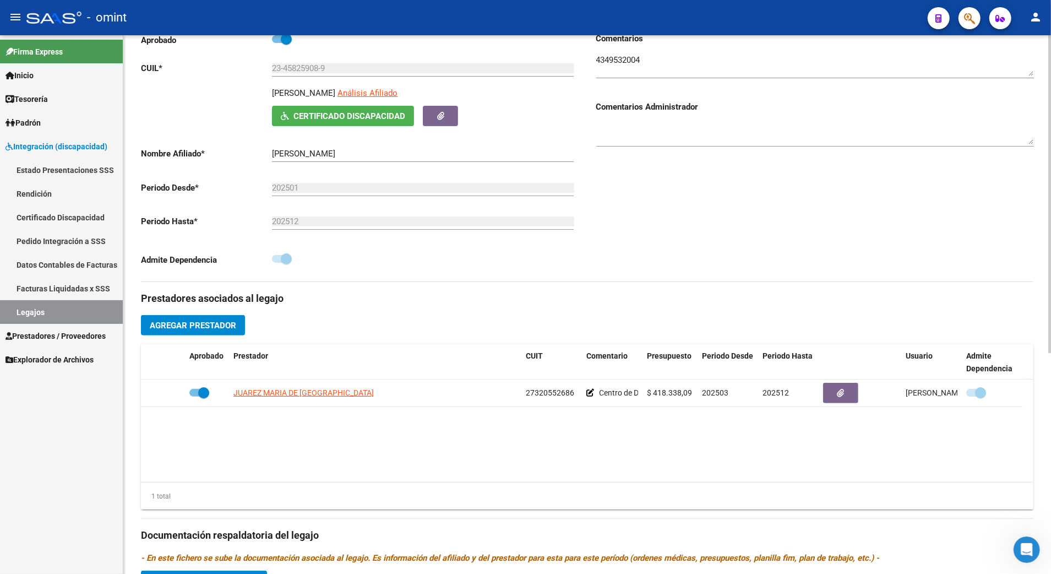
scroll to position [0, 0]
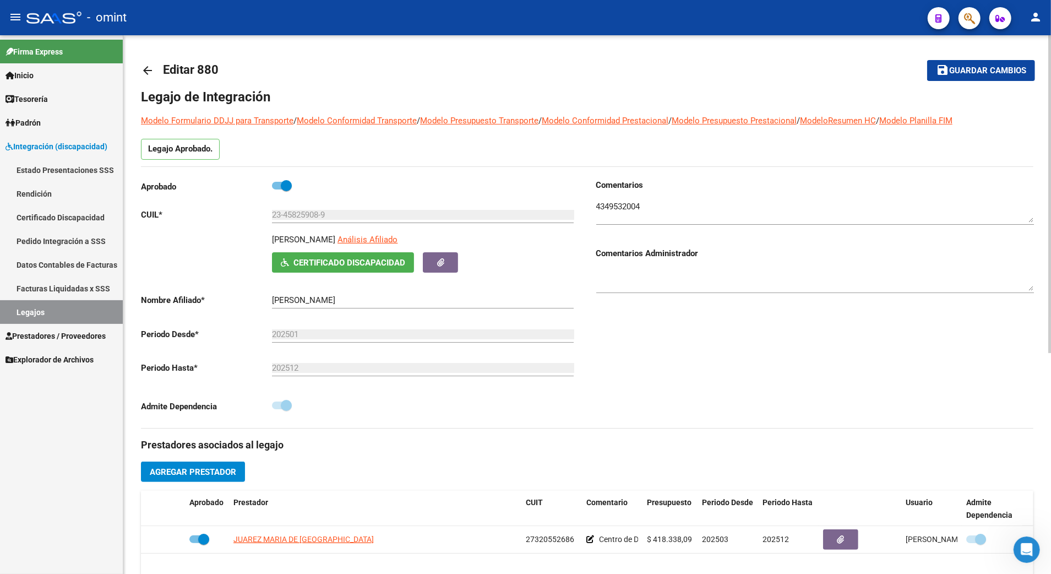
drag, startPoint x: 374, startPoint y: 236, endPoint x: 247, endPoint y: 235, distance: 127.2
click at [247, 235] on div "[PERSON_NAME] Análisis Afiliado Certificado Discapacidad [PERSON_NAME]" at bounding box center [360, 252] width 438 height 39
copy div "[PERSON_NAME]"
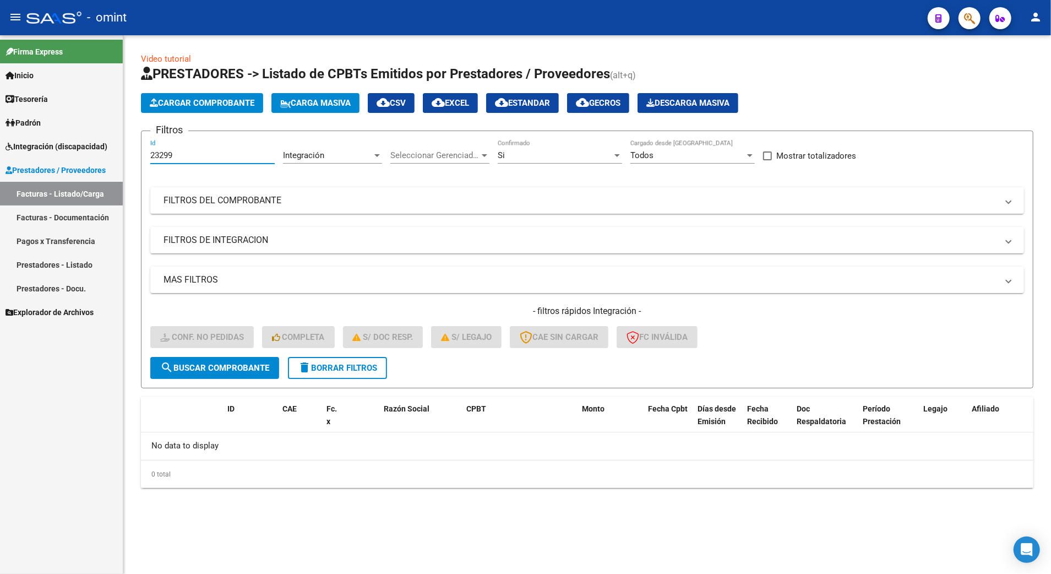
drag, startPoint x: 181, startPoint y: 155, endPoint x: 113, endPoint y: 153, distance: 68.3
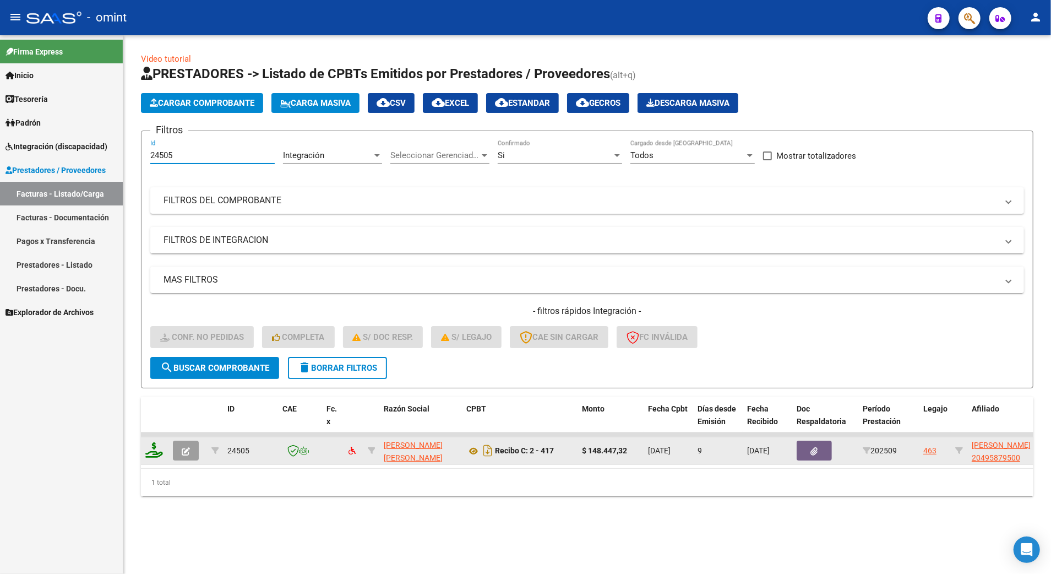
type input "24505"
click at [154, 454] on icon at bounding box center [154, 449] width 18 height 15
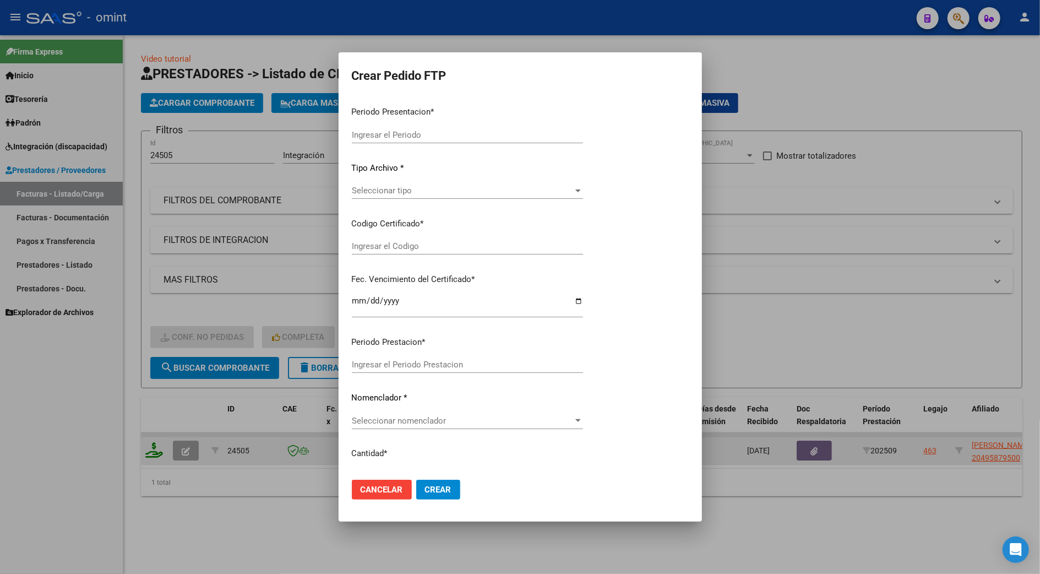
type input "202509"
type input "$ 148.447,32"
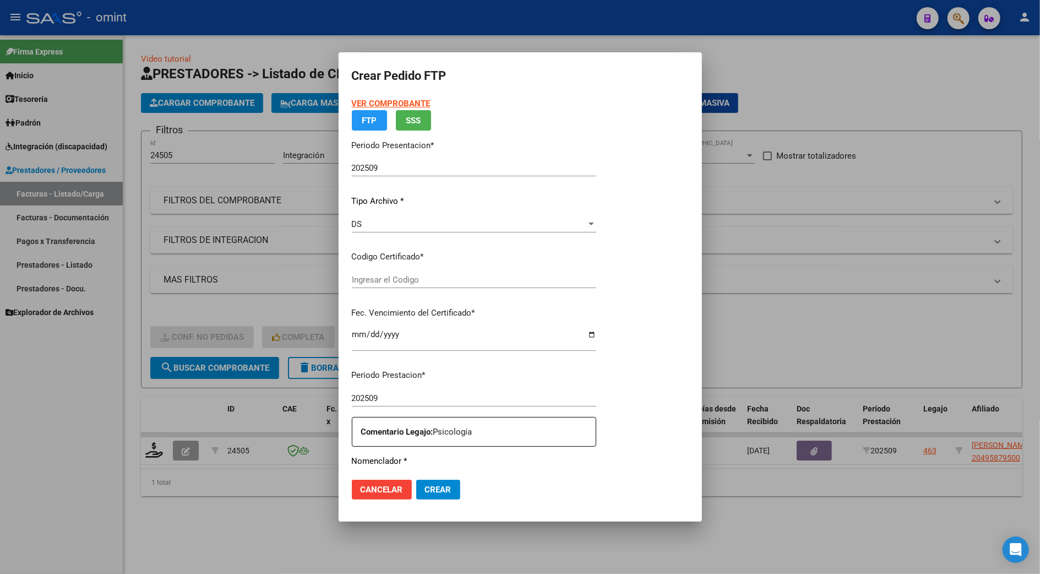
type input "1665430991"
type input "2027-06-18"
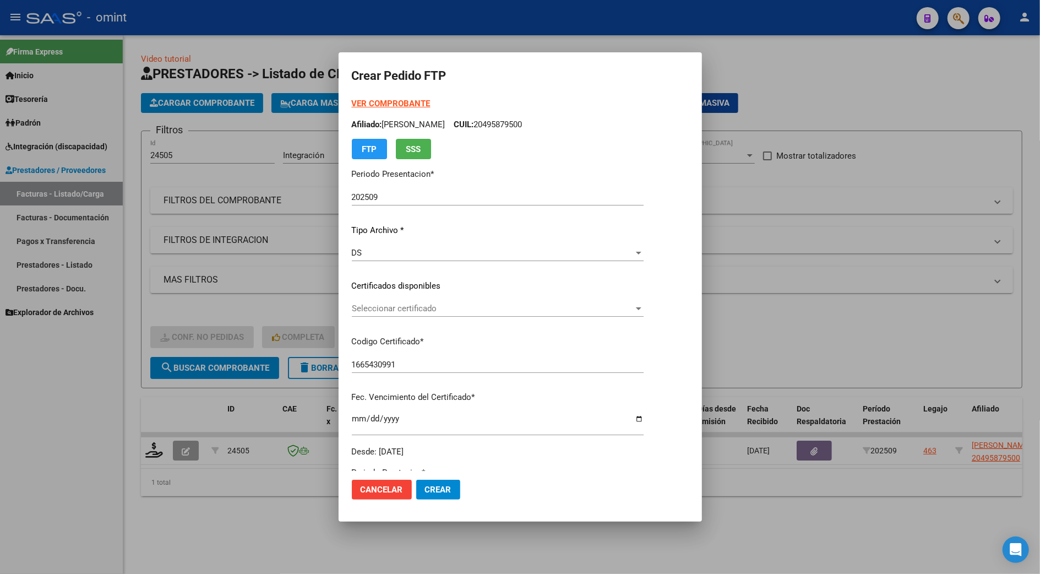
click at [359, 300] on div "Seleccionar certificado Seleccionar certificado" at bounding box center [498, 308] width 292 height 17
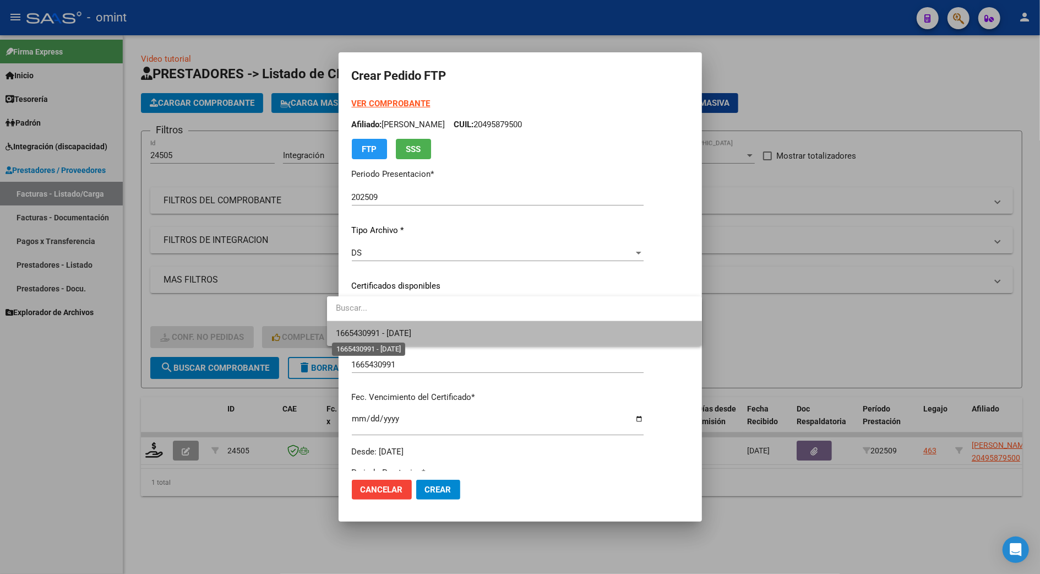
click at [382, 329] on span "1665430991 - 2027-06-18" at bounding box center [373, 333] width 75 height 10
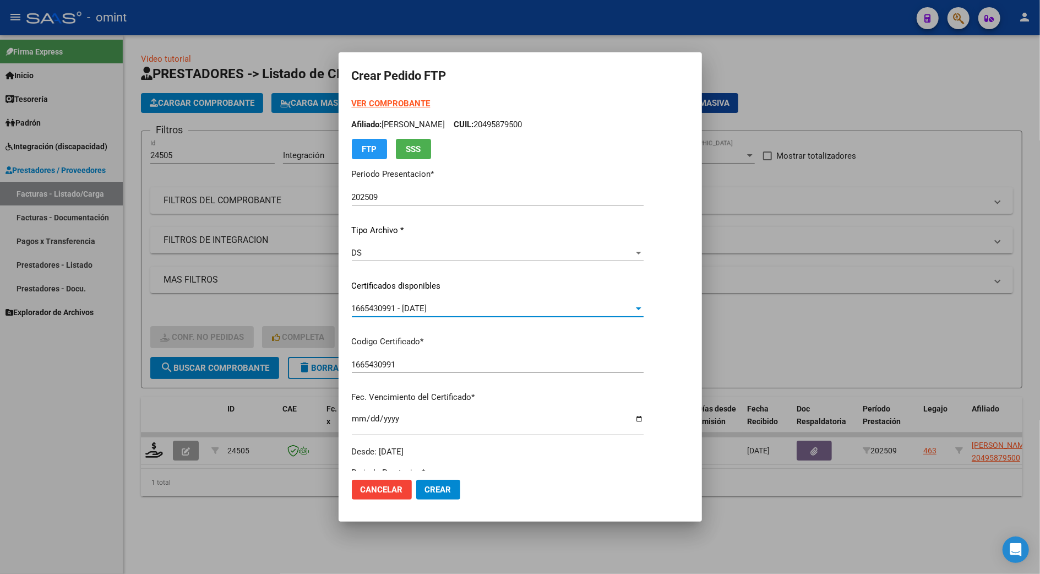
scroll to position [220, 0]
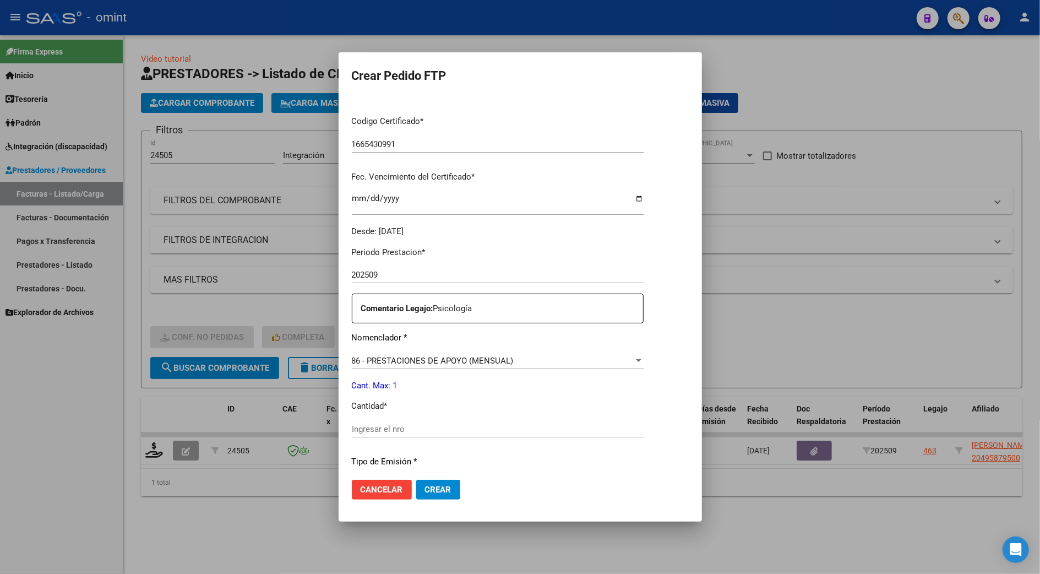
click at [375, 423] on div "Ingresar el nro" at bounding box center [498, 429] width 292 height 17
type input "1"
click at [425, 486] on span "Crear" at bounding box center [438, 490] width 26 height 10
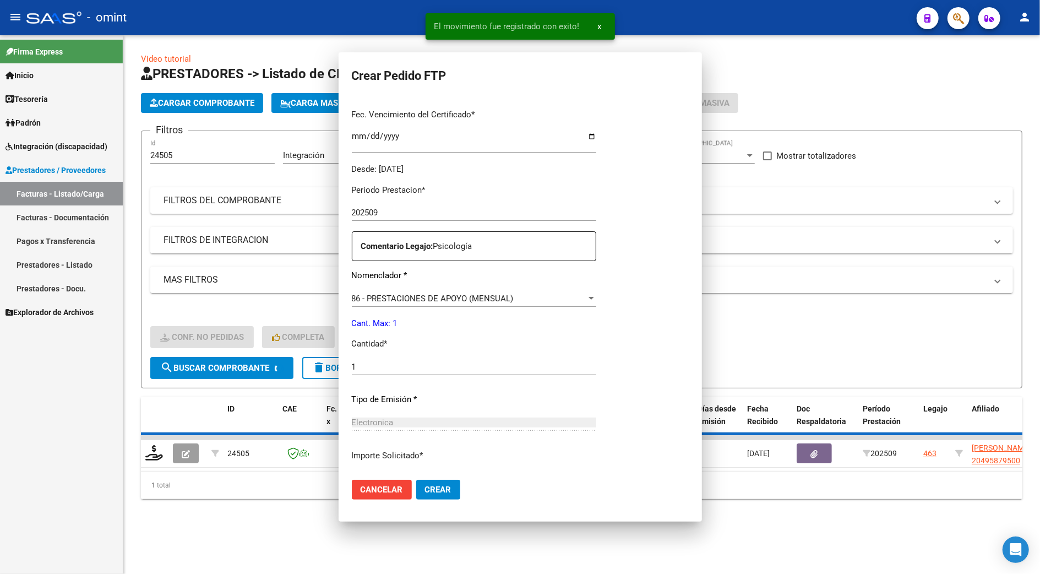
scroll to position [157, 0]
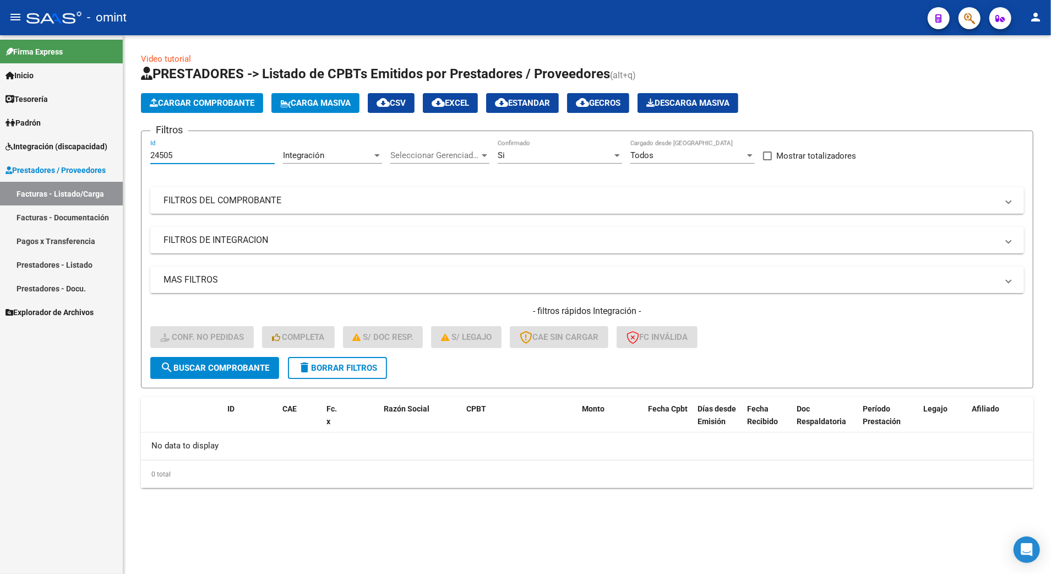
drag, startPoint x: 177, startPoint y: 160, endPoint x: 117, endPoint y: 148, distance: 61.1
click at [117, 148] on mat-sidenav-container "Firma Express Inicio Calendario SSS Instructivos Contacto OS Tesorería Extracto…" at bounding box center [525, 304] width 1051 height 538
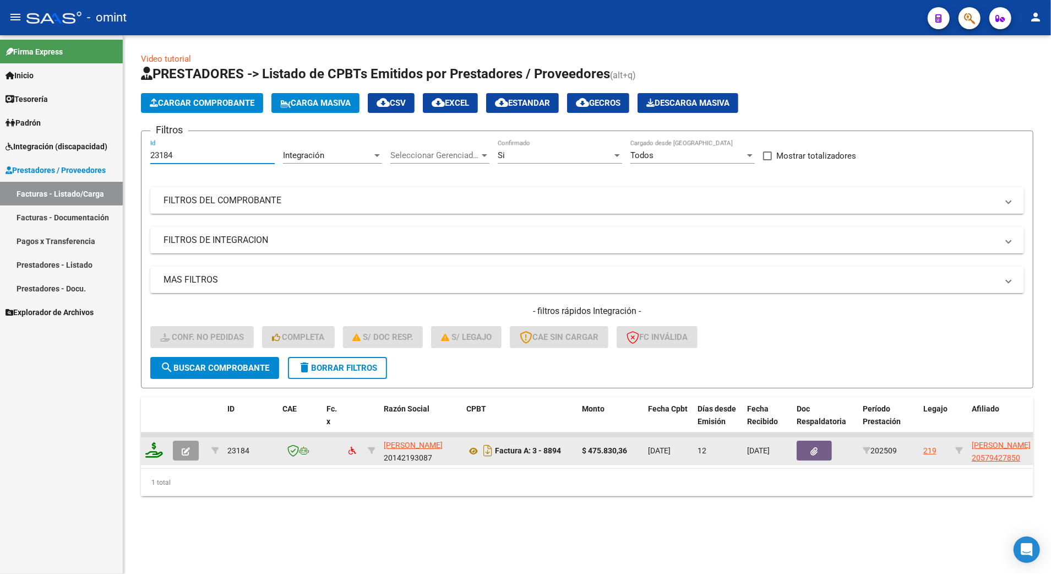
type input "23184"
click at [153, 450] on icon at bounding box center [154, 449] width 18 height 15
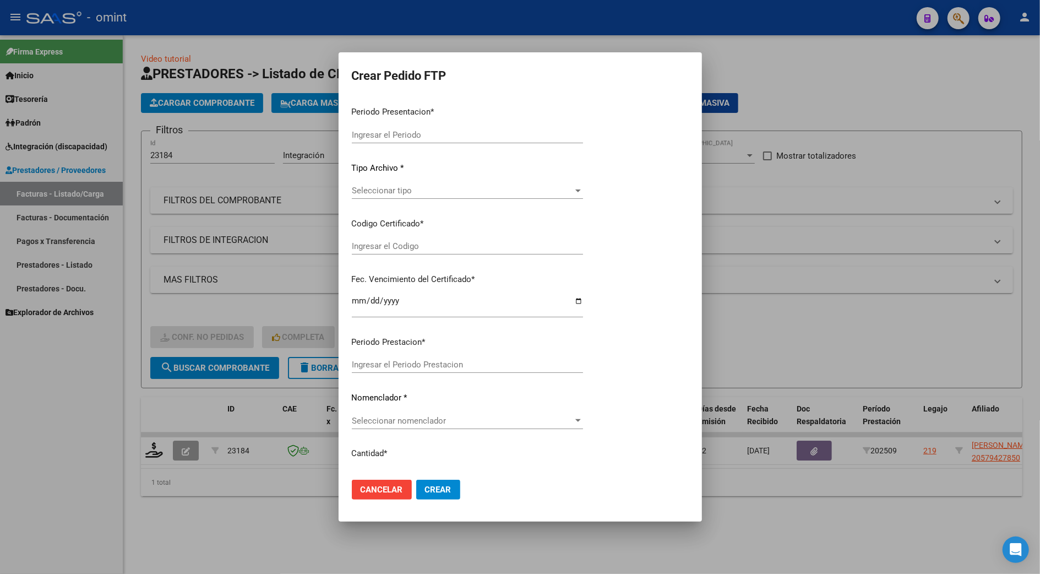
click at [149, 451] on div at bounding box center [520, 287] width 1040 height 574
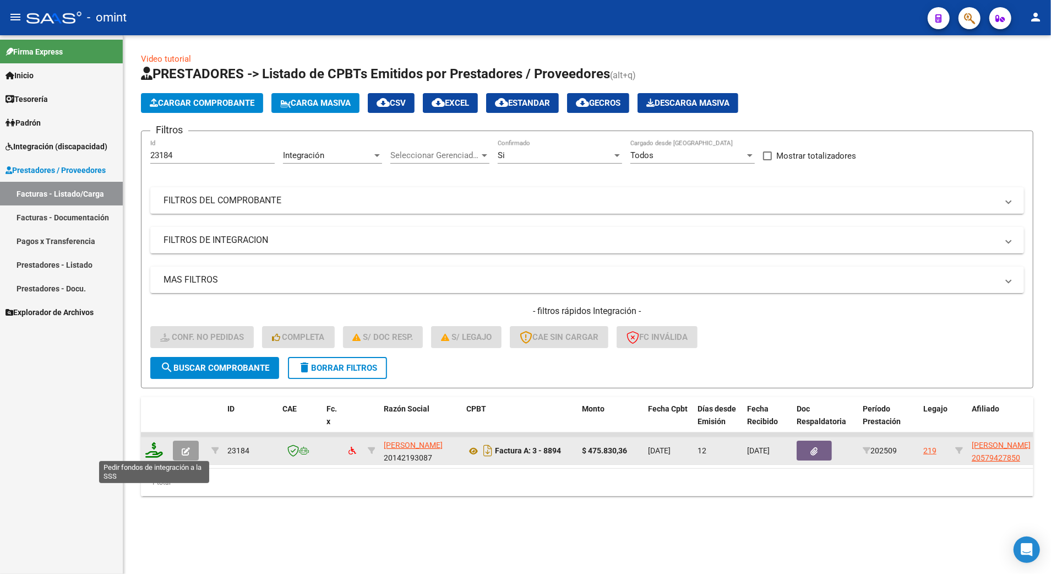
click at [153, 450] on icon at bounding box center [154, 449] width 18 height 15
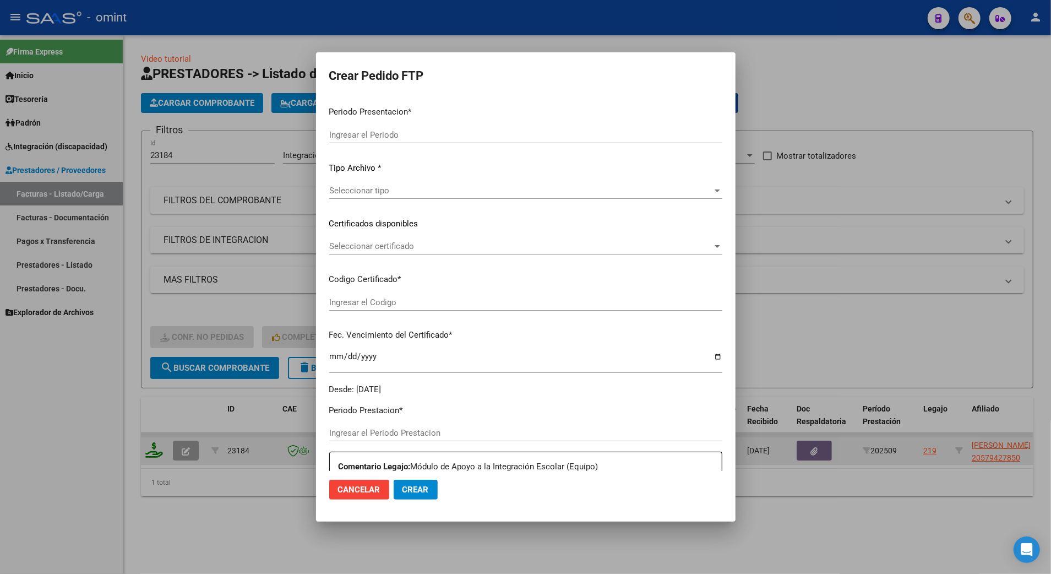
type input "202509"
type input "$ 475.830,36"
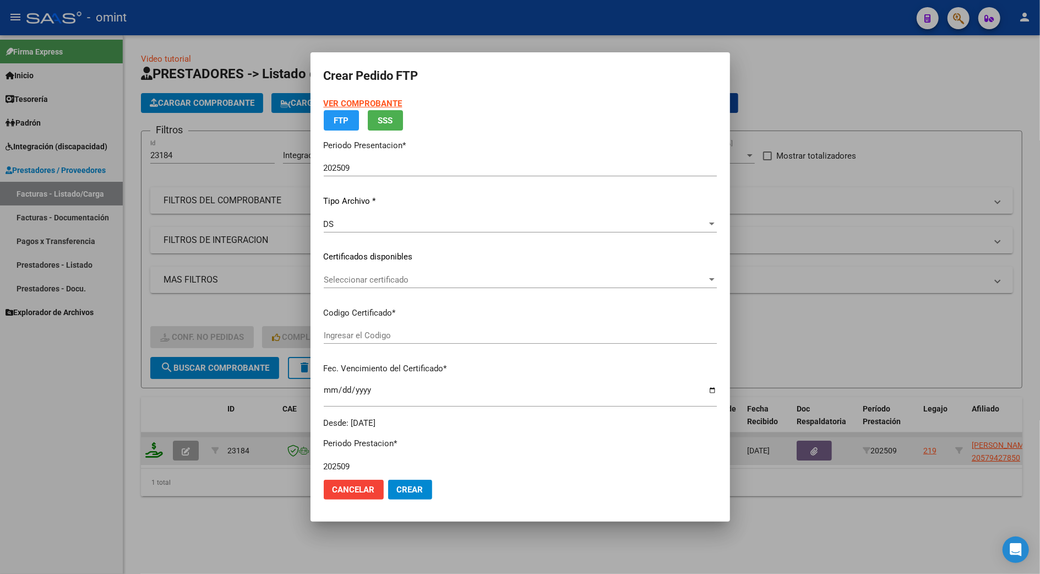
type input "684256465"
type input "2029-04-17"
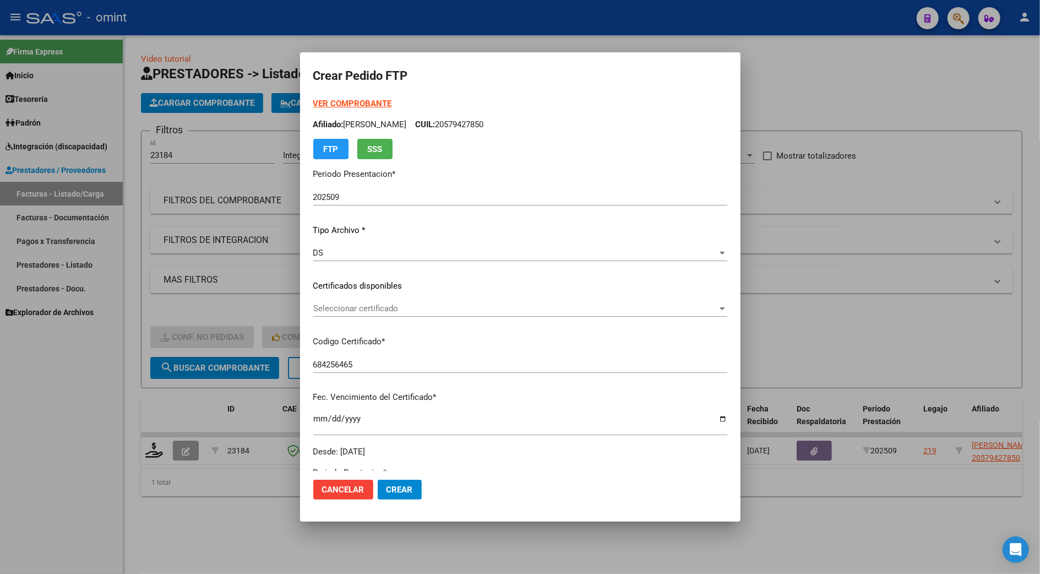
click at [378, 314] on div "Seleccionar certificado Seleccionar certificado" at bounding box center [520, 308] width 414 height 17
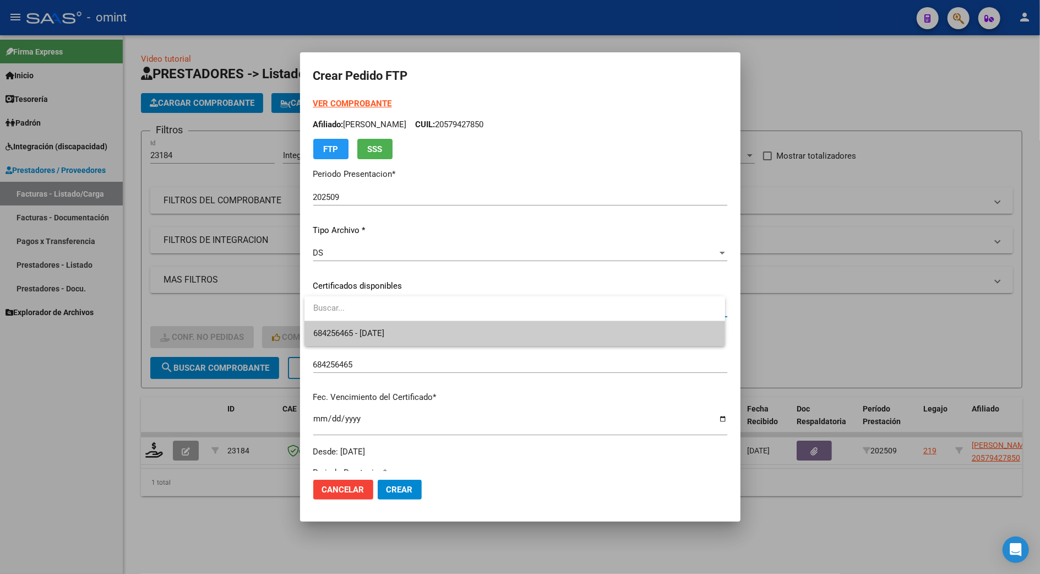
click at [382, 326] on span "684256465 - 2029-04-17" at bounding box center [514, 333] width 403 height 25
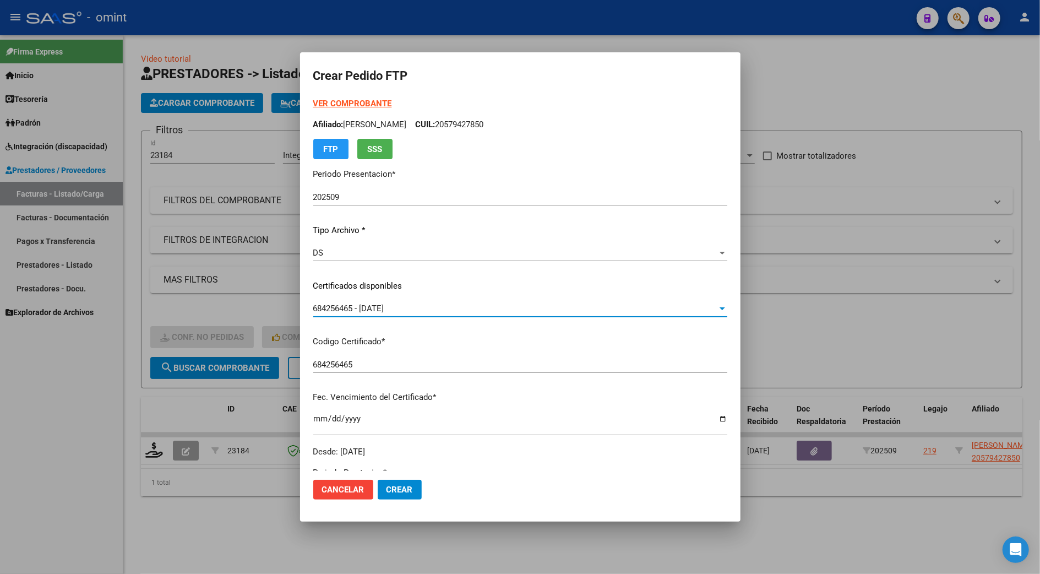
scroll to position [293, 0]
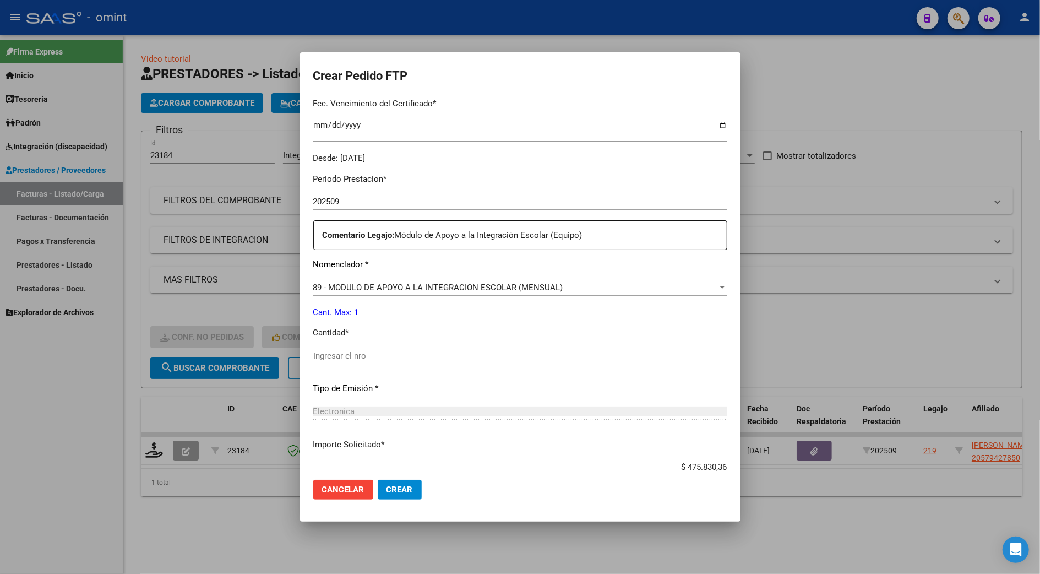
click at [338, 357] on input "Ingresar el nro" at bounding box center [520, 356] width 414 height 10
type input "1"
click at [391, 488] on span "Crear" at bounding box center [400, 490] width 26 height 10
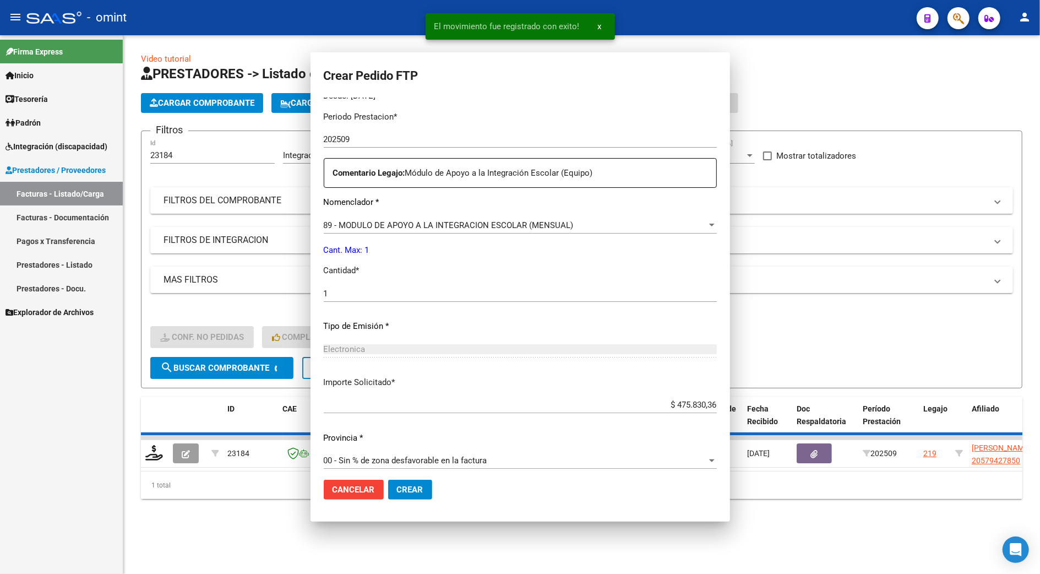
scroll to position [0, 0]
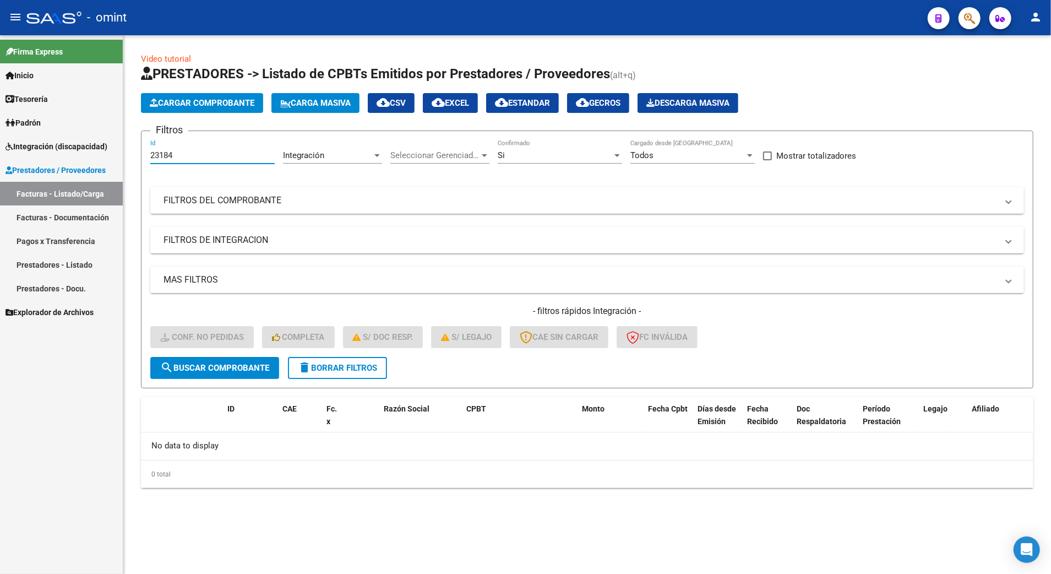
drag, startPoint x: 175, startPoint y: 159, endPoint x: 141, endPoint y: 152, distance: 33.7
click at [141, 152] on form "Filtros 23184 Id Integración Area Seleccionar Gerenciador Seleccionar Gerenciad…" at bounding box center [587, 259] width 892 height 258
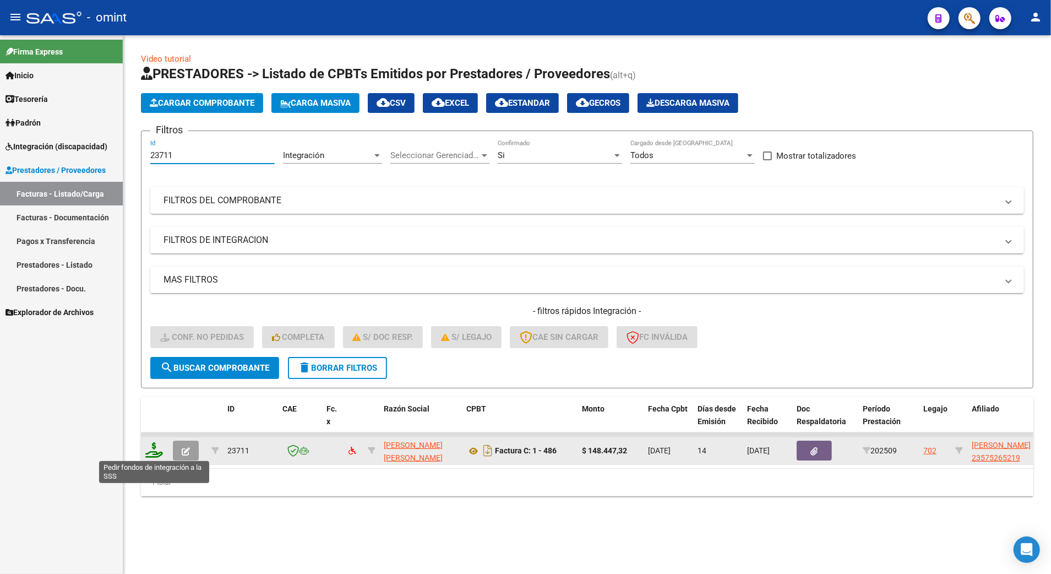
type input "23711"
click at [150, 446] on icon at bounding box center [154, 449] width 18 height 15
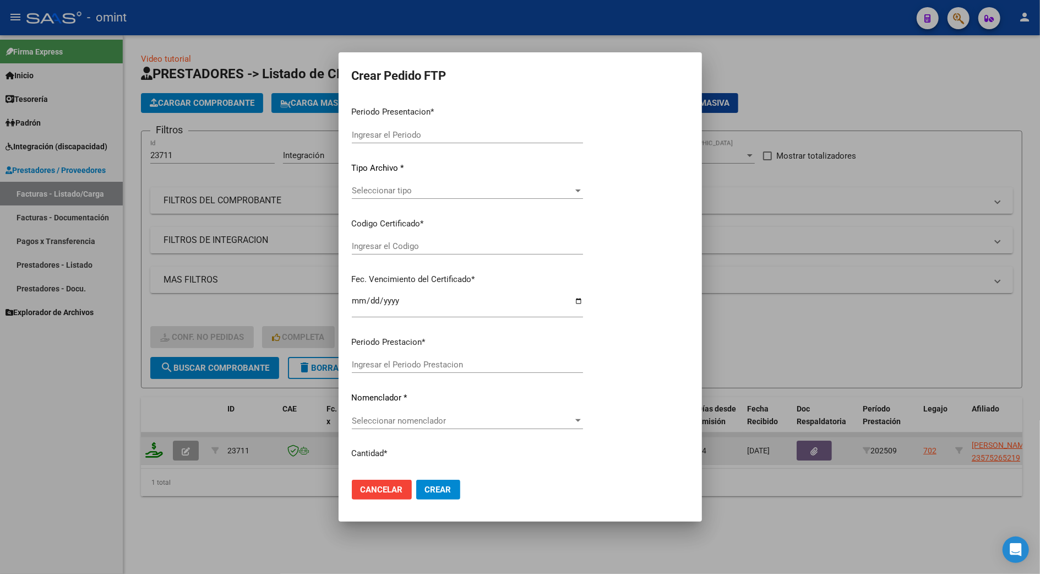
type input "202509"
type input "$ 148.447,32"
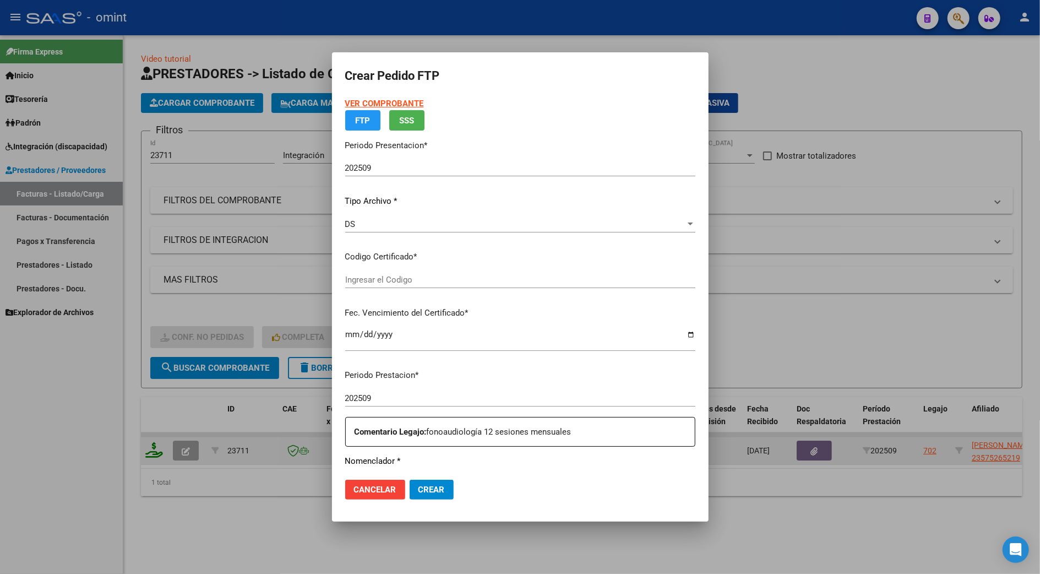
type input "4179912659"
type input "2026-06-30"
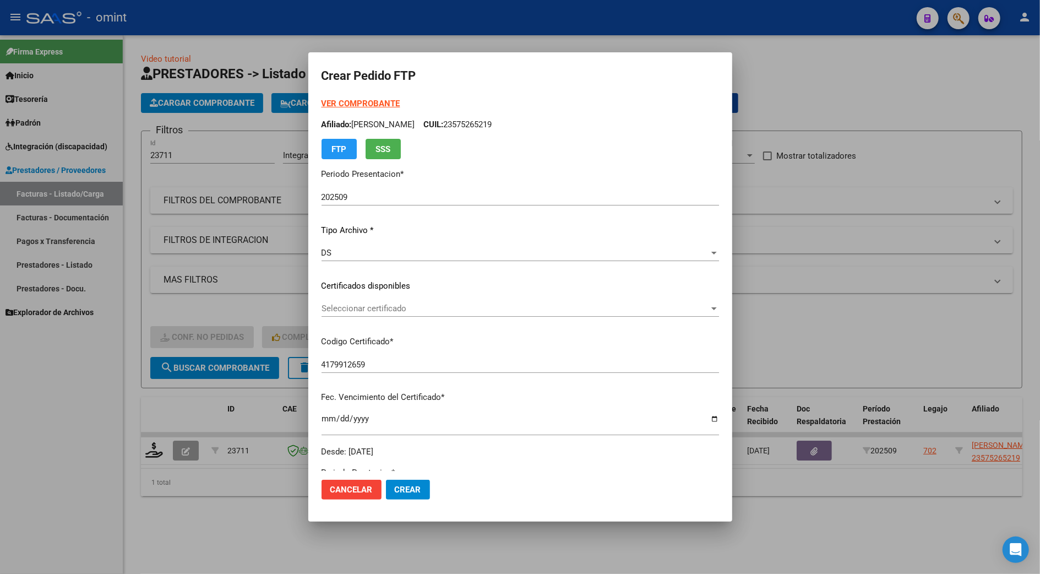
click at [372, 307] on span "Seleccionar certificado" at bounding box center [516, 308] width 388 height 10
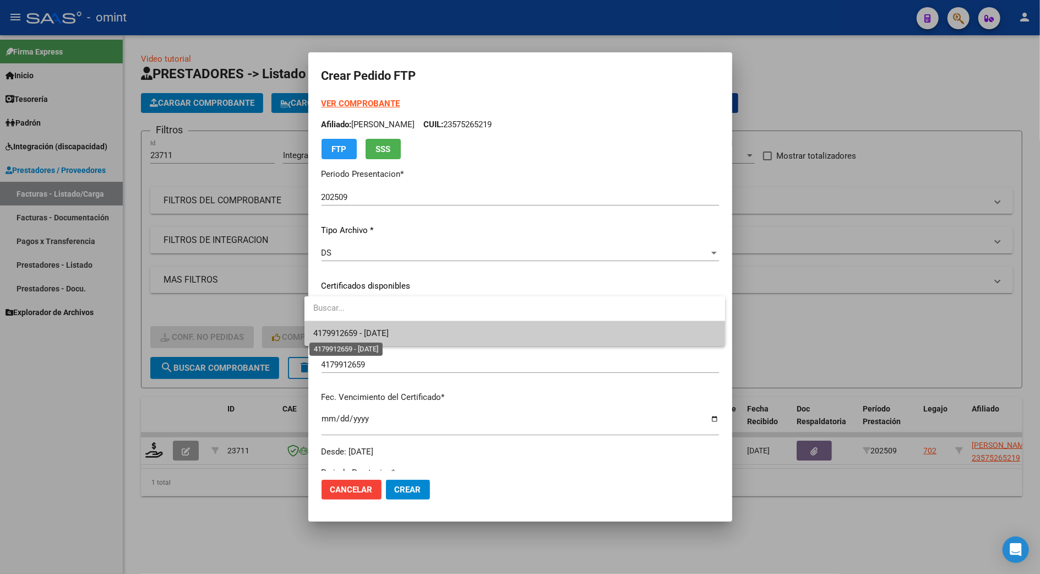
click at [374, 334] on span "4179912659 - 2026-06-30" at bounding box center [350, 333] width 75 height 10
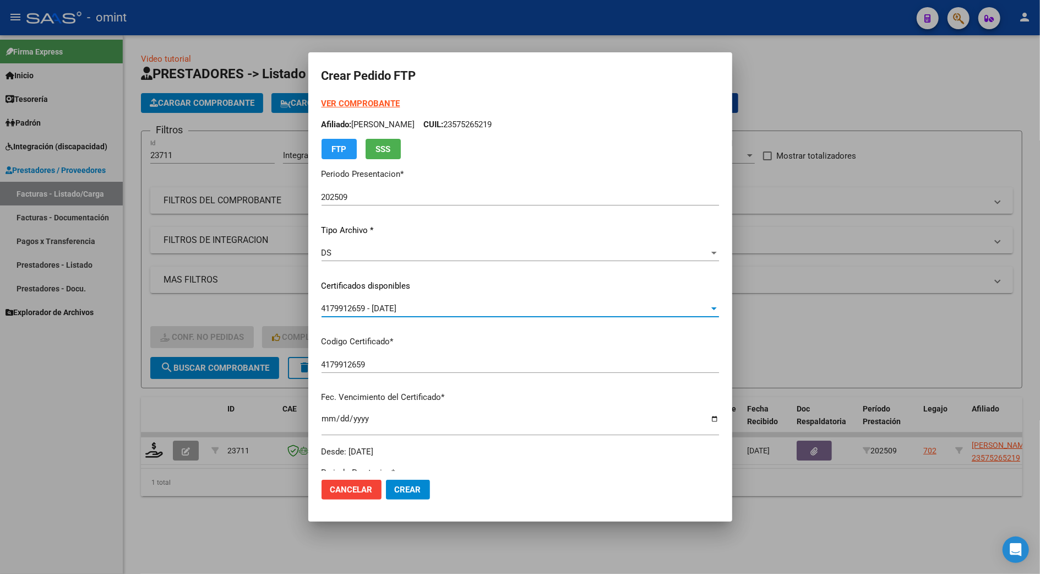
scroll to position [364, 0]
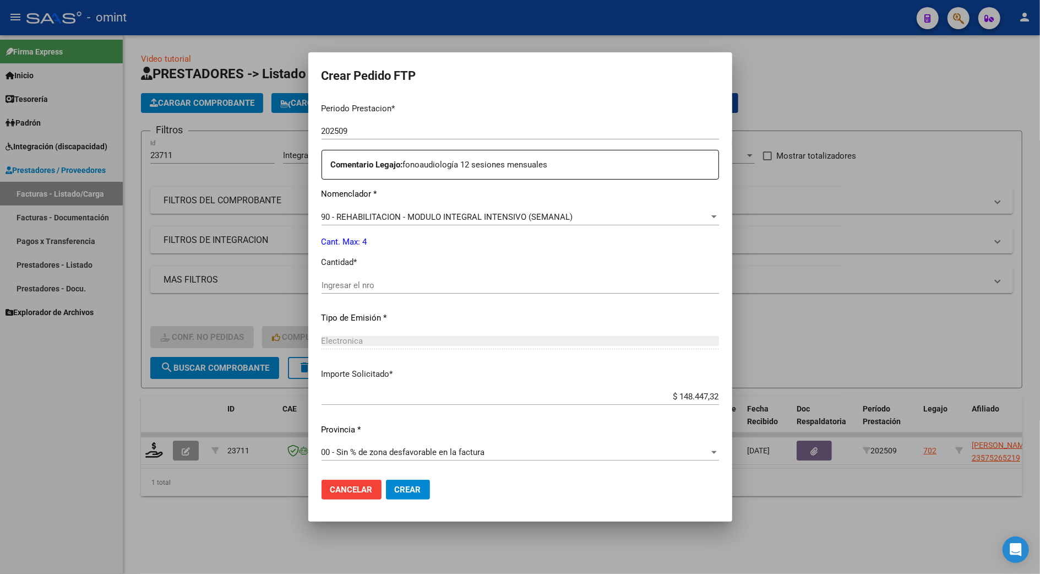
click at [348, 280] on input "Ingresar el nro" at bounding box center [521, 285] width 398 height 10
type input "4"
click at [401, 486] on span "Crear" at bounding box center [408, 490] width 26 height 10
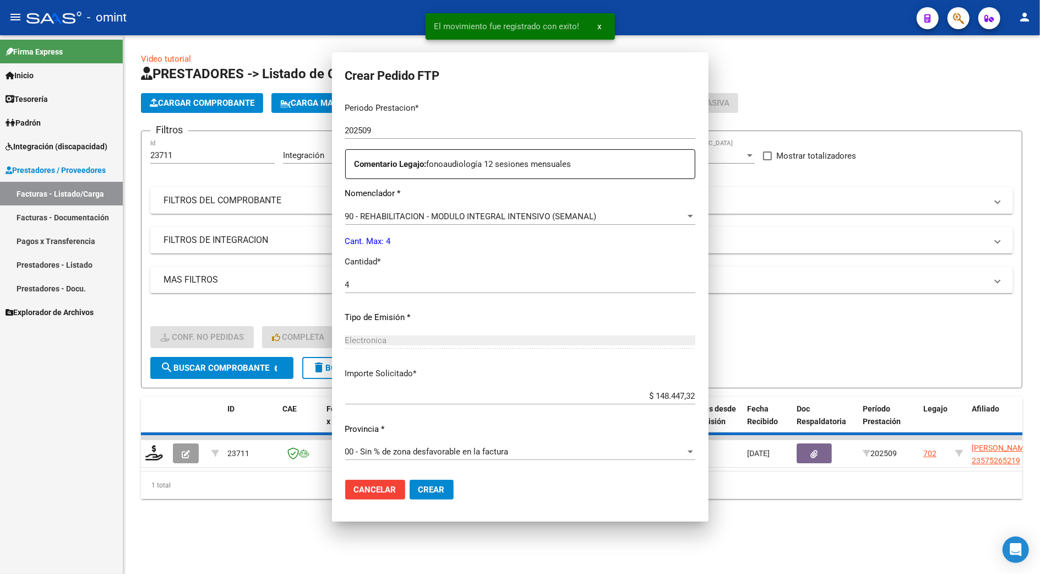
scroll to position [302, 0]
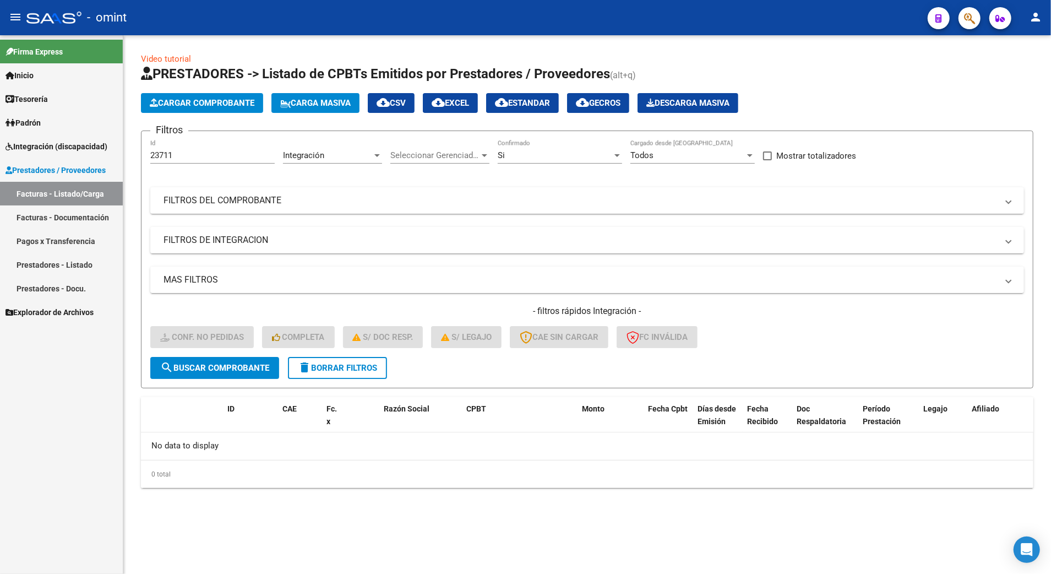
click at [181, 150] on div "23711 Id" at bounding box center [212, 152] width 124 height 24
drag, startPoint x: 175, startPoint y: 157, endPoint x: 161, endPoint y: 154, distance: 14.6
click at [161, 154] on input "23711" at bounding box center [212, 155] width 124 height 10
click at [170, 156] on input "23411" at bounding box center [212, 155] width 124 height 10
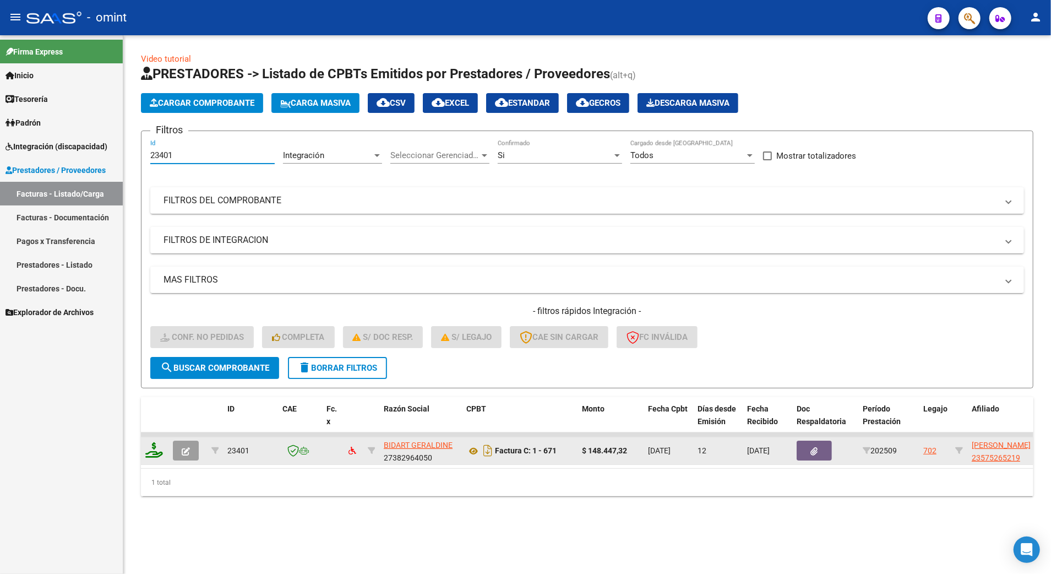
type input "23401"
click at [155, 443] on icon at bounding box center [154, 449] width 18 height 15
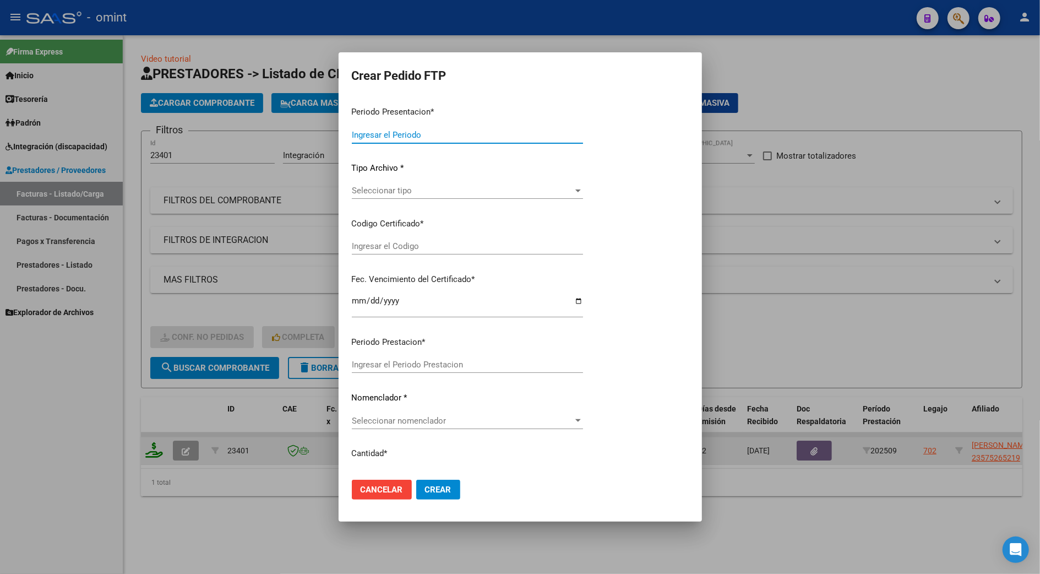
type input "202509"
type input "$ 148.447,32"
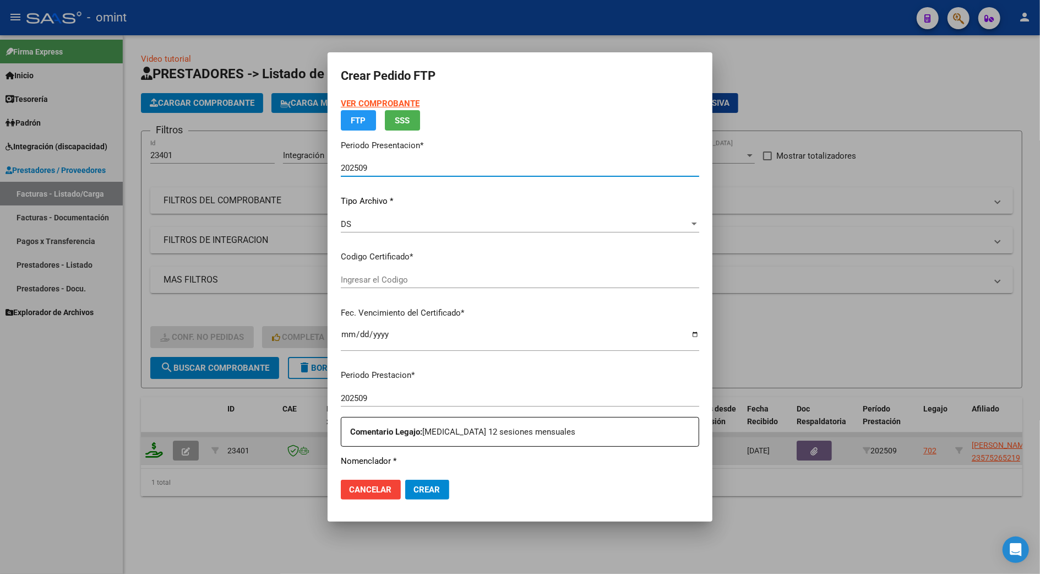
type input "4179912659"
type input "2026-06-30"
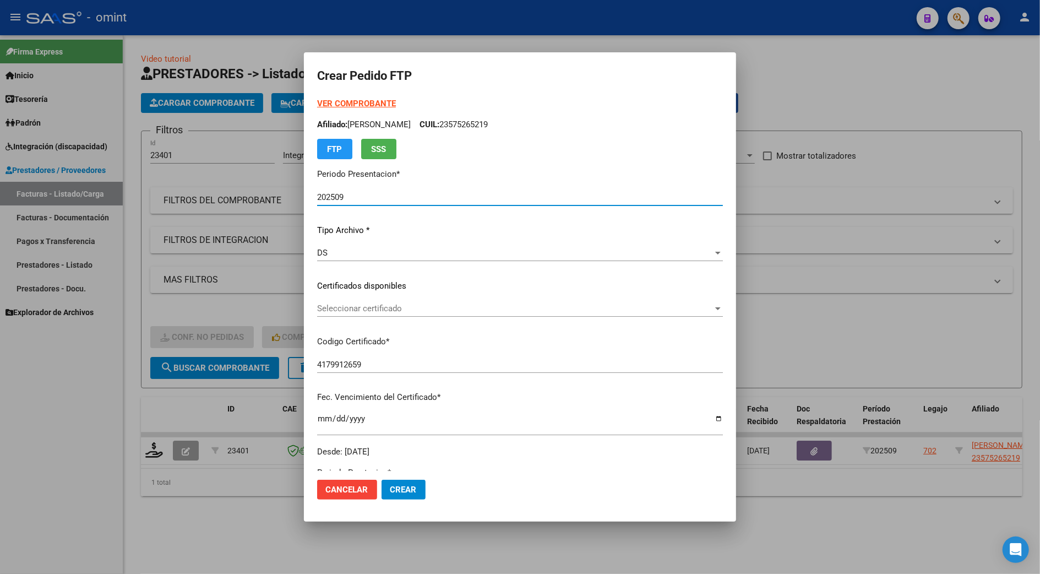
click at [385, 309] on span "Seleccionar certificado" at bounding box center [515, 308] width 396 height 10
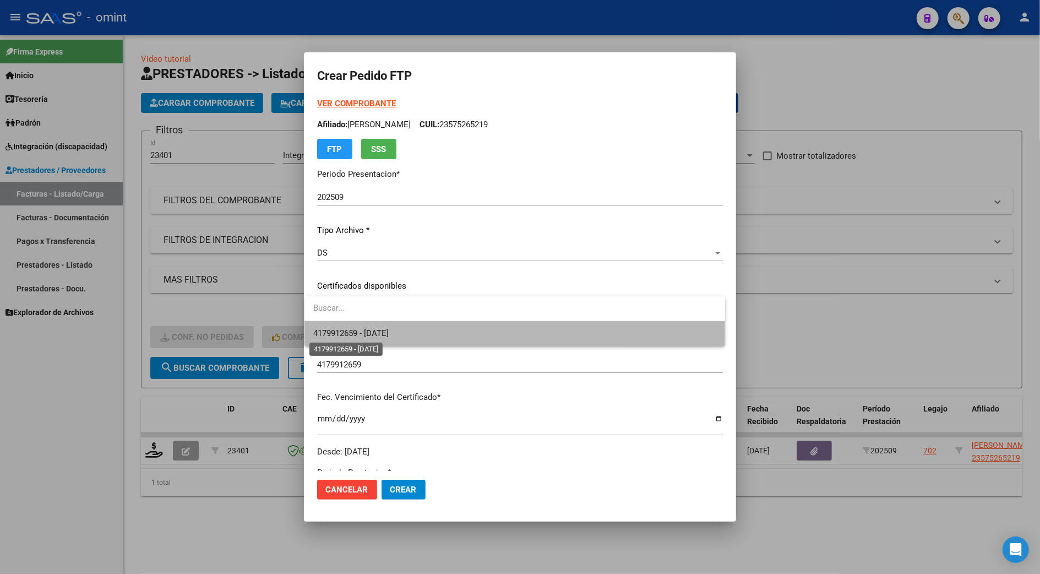
click at [389, 333] on span "4179912659 - 2026-06-30" at bounding box center [350, 333] width 75 height 10
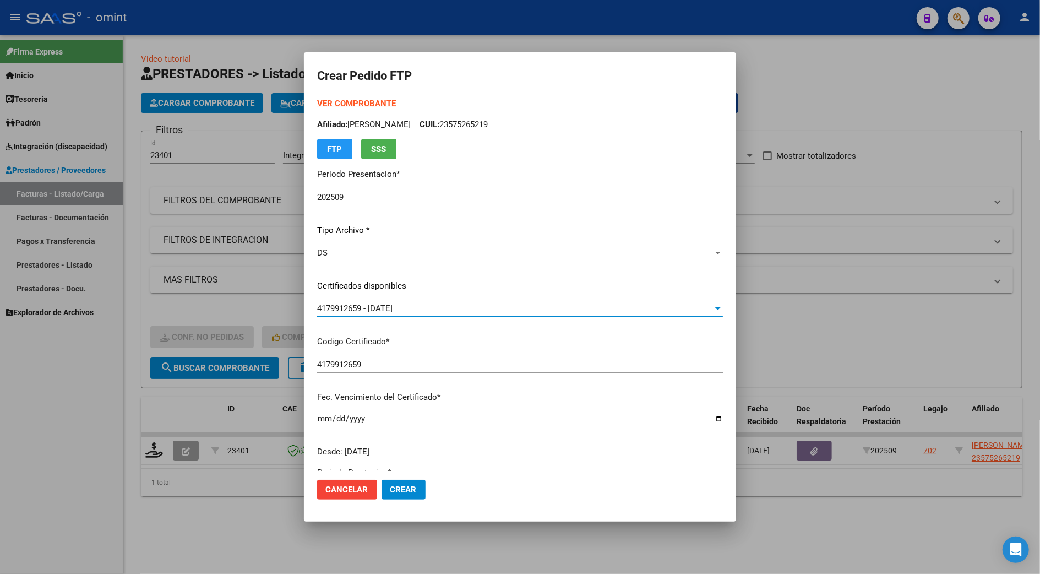
scroll to position [293, 0]
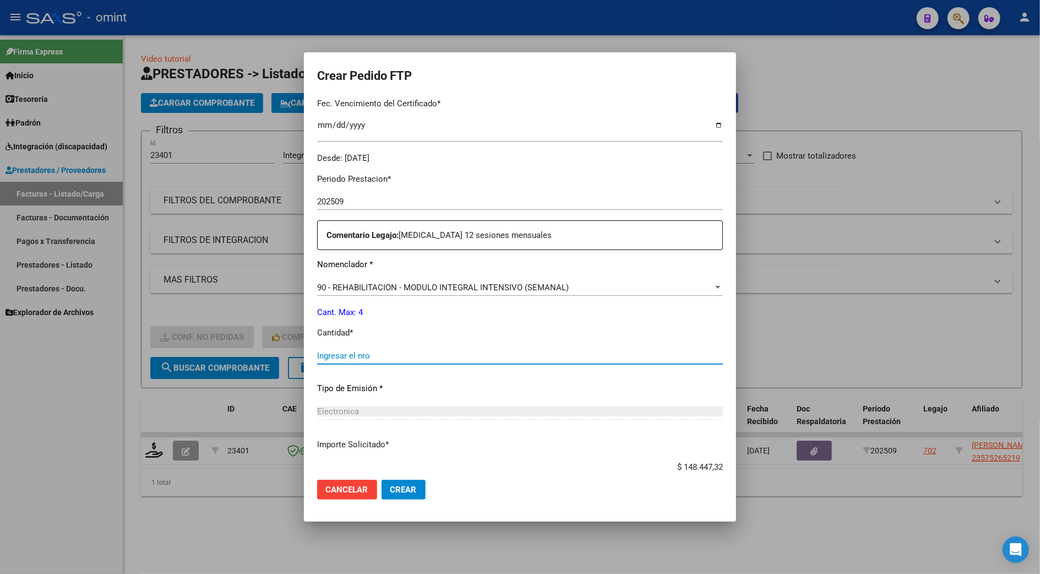
click at [366, 351] on input "Ingresar el nro" at bounding box center [520, 356] width 406 height 10
type input "4"
click at [404, 494] on button "Crear" at bounding box center [404, 490] width 44 height 20
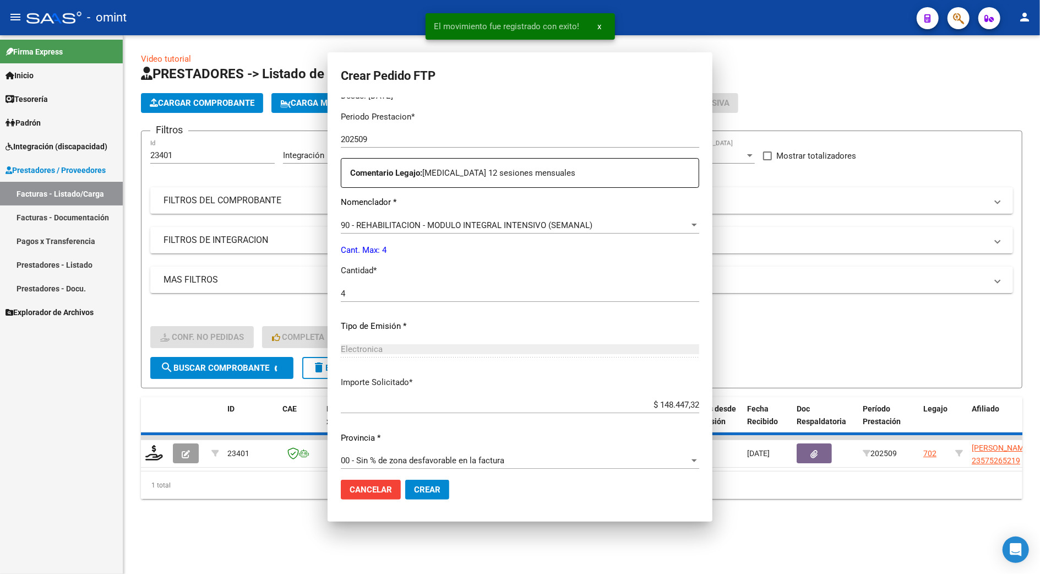
scroll to position [0, 0]
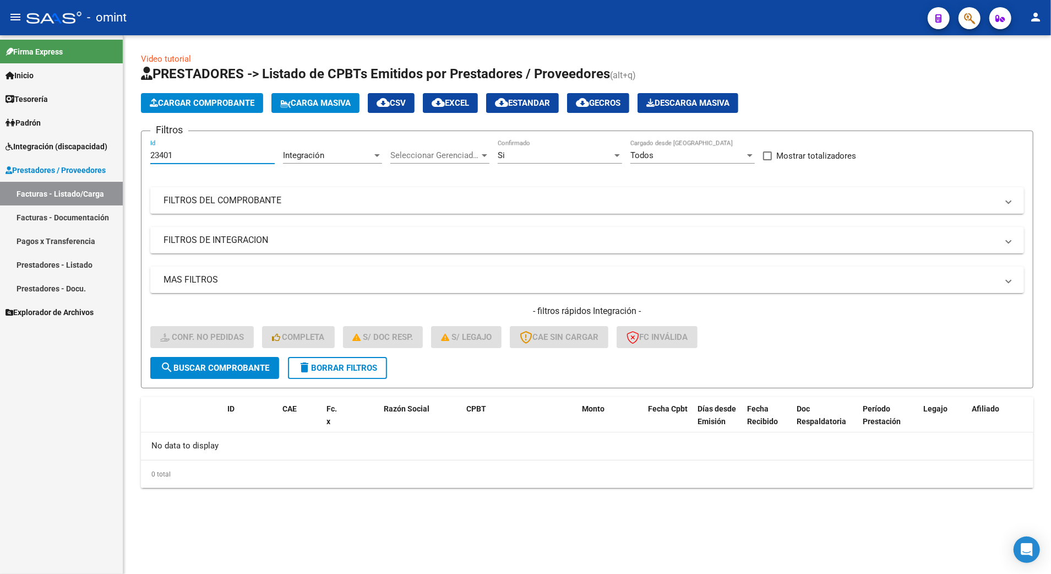
drag, startPoint x: 186, startPoint y: 154, endPoint x: 120, endPoint y: 154, distance: 66.1
click at [120, 154] on mat-sidenav-container "Firma Express Inicio Calendario SSS Instructivos Contacto OS Tesorería Extracto…" at bounding box center [525, 304] width 1051 height 538
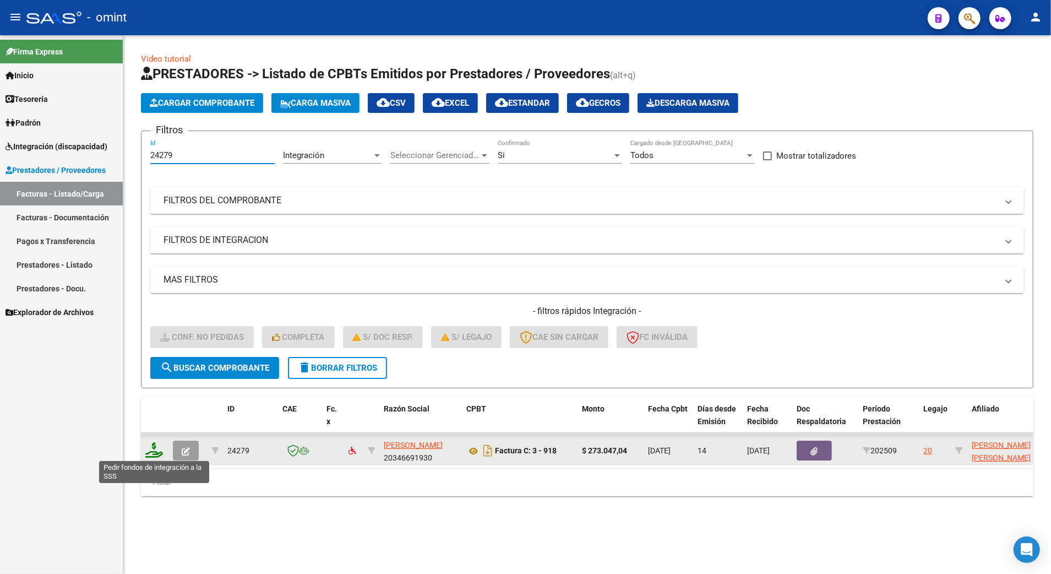
type input "24279"
click at [160, 448] on icon at bounding box center [154, 449] width 18 height 15
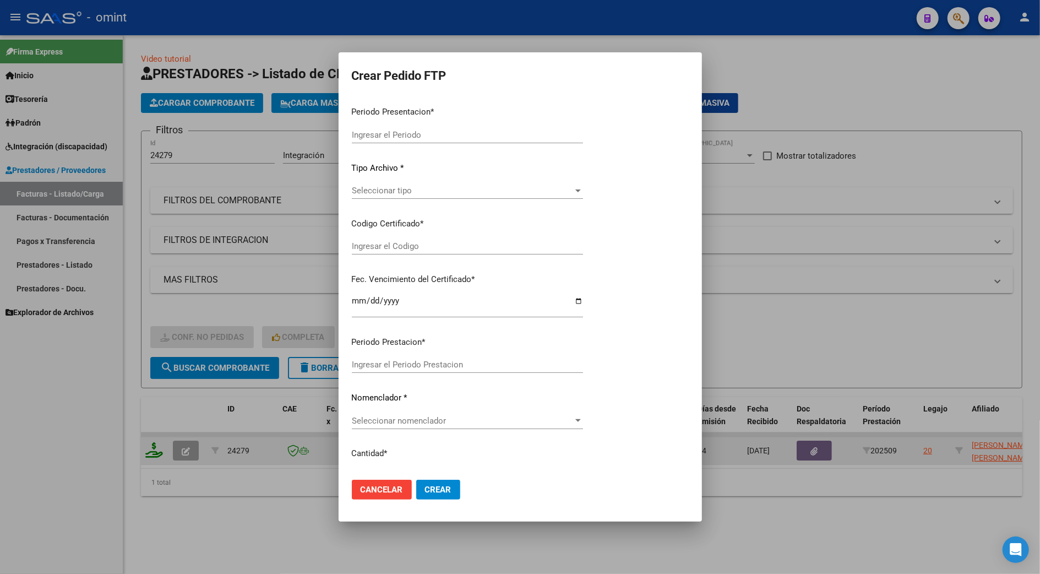
type input "202509"
type input "$ 273.047,04"
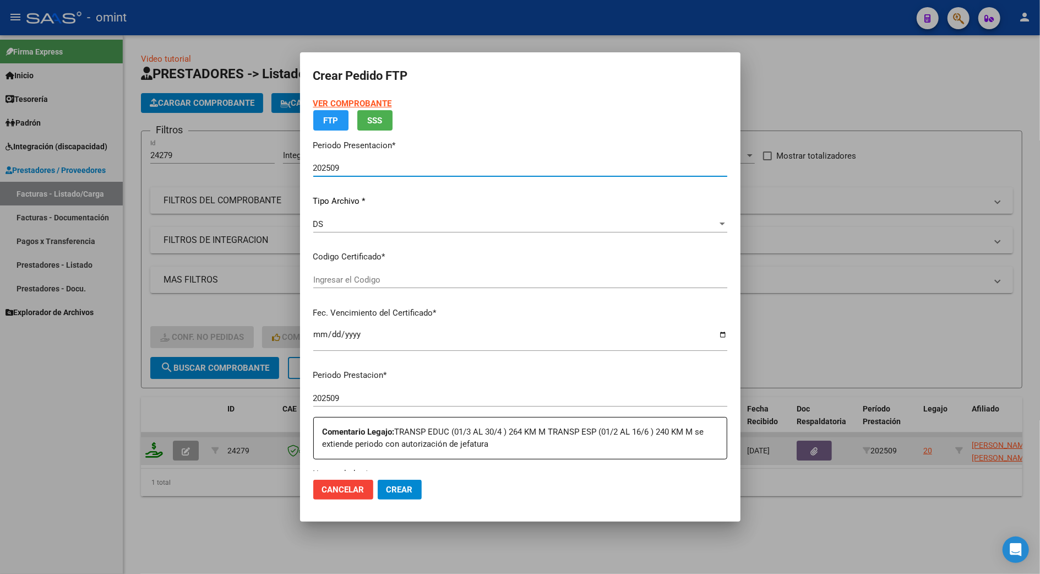
type input "1985213390"
type input "2026-08-10"
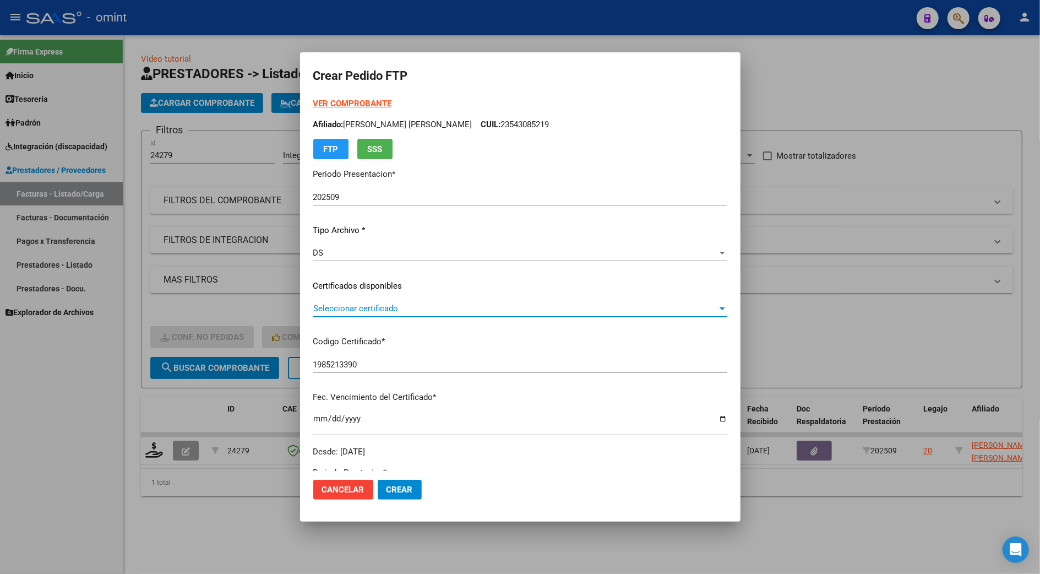
click at [366, 303] on span "Seleccionar certificado" at bounding box center [515, 308] width 404 height 10
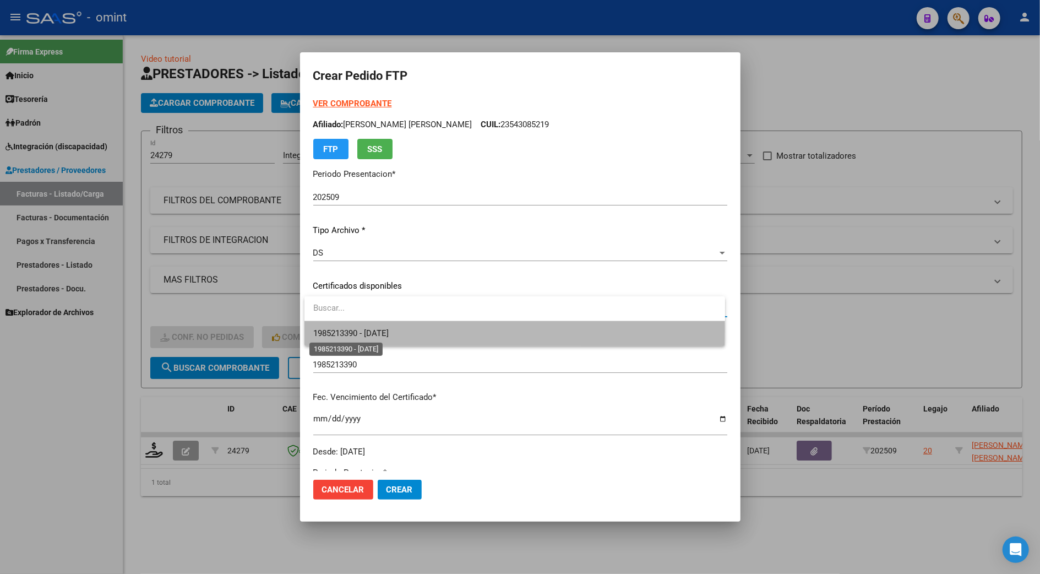
click at [373, 328] on span "1985213390 - 2026-08-10" at bounding box center [350, 333] width 75 height 10
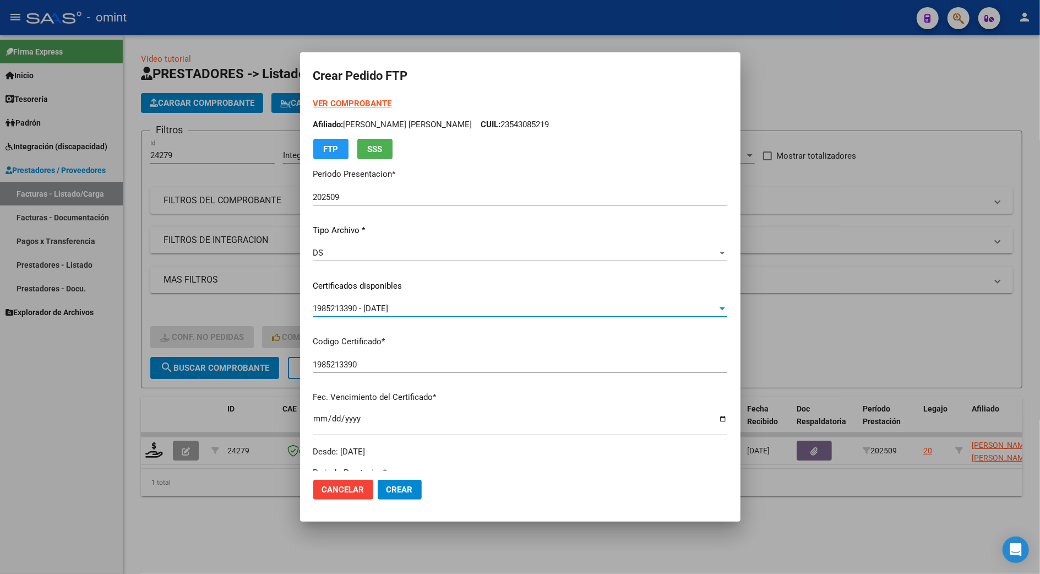
scroll to position [293, 0]
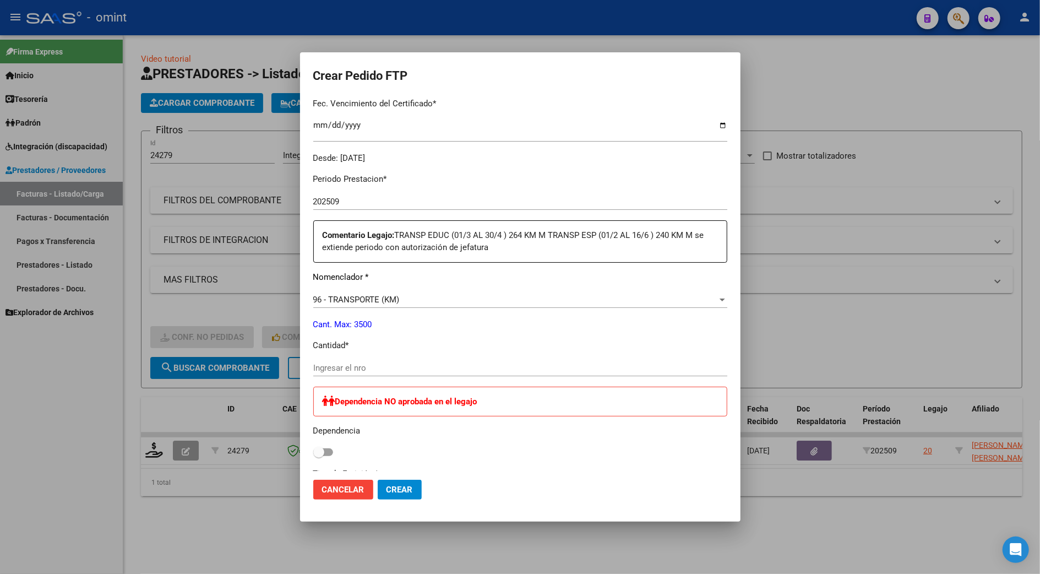
click at [361, 366] on input "Ingresar el nro" at bounding box center [520, 368] width 414 height 10
type input "504"
click at [395, 489] on span "Crear" at bounding box center [400, 490] width 26 height 10
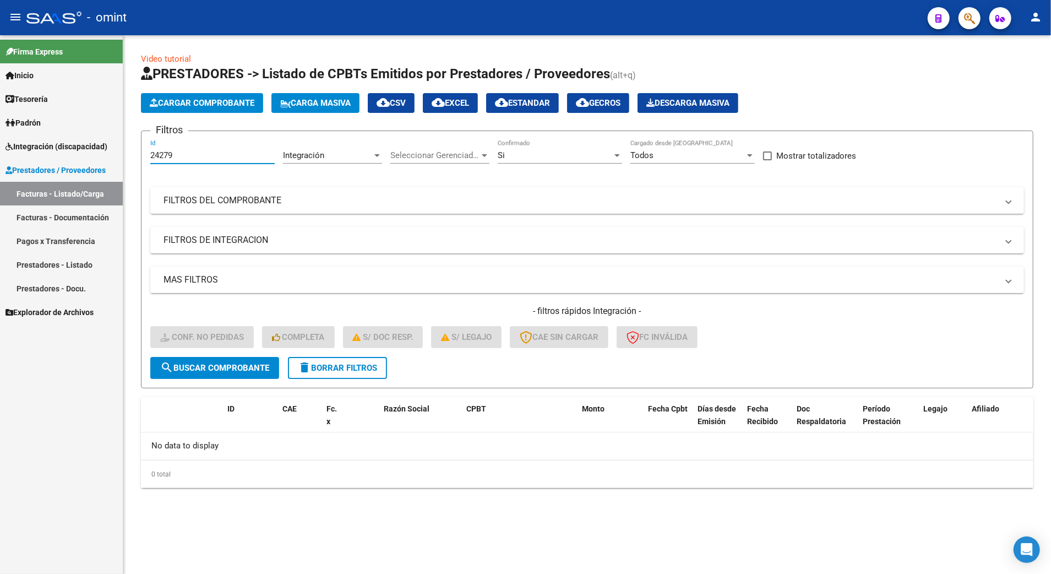
click at [175, 157] on input "24279" at bounding box center [212, 155] width 124 height 10
click at [194, 363] on span "search Buscar Comprobante" at bounding box center [214, 368] width 109 height 10
drag, startPoint x: 184, startPoint y: 155, endPoint x: 111, endPoint y: 150, distance: 72.9
click at [111, 150] on mat-sidenav-container "Firma Express Inicio Calendario SSS Instructivos Contacto OS Tesorería Extracto…" at bounding box center [525, 304] width 1051 height 538
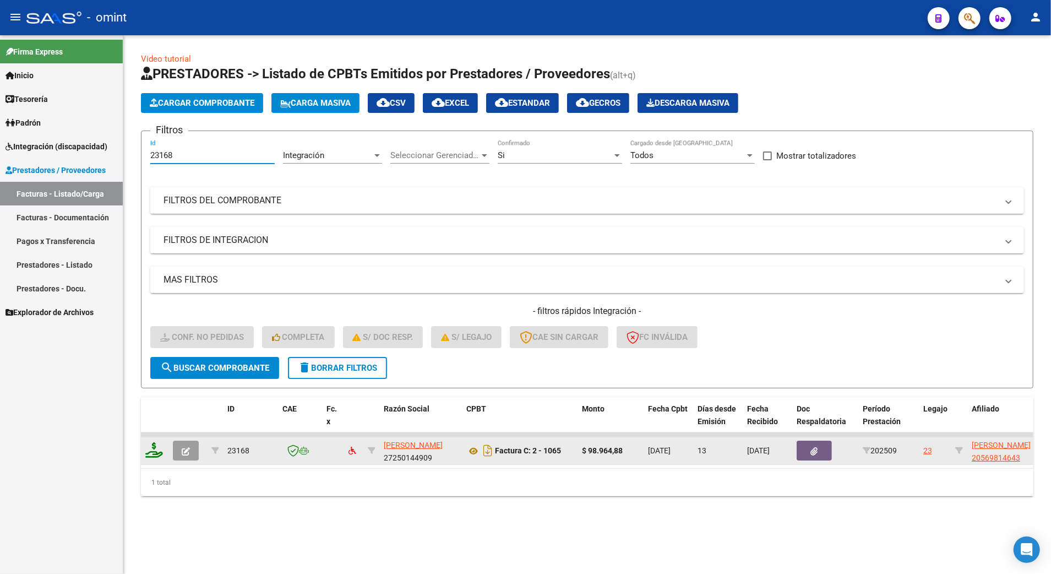
type input "23168"
click at [150, 456] on icon at bounding box center [154, 449] width 18 height 15
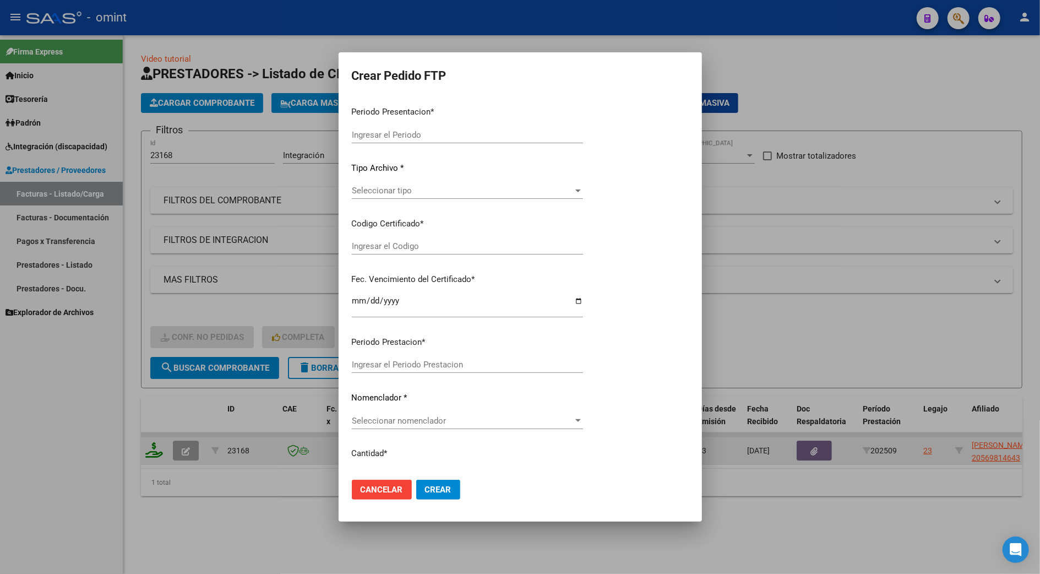
type input "202509"
type input "$ 98.964,88"
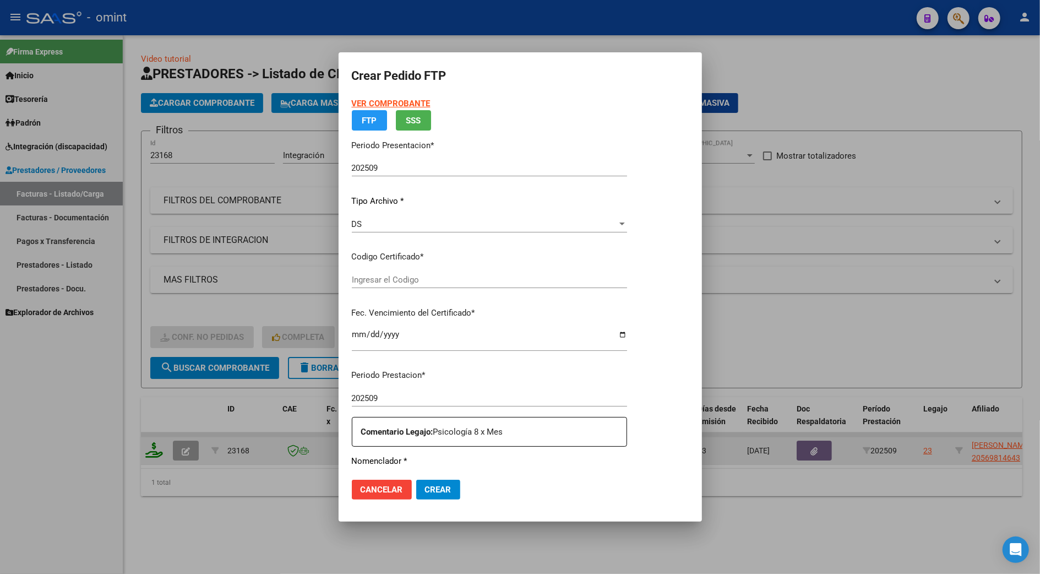
type input "7640129363"
type input "2033-02-28"
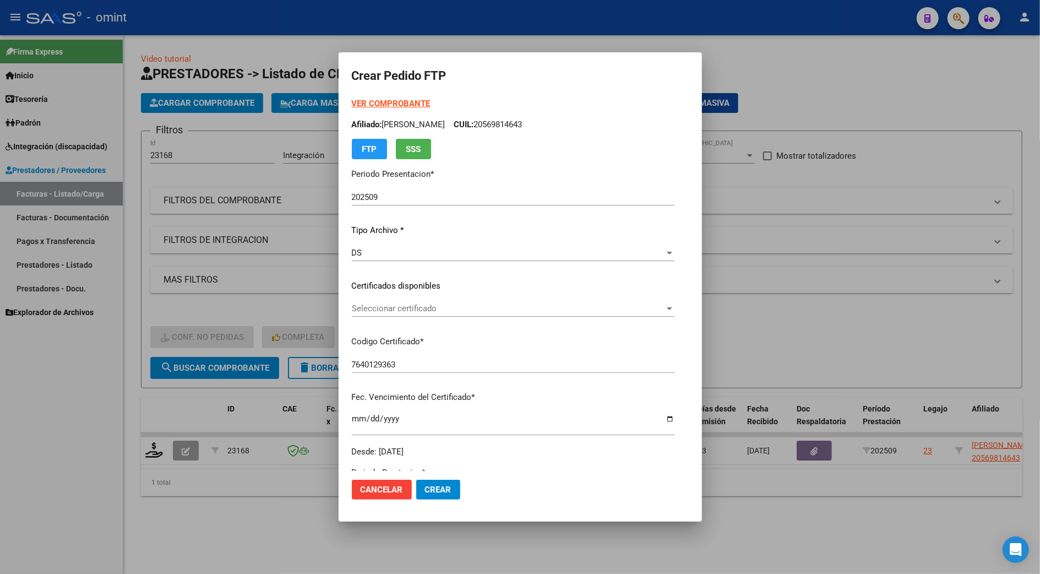
click at [397, 296] on div "VER COMPROBANTE ARCA Padrón Afiliado: ALVAREZ RAMIREZ BENICIO CUIL: 20569814643…" at bounding box center [513, 277] width 323 height 360
click at [397, 314] on div "Seleccionar certificado Seleccionar certificado" at bounding box center [513, 308] width 323 height 17
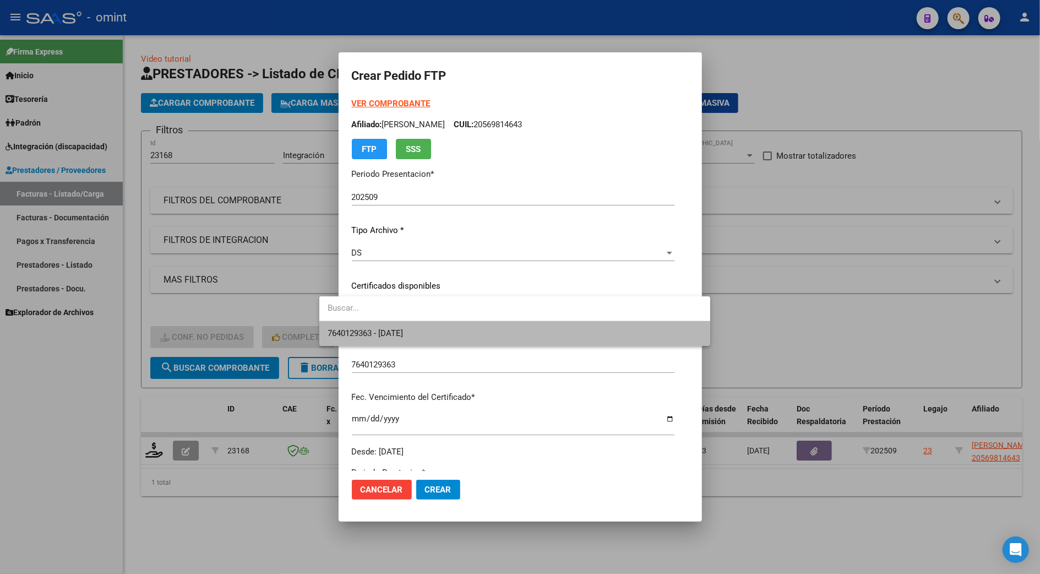
click at [393, 327] on span "7640129363 - 2033-02-28" at bounding box center [514, 333] width 373 height 25
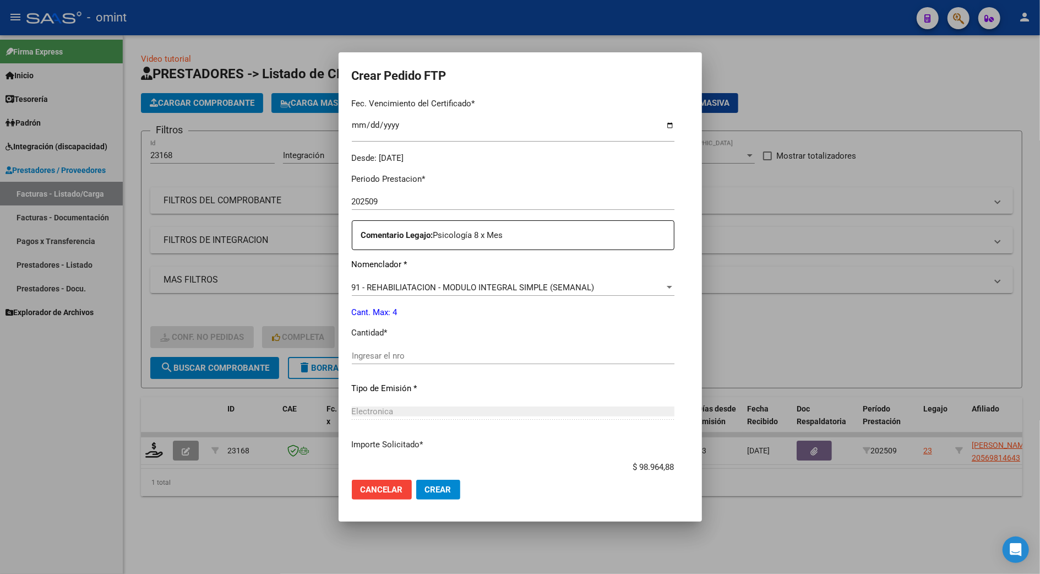
click at [377, 349] on div "Ingresar el nro" at bounding box center [513, 355] width 323 height 17
type input "4"
click at [425, 492] on span "Crear" at bounding box center [438, 490] width 26 height 10
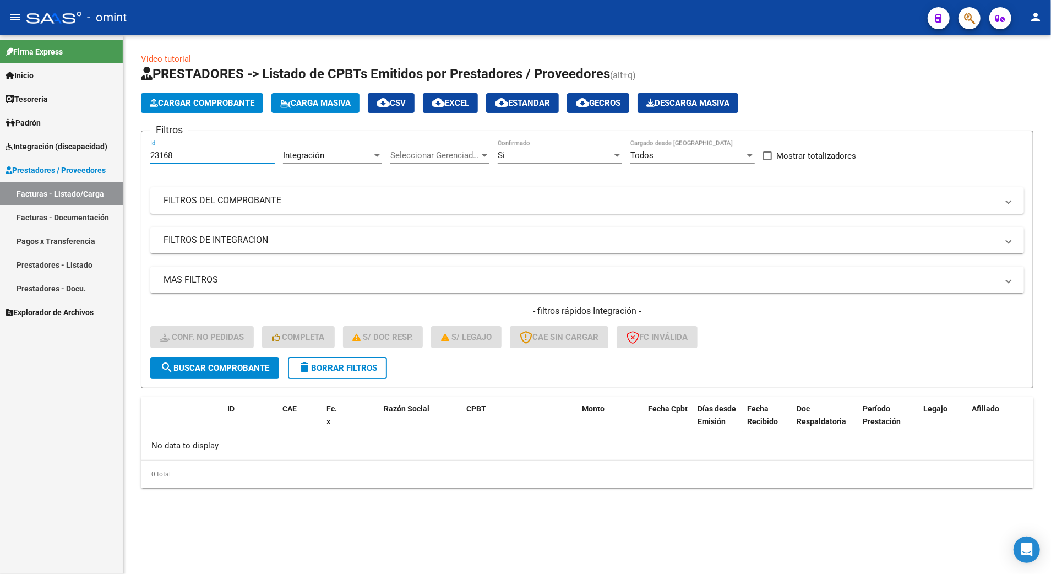
drag, startPoint x: 176, startPoint y: 159, endPoint x: 128, endPoint y: 159, distance: 47.9
click at [128, 159] on div "Video tutorial PRESTADORES -> Listado de CPBTs Emitidos por Prestadores / Prove…" at bounding box center [587, 279] width 928 height 488
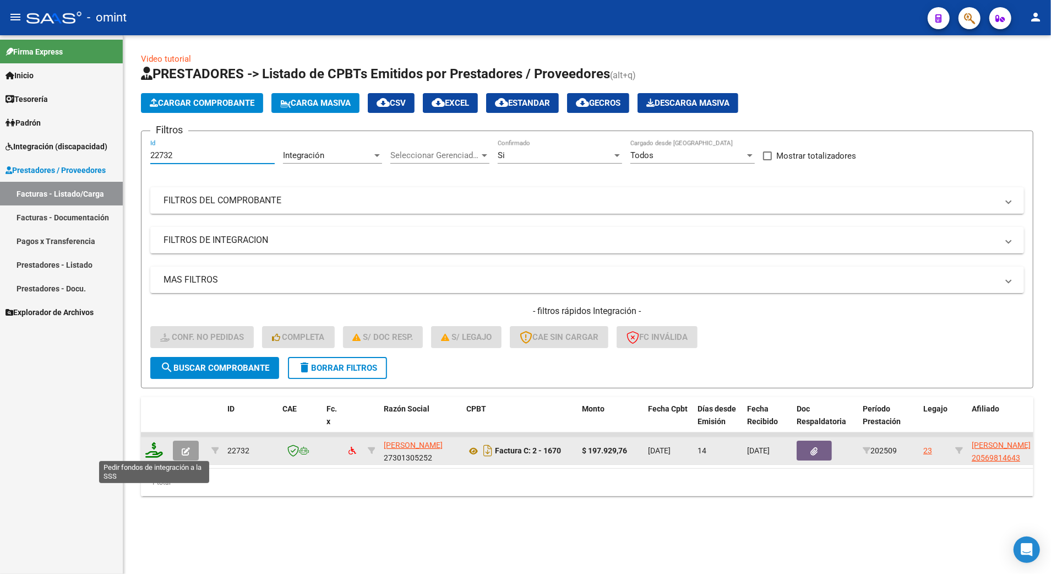
type input "22732"
click at [157, 451] on icon at bounding box center [154, 449] width 18 height 15
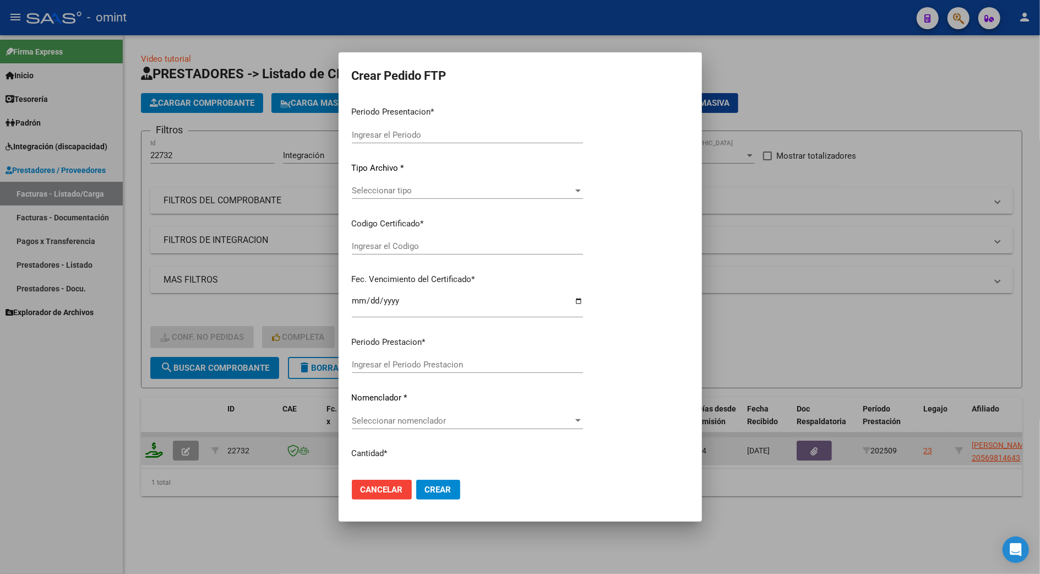
type input "202509"
type input "$ 197.929,76"
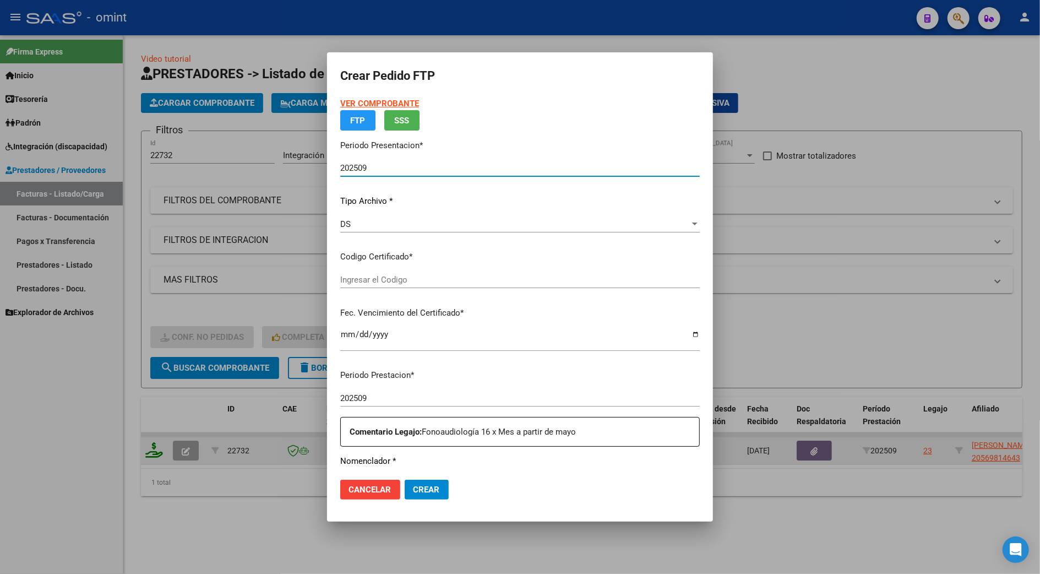
type input "7640129363"
type input "2033-02-28"
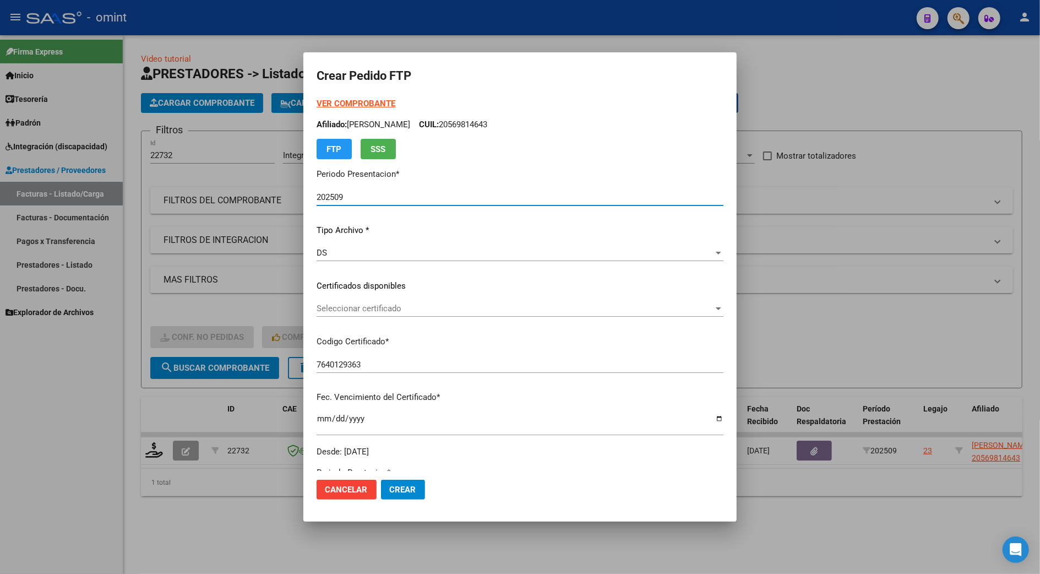
click at [333, 304] on span "Seleccionar certificado" at bounding box center [515, 308] width 397 height 10
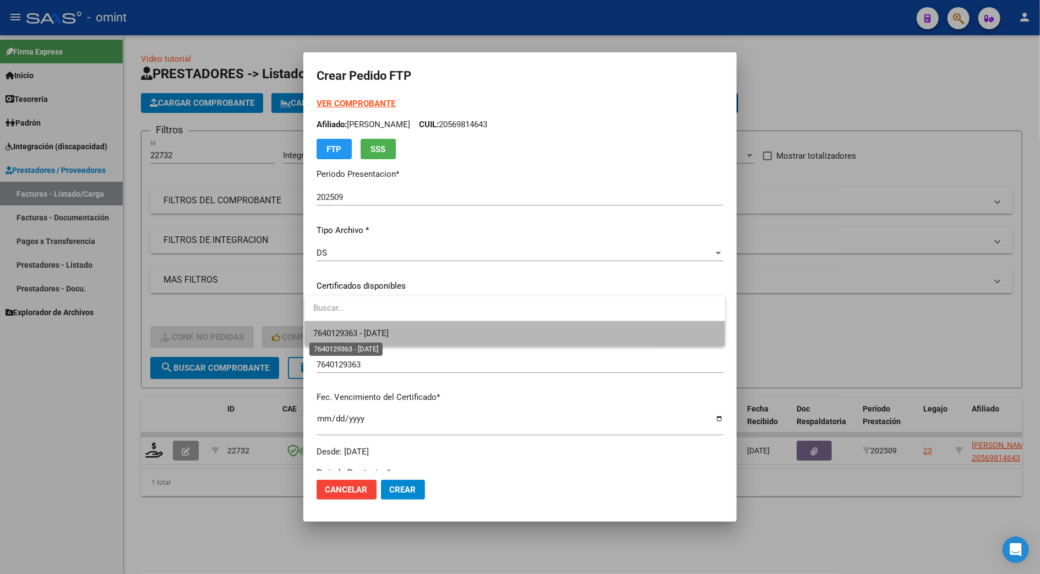
click at [340, 328] on span "7640129363 - 2033-02-28" at bounding box center [350, 333] width 75 height 10
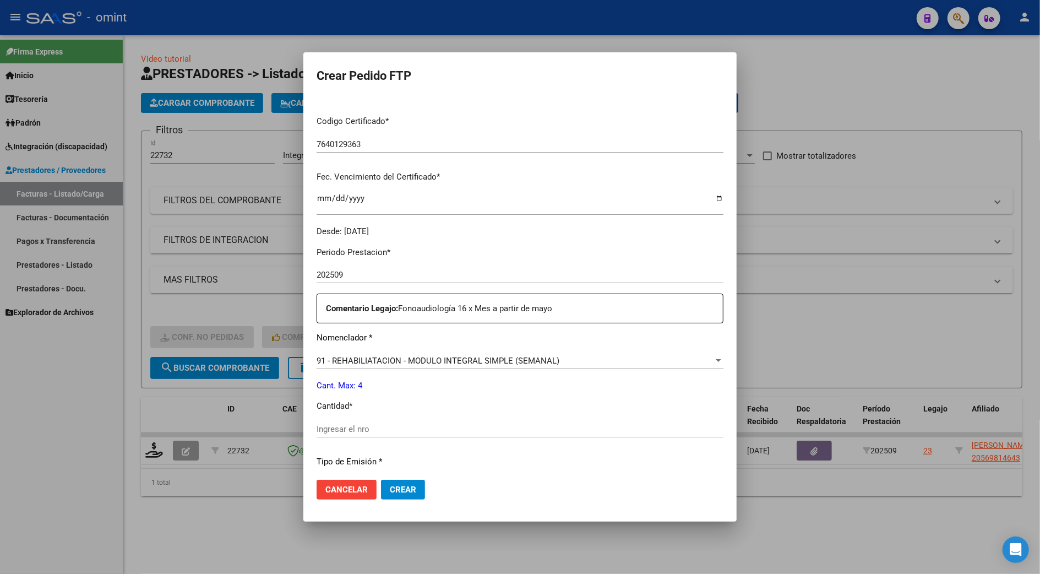
scroll to position [293, 0]
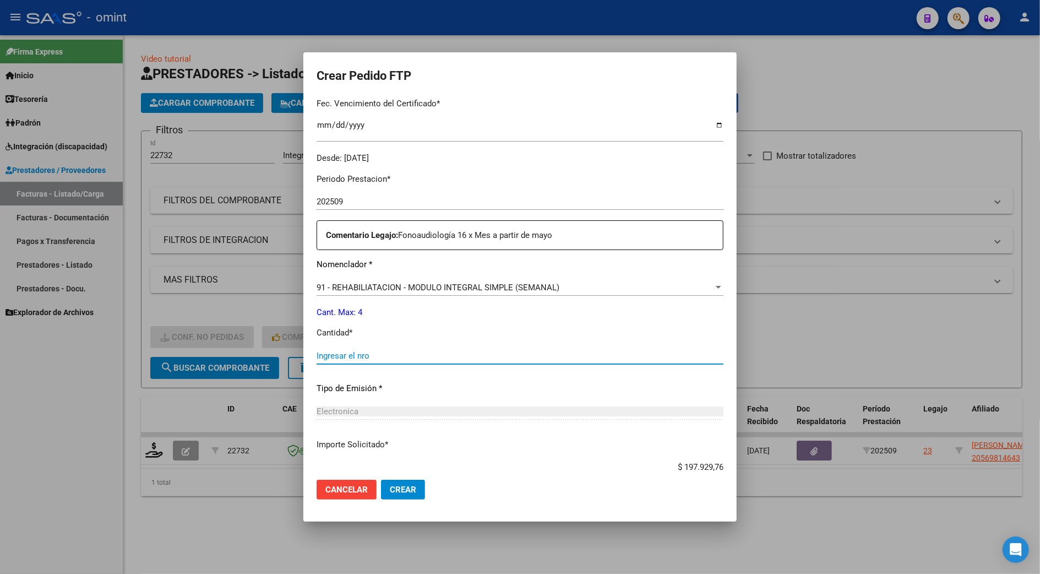
click at [366, 355] on input "Ingresar el nro" at bounding box center [520, 356] width 407 height 10
type input "4"
click at [405, 489] on span "Crear" at bounding box center [403, 490] width 26 height 10
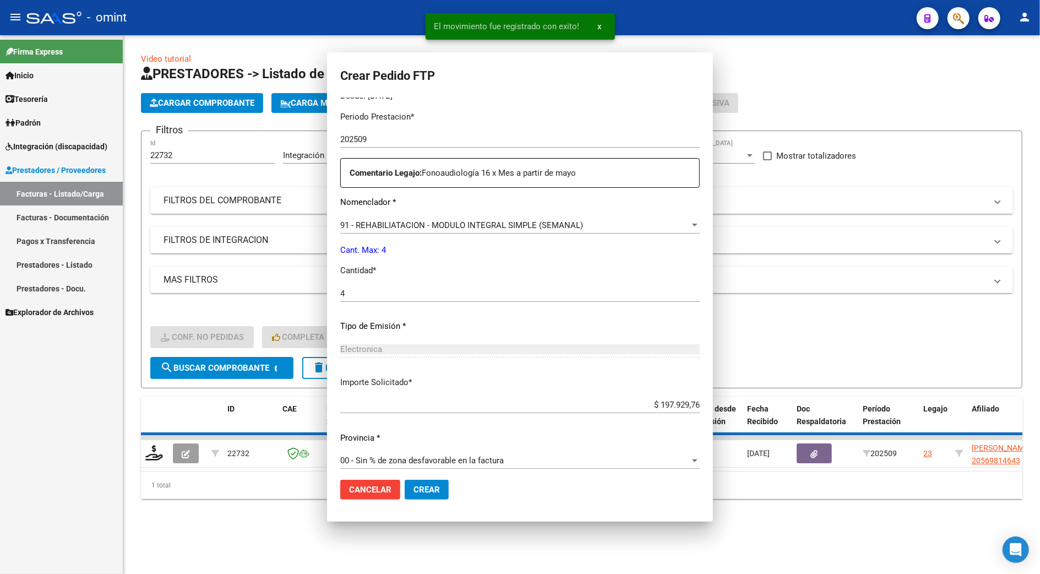
scroll to position [231, 0]
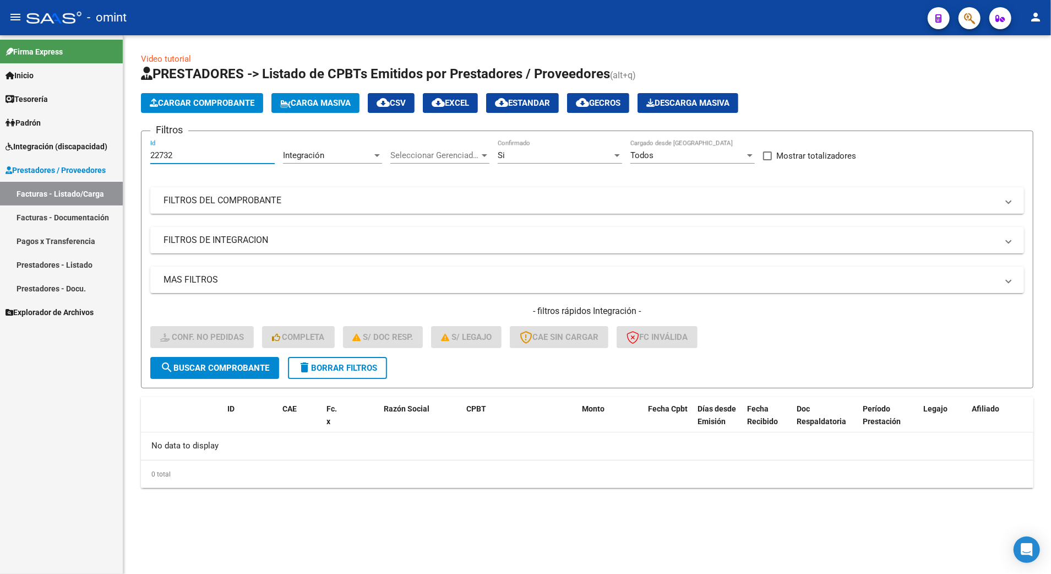
drag, startPoint x: 183, startPoint y: 156, endPoint x: 119, endPoint y: 155, distance: 63.9
click at [119, 155] on mat-sidenav-container "Firma Express Inicio Calendario SSS Instructivos Contacto OS Tesorería Extracto…" at bounding box center [525, 304] width 1051 height 538
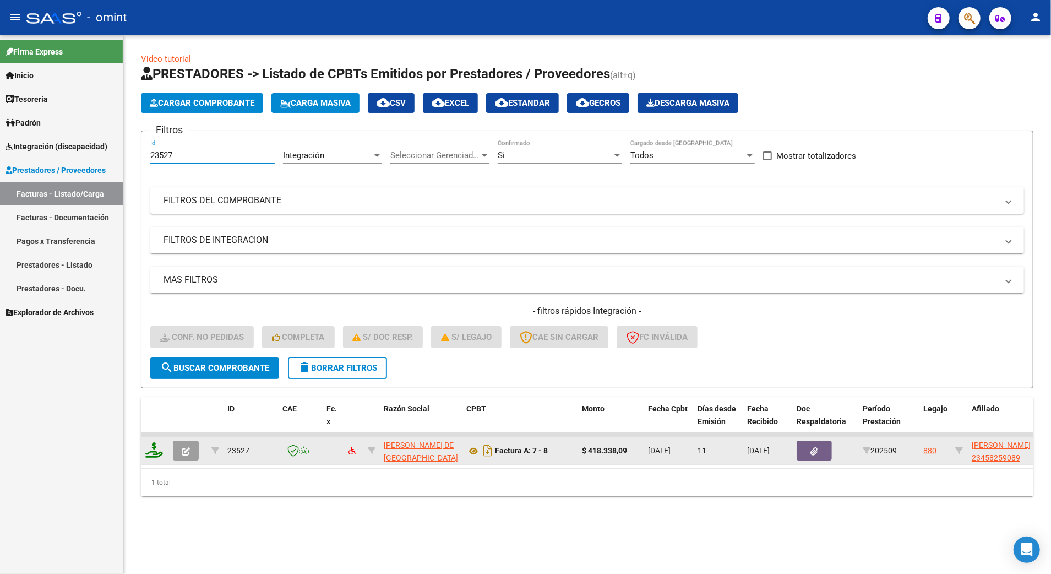
type input "23527"
click at [152, 450] on icon at bounding box center [154, 449] width 18 height 15
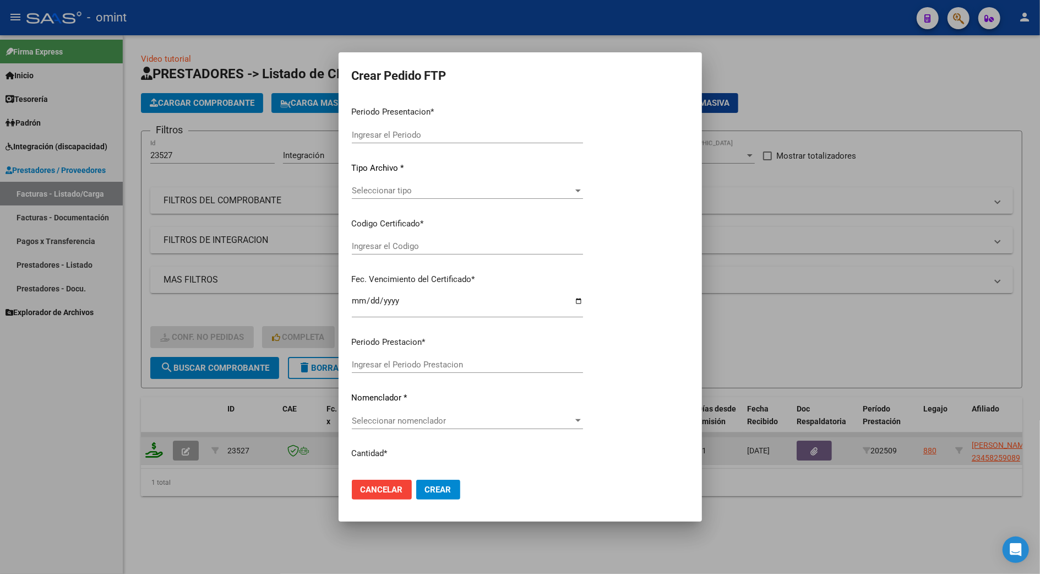
type input "202509"
type input "$ 418.338,09"
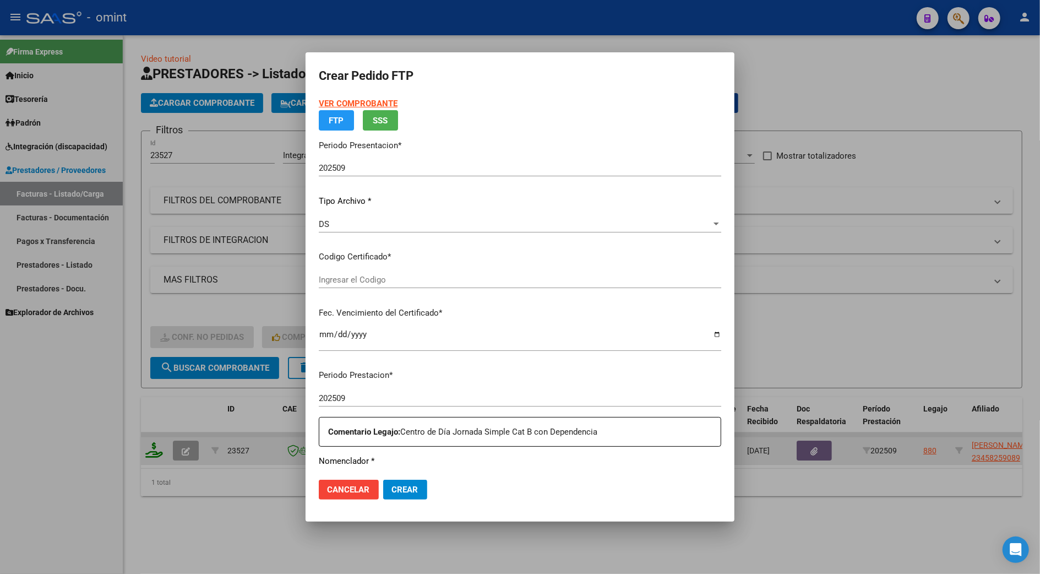
type input "2241716385"
type input "2027-06-15"
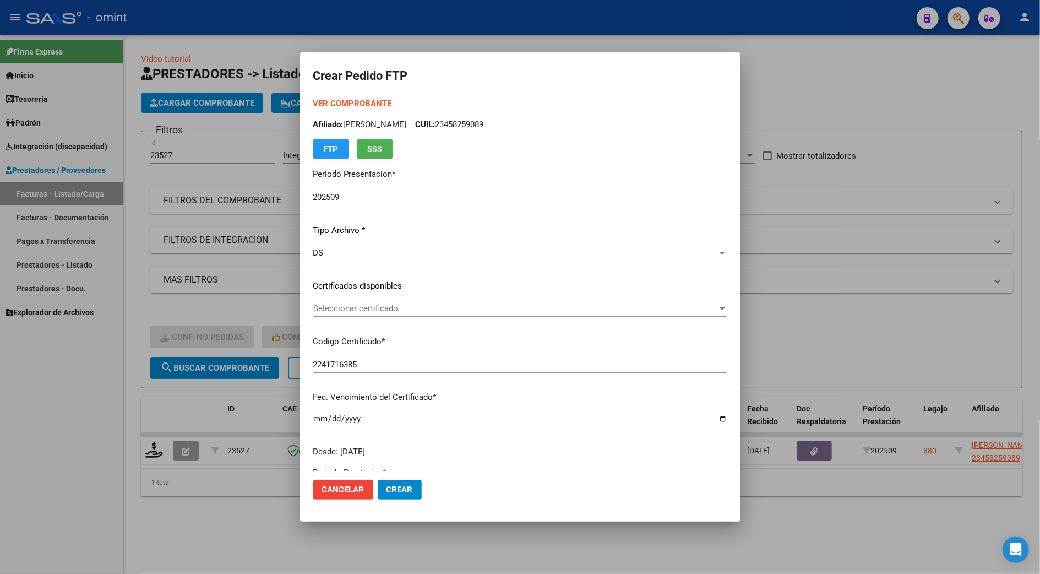
click at [357, 312] on span "Seleccionar certificado" at bounding box center [515, 308] width 404 height 10
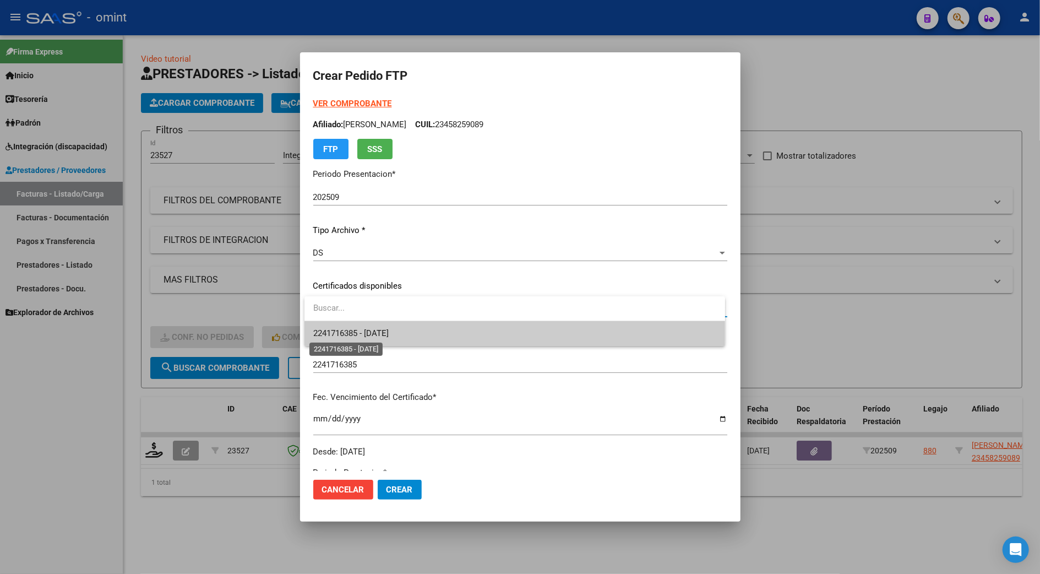
click at [375, 333] on span "2241716385 - 2027-06-15" at bounding box center [350, 333] width 75 height 10
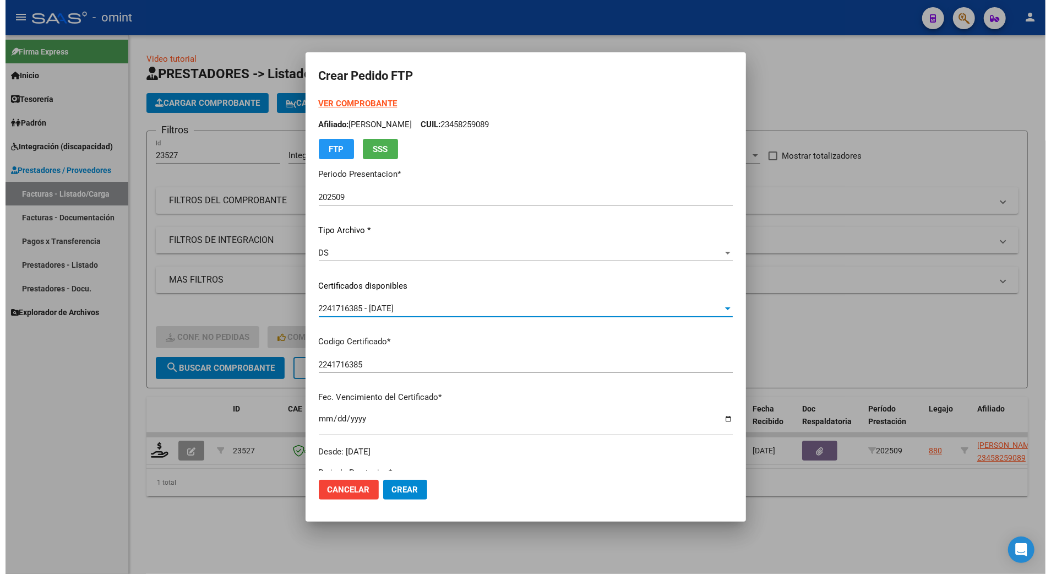
scroll to position [220, 0]
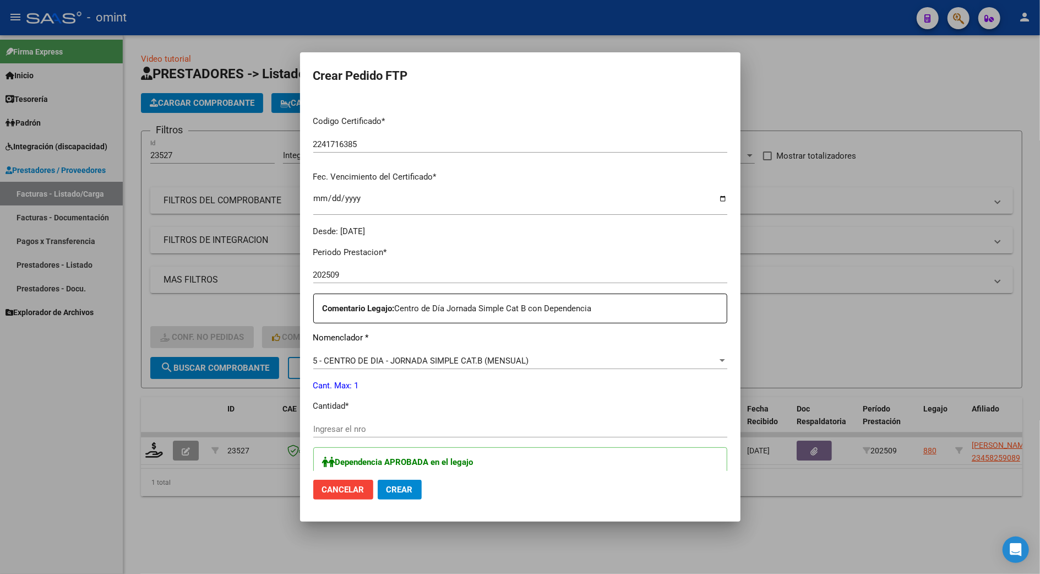
click at [359, 434] on input "Ingresar el nro" at bounding box center [520, 429] width 414 height 10
type input "1"
click at [401, 487] on span "Crear" at bounding box center [400, 490] width 26 height 10
